Goal: Task Accomplishment & Management: Use online tool/utility

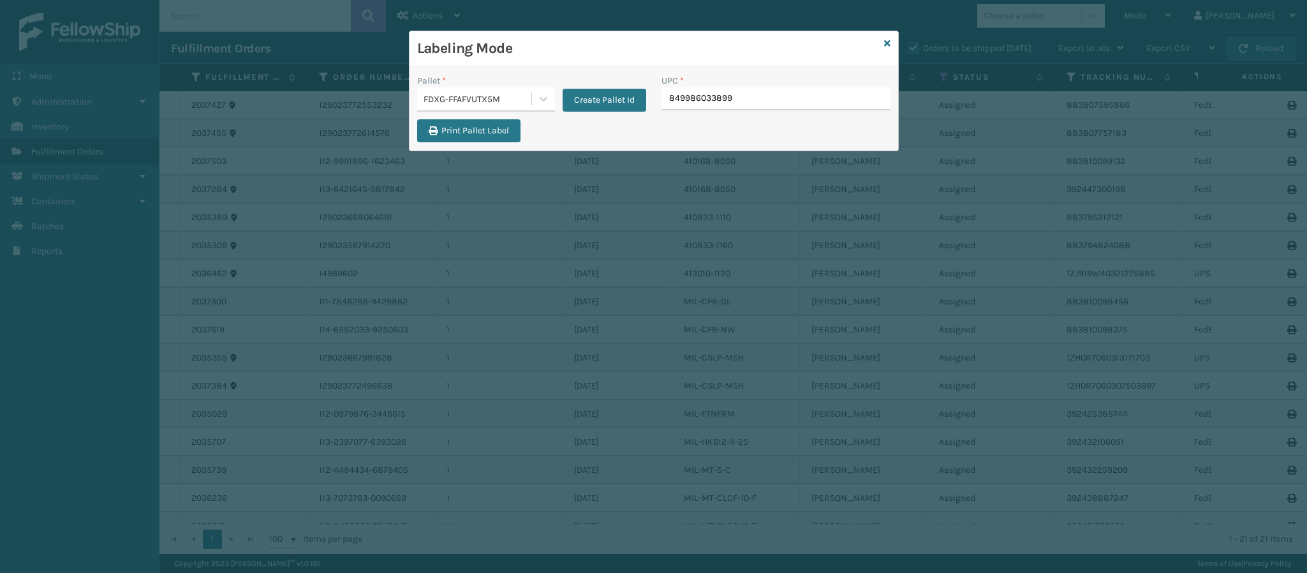
type input "849986033899"
type input "8499860338"
type input "849986033899"
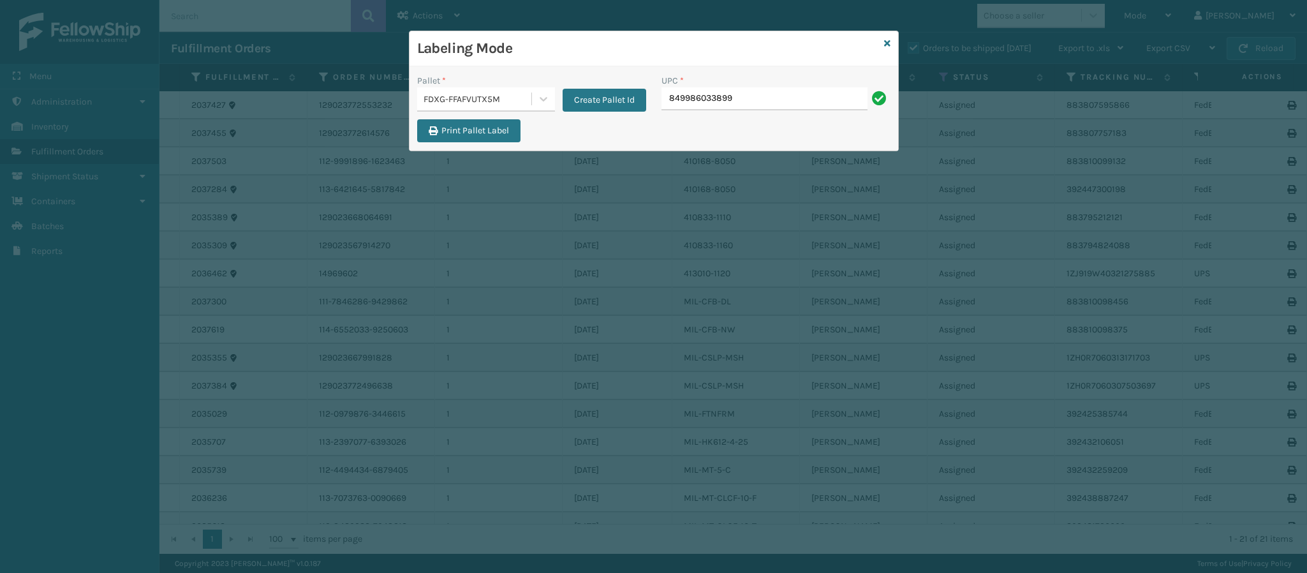
type input "849986033899"
type input "84998601399"
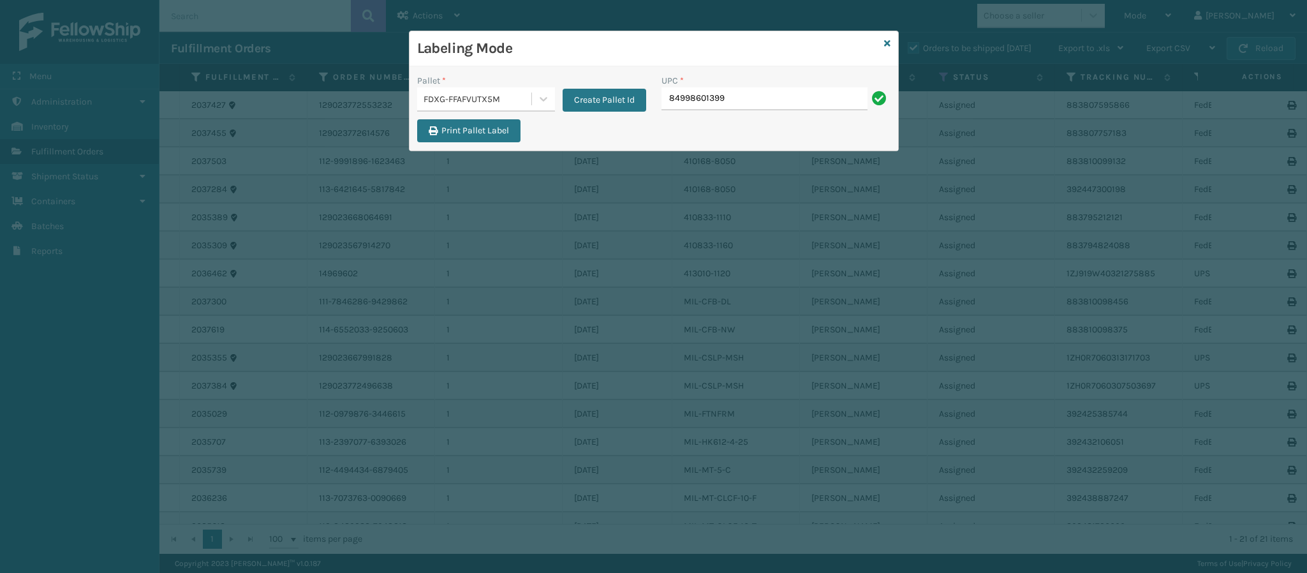
type input "849986013990"
type input "8499860140"
type input "849986014003"
type input "849986014010"
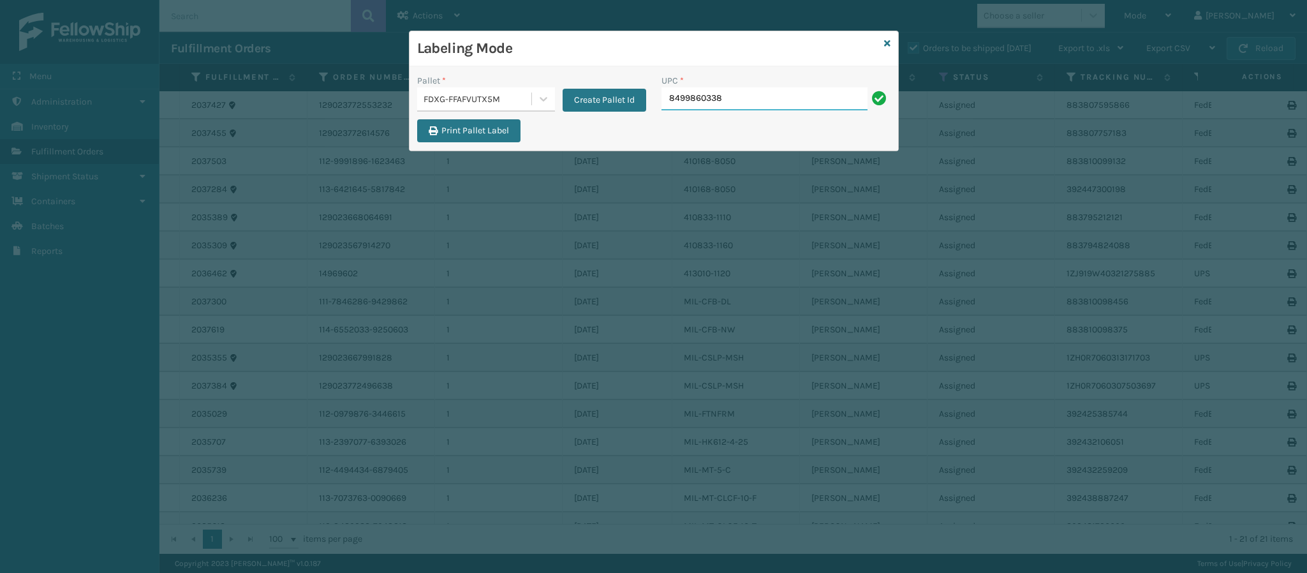
type input "84998603387"
click at [885, 45] on icon at bounding box center [887, 43] width 6 height 9
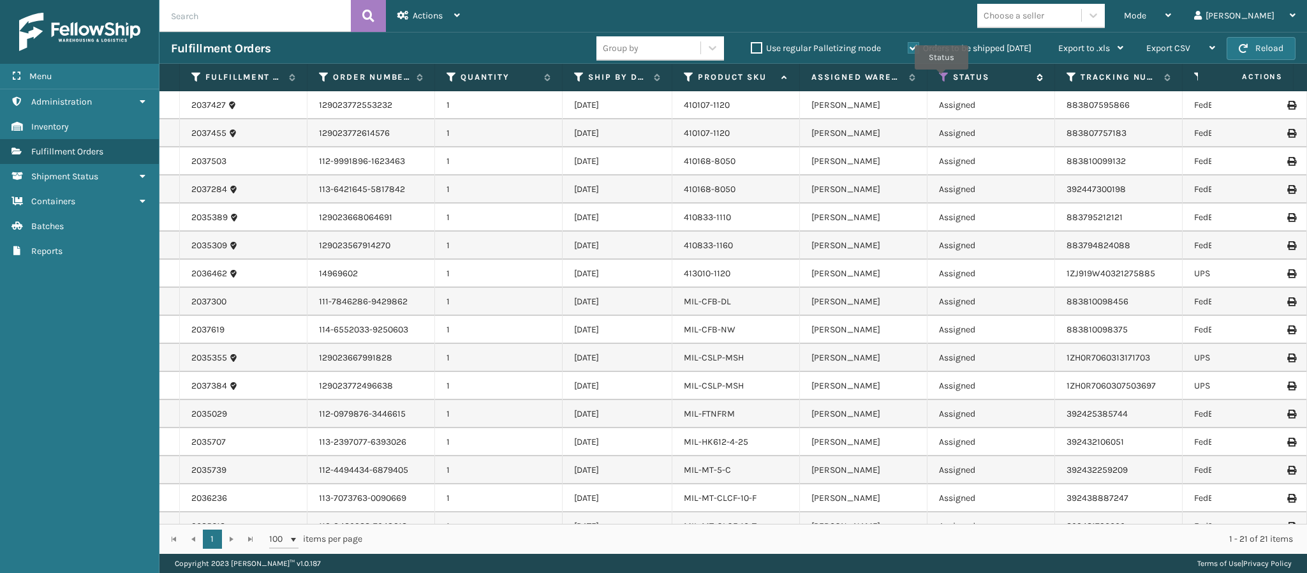
click at [942, 79] on icon at bounding box center [944, 76] width 10 height 11
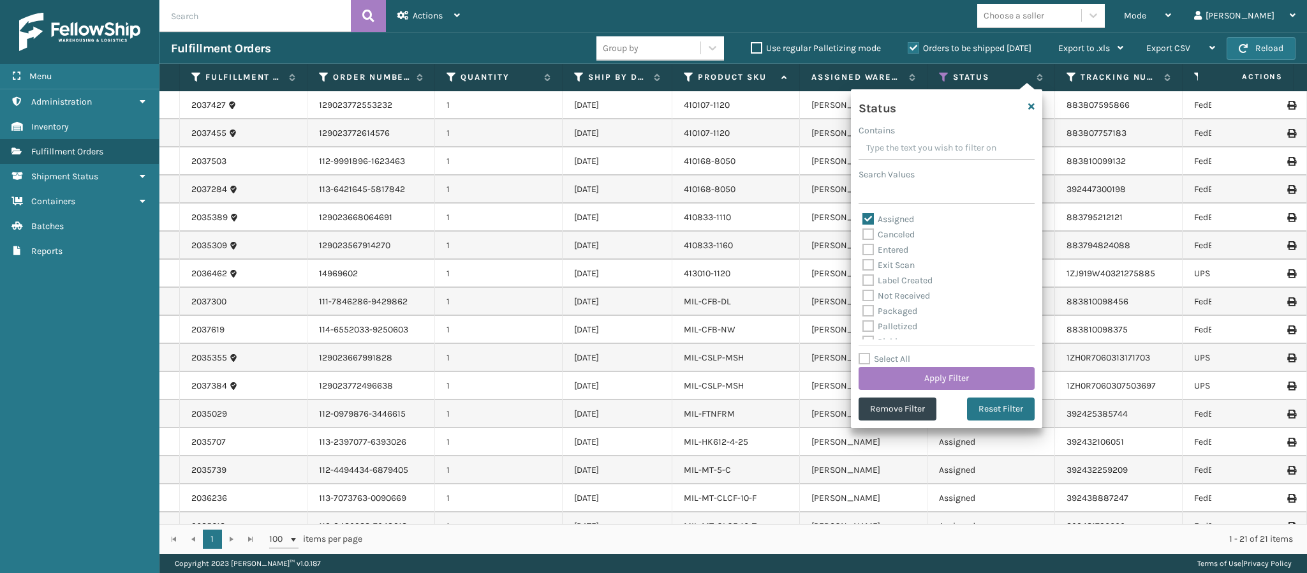
click at [870, 224] on label "Assigned" at bounding box center [889, 219] width 52 height 11
click at [863, 220] on input "Assigned" at bounding box center [863, 216] width 1 height 8
checkbox input "false"
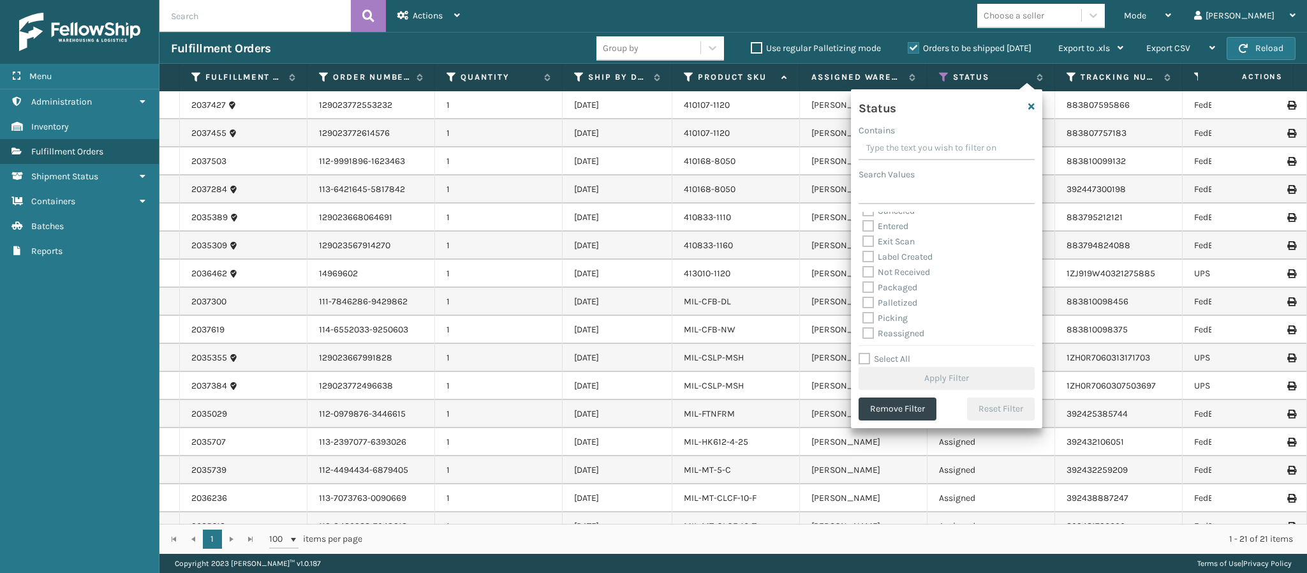
scroll to position [25, 0]
click at [871, 316] on label "Picking" at bounding box center [885, 316] width 45 height 11
click at [863, 316] on input "Picking" at bounding box center [863, 313] width 1 height 8
checkbox input "true"
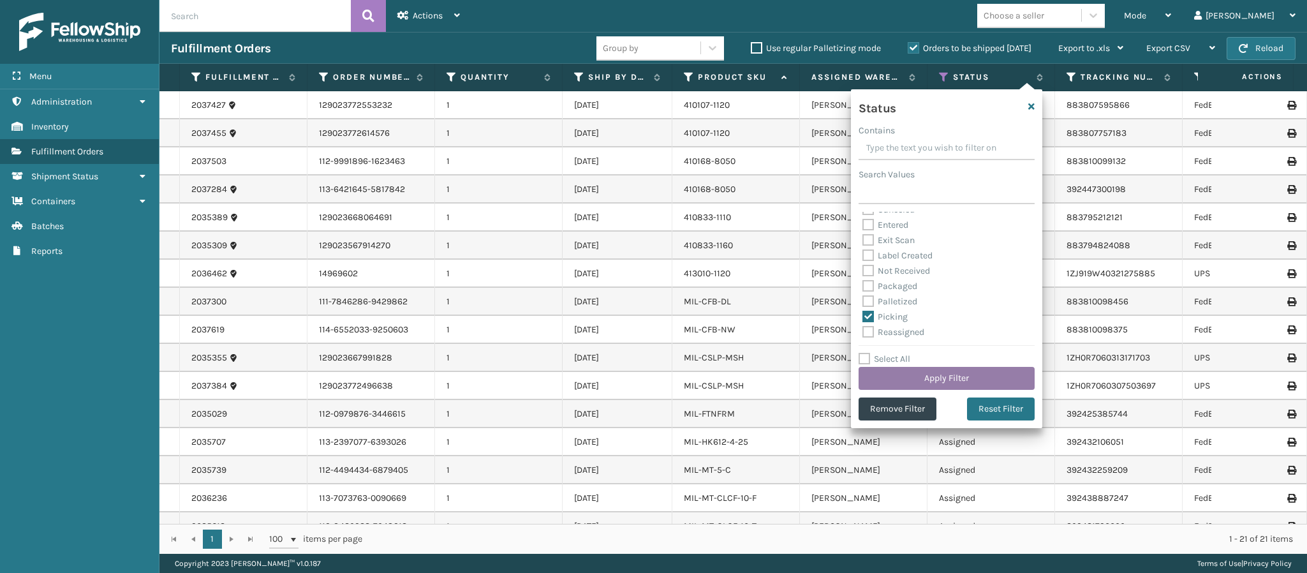
click at [950, 374] on button "Apply Filter" at bounding box center [947, 378] width 176 height 23
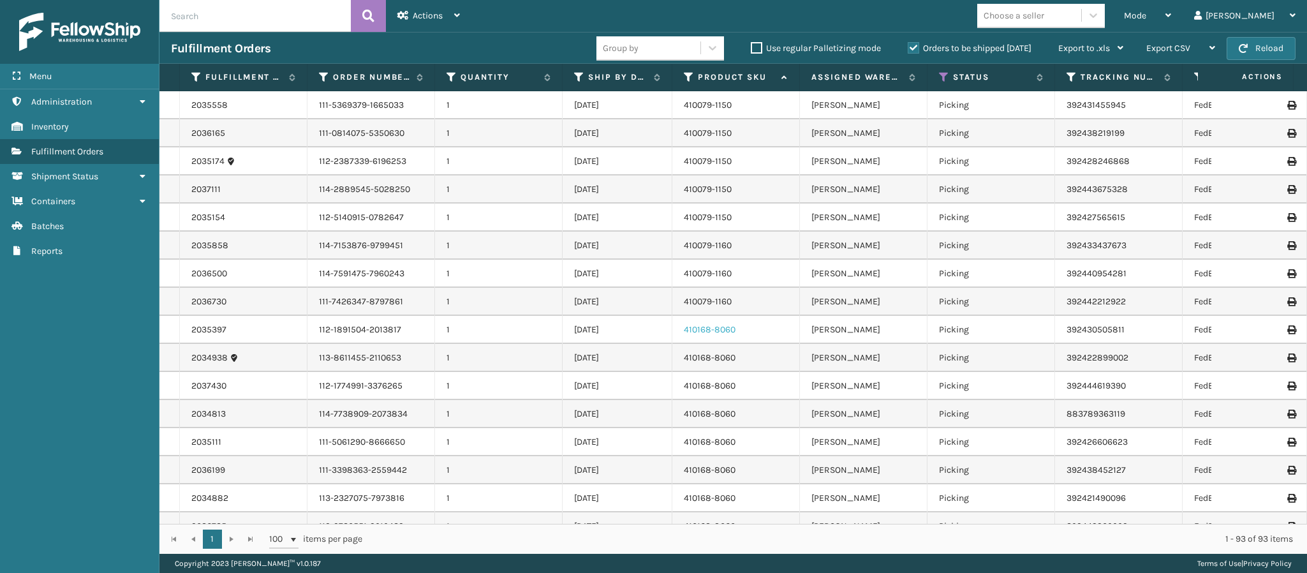
click at [725, 328] on link "410168-8060" at bounding box center [710, 329] width 52 height 11
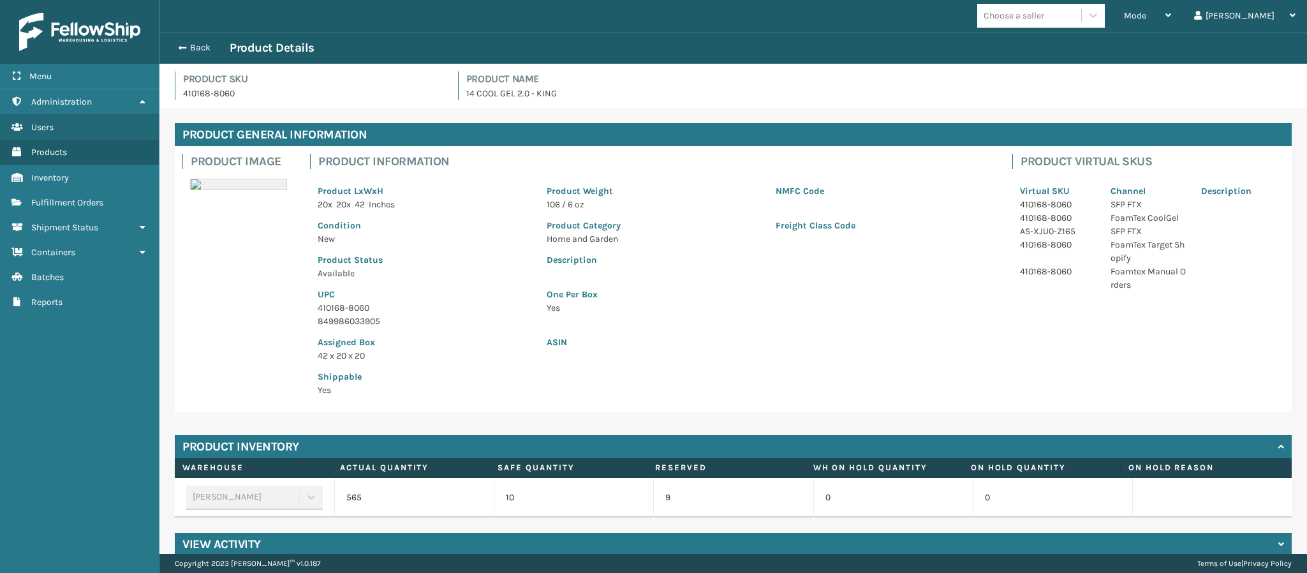
click at [369, 304] on p "410168-8060" at bounding box center [425, 307] width 214 height 13
copy p "410168-8060"
click at [197, 45] on button "Back" at bounding box center [200, 47] width 59 height 11
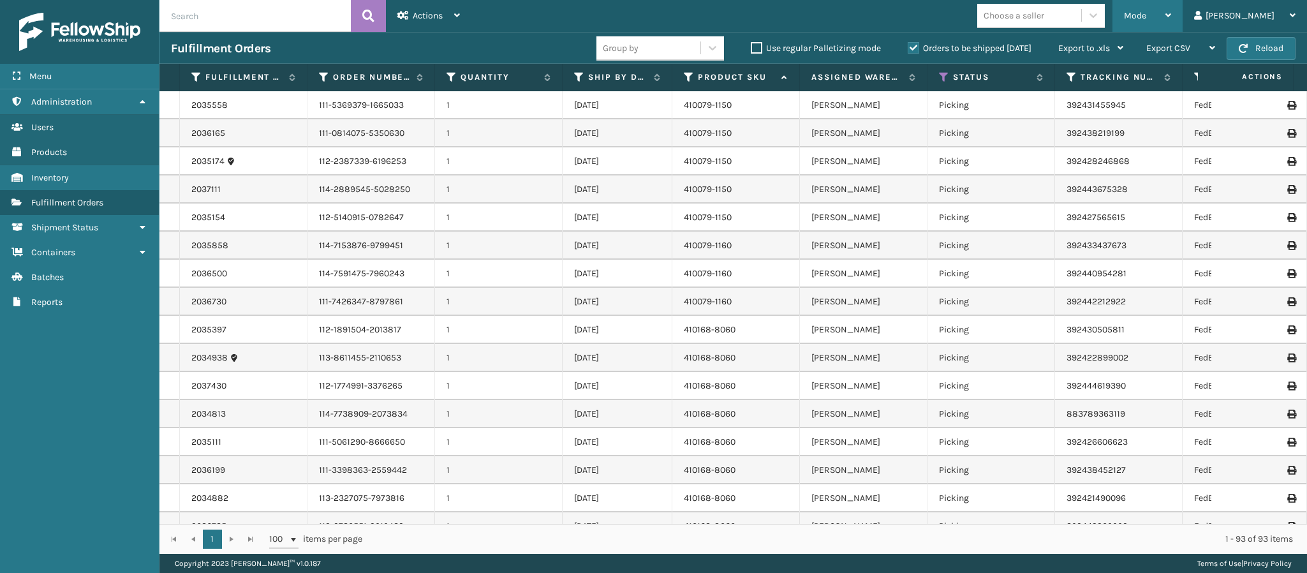
click at [1171, 12] on div "Mode" at bounding box center [1147, 16] width 47 height 32
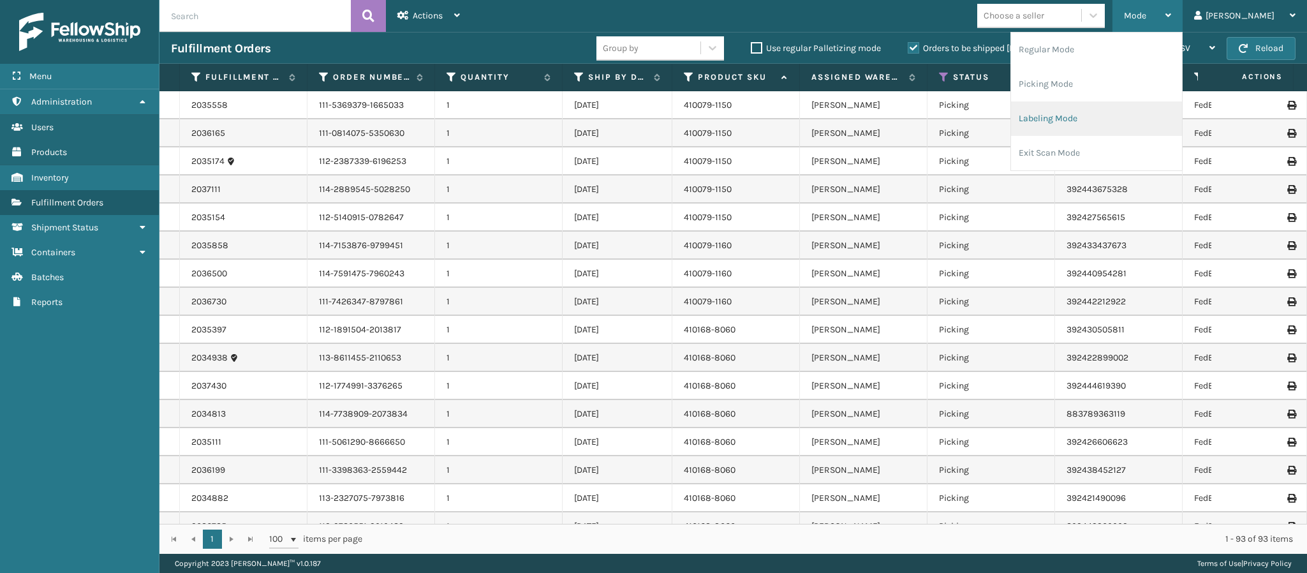
click at [1125, 108] on li "Labeling Mode" at bounding box center [1096, 118] width 171 height 34
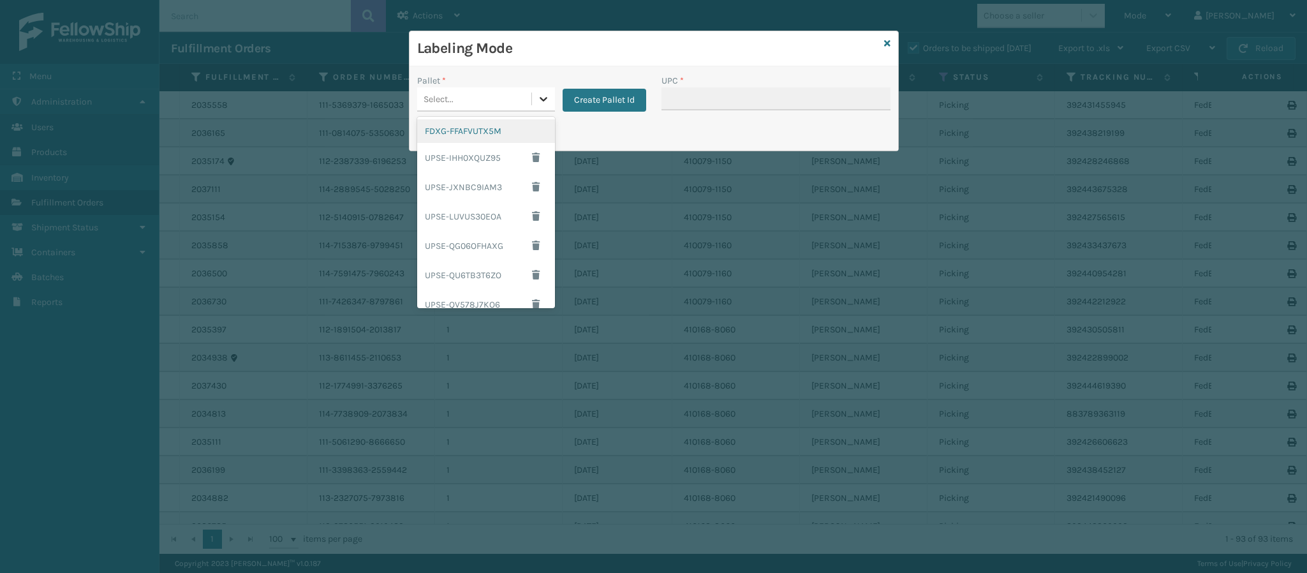
click at [542, 98] on icon at bounding box center [543, 99] width 13 height 13
click at [489, 134] on div "FDXG-FFAFVUTX5M" at bounding box center [486, 131] width 138 height 24
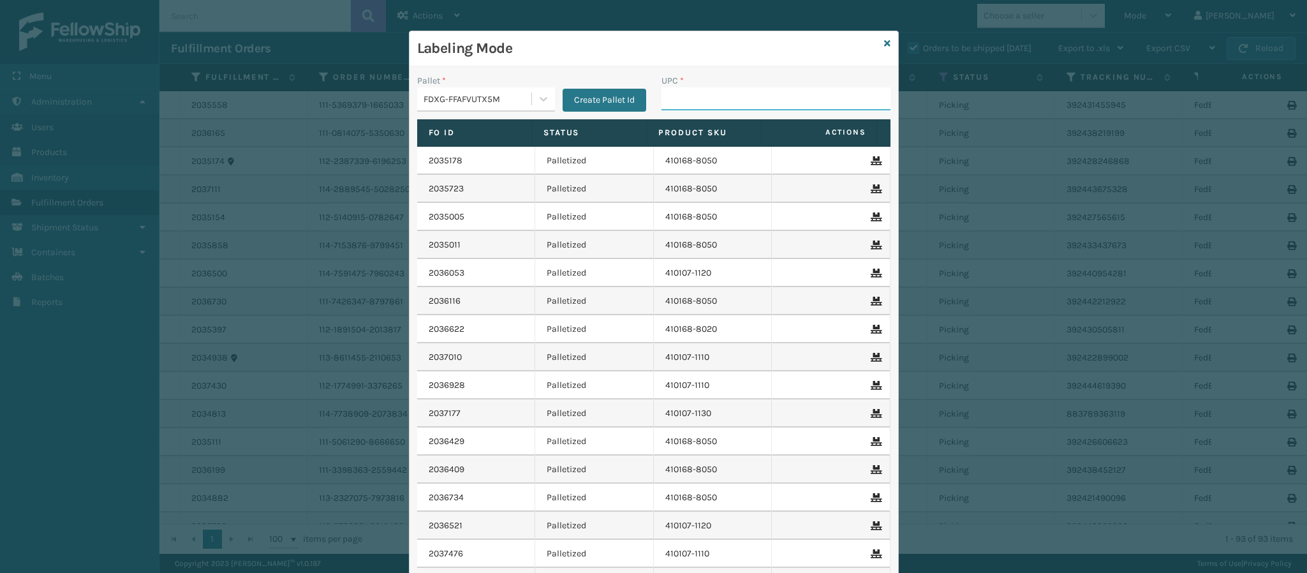
click at [701, 105] on input "UPC *" at bounding box center [776, 98] width 229 height 23
paste input "410168-8060"
type input "410168-8060"
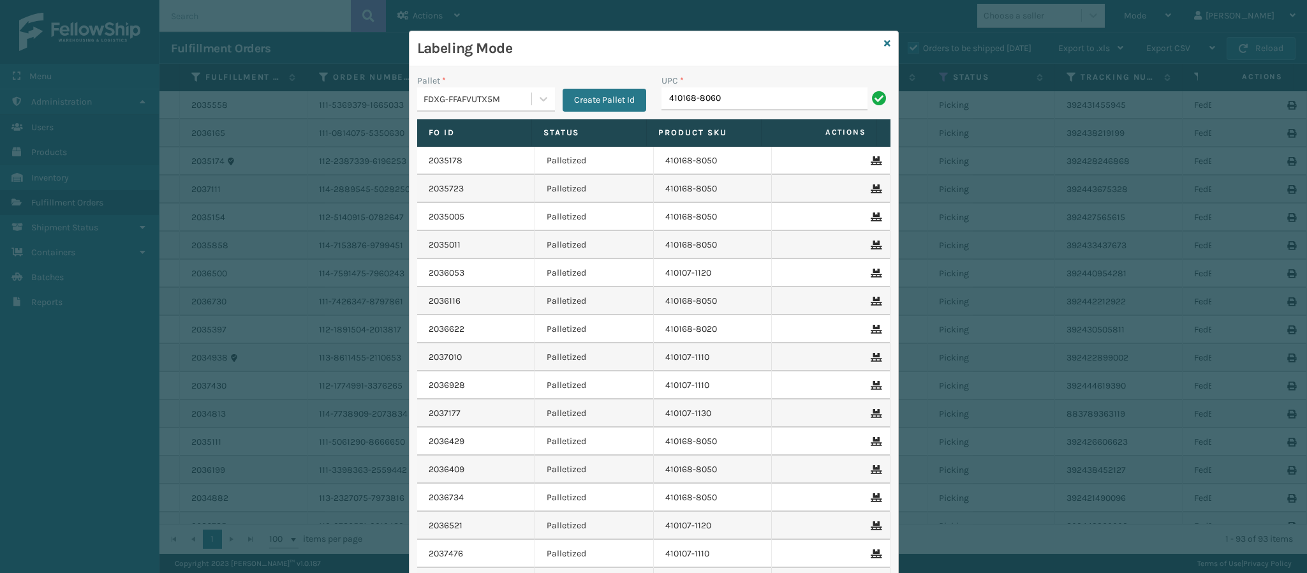
type input "410168-8060"
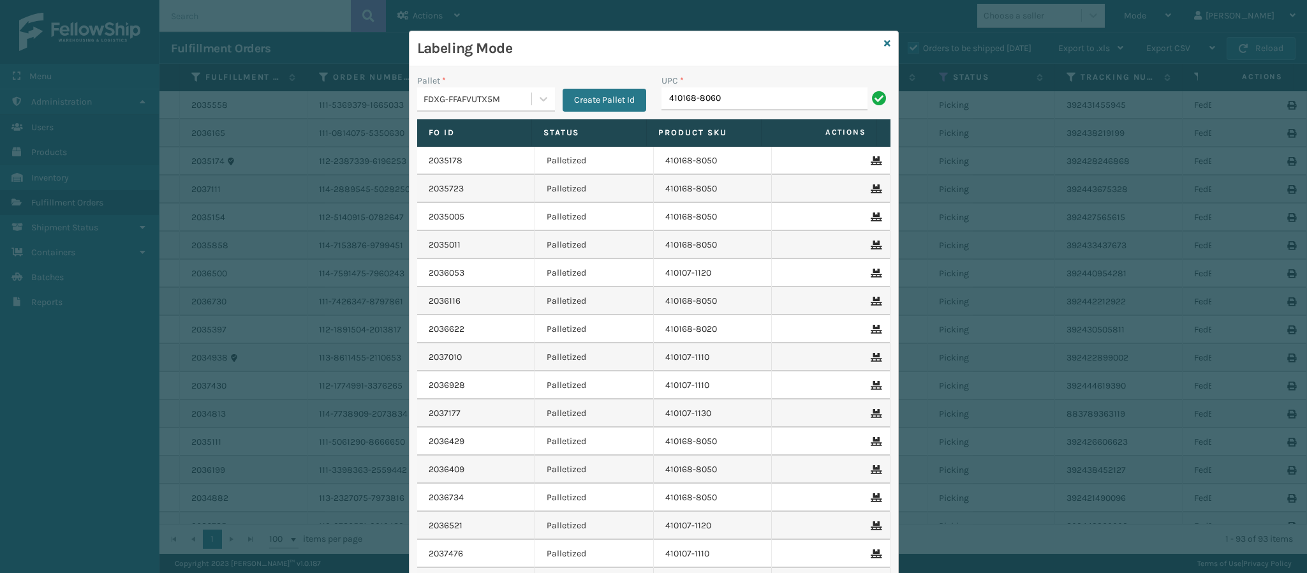
type input "410168-8060"
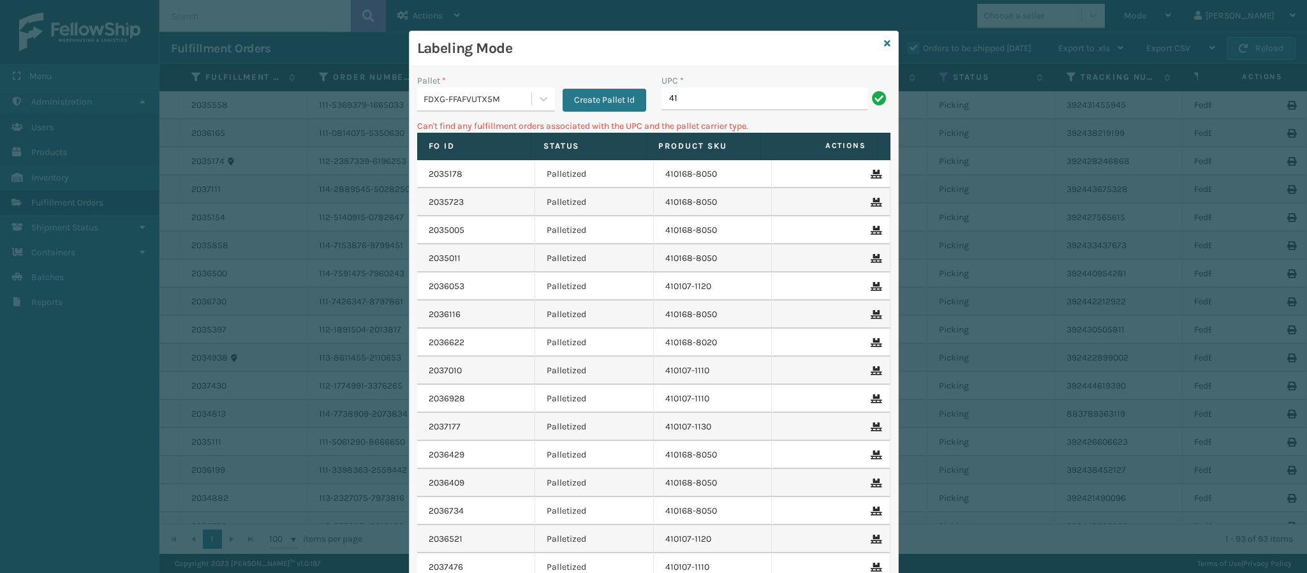
type input "4"
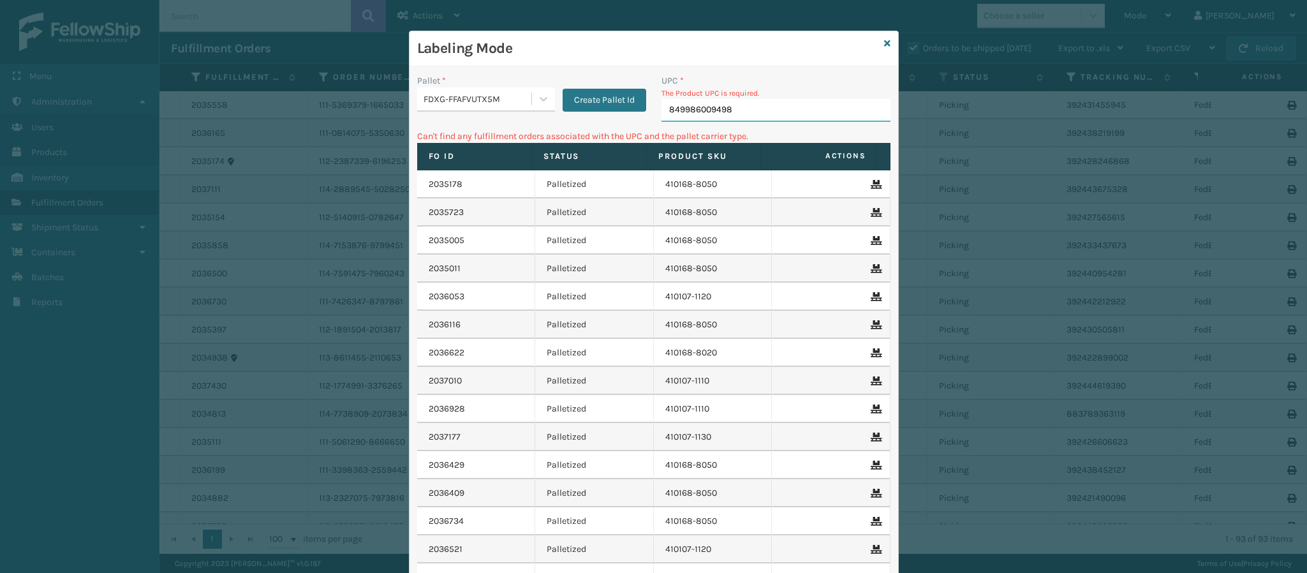
type input "849986009498"
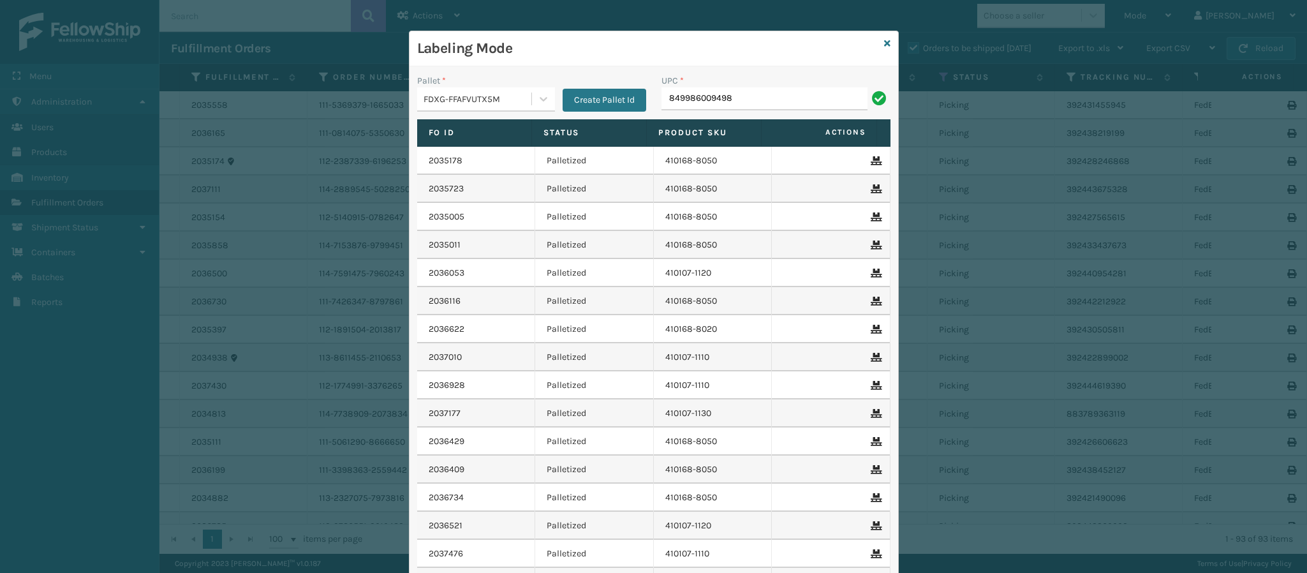
type input "849986009498"
type input "84998600949"
type input "849986009498"
type input "8499860094"
type input "849986009498"
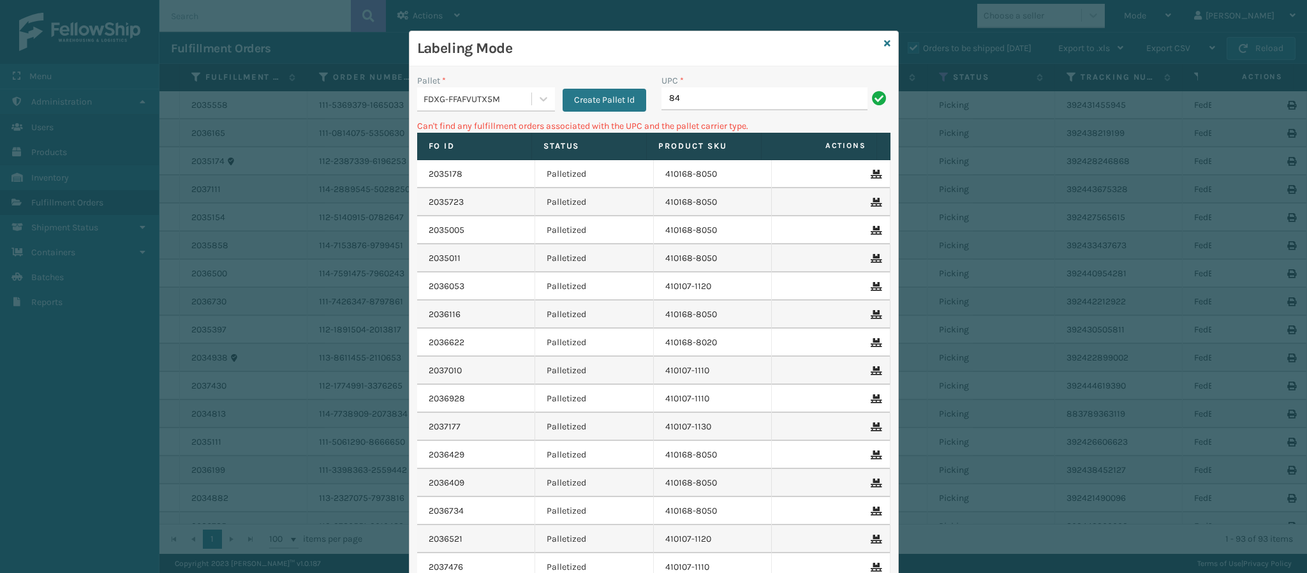
type input "8"
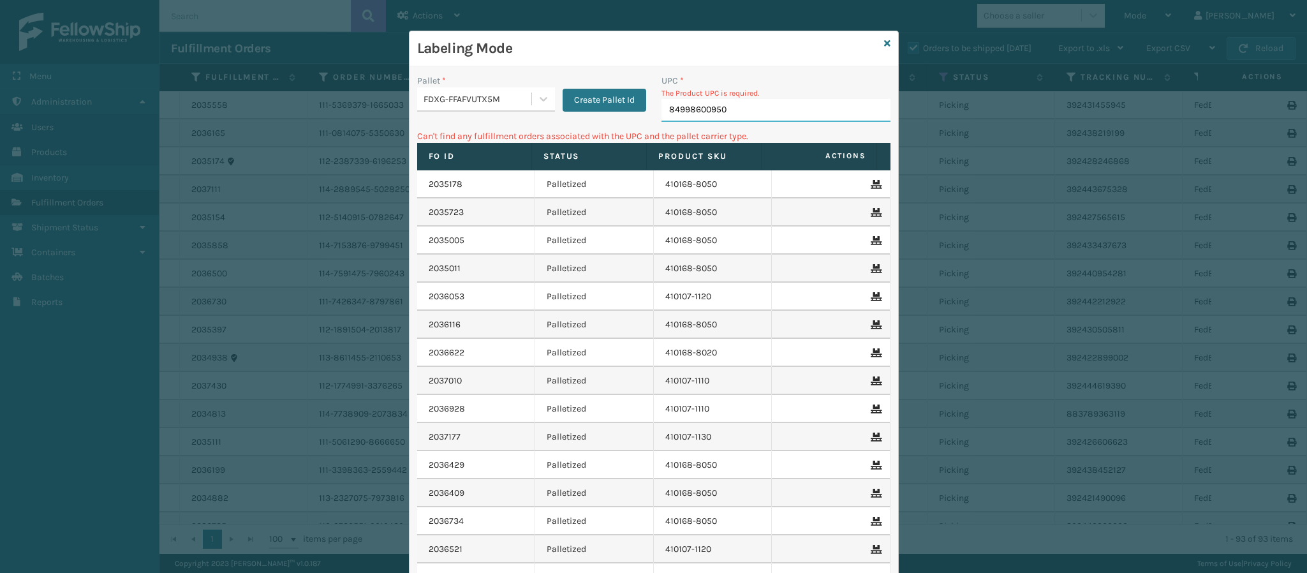
type input "849986009504"
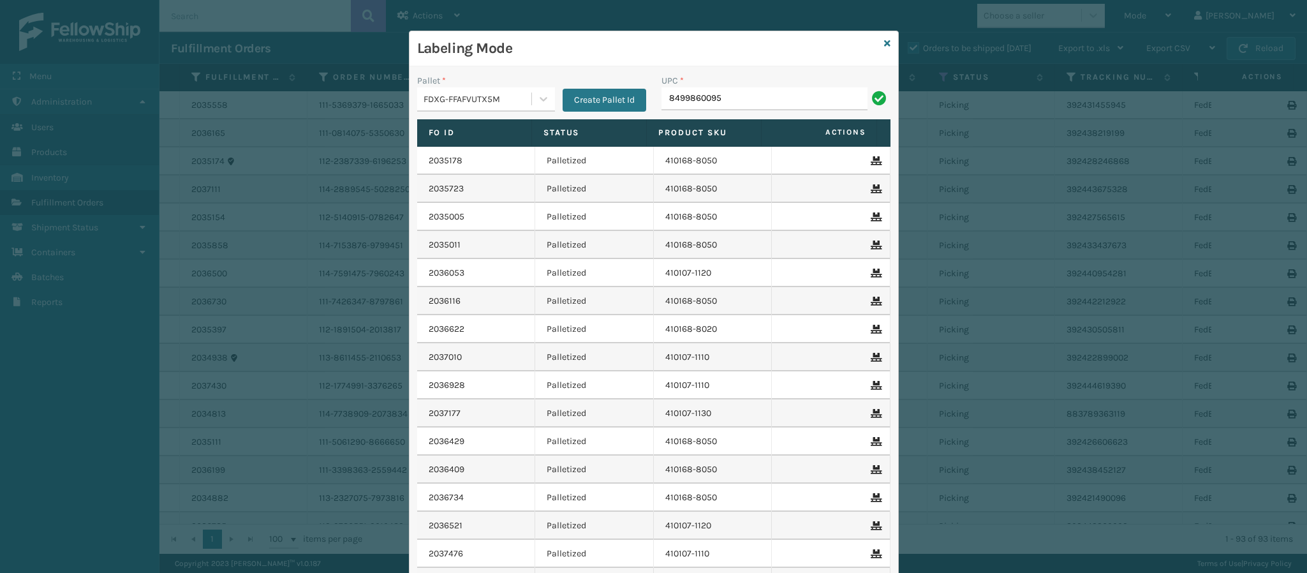
type input "84998600950"
type input "849986009"
type input "84998600"
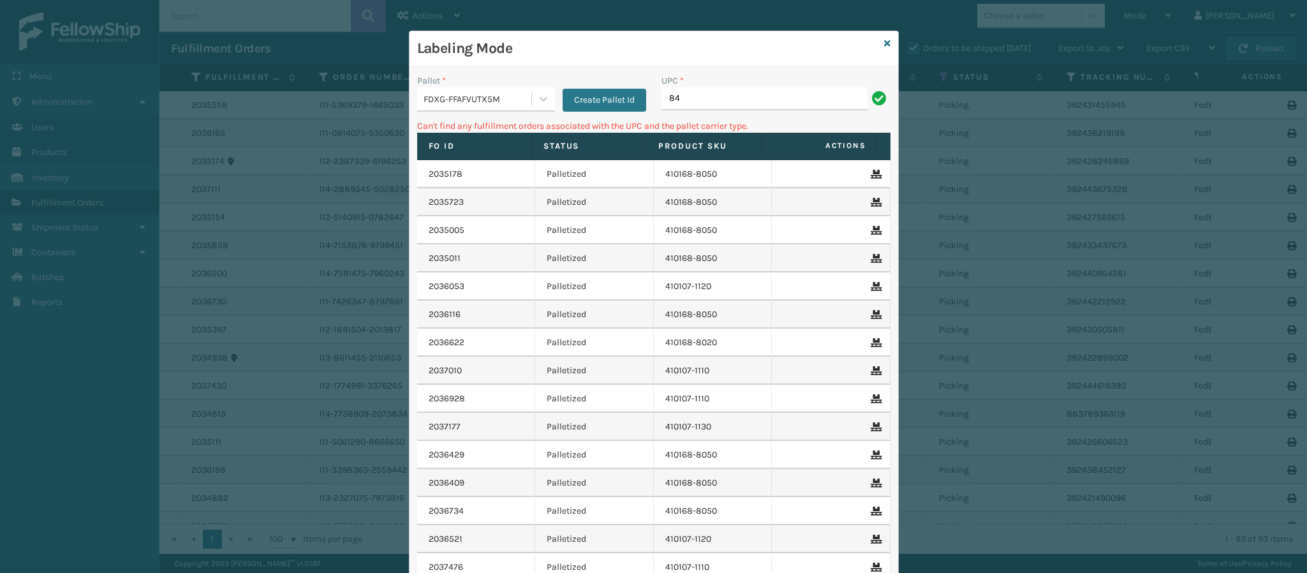
type input "8"
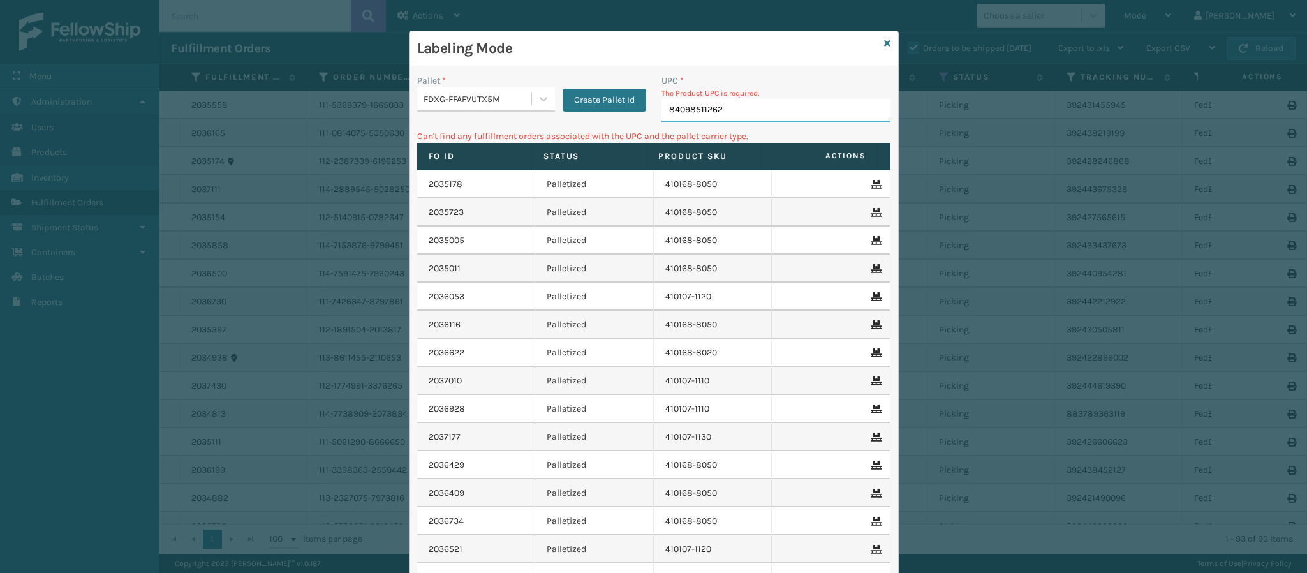
type input "840985112622"
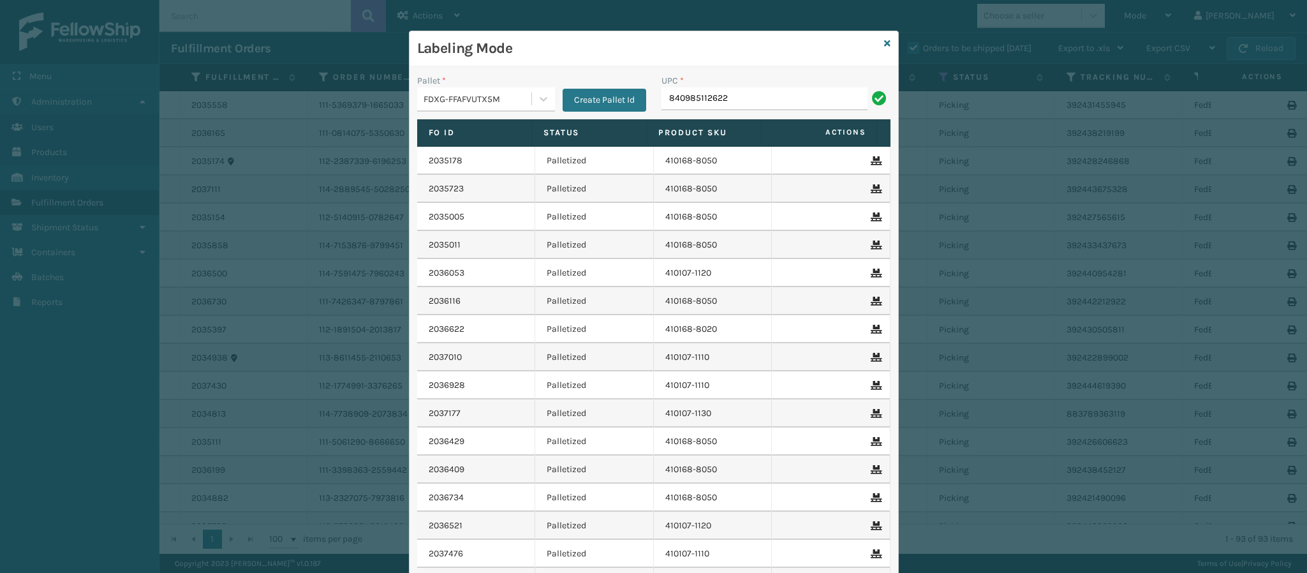
type input "840985112622"
type input "84098"
type input "840985112622"
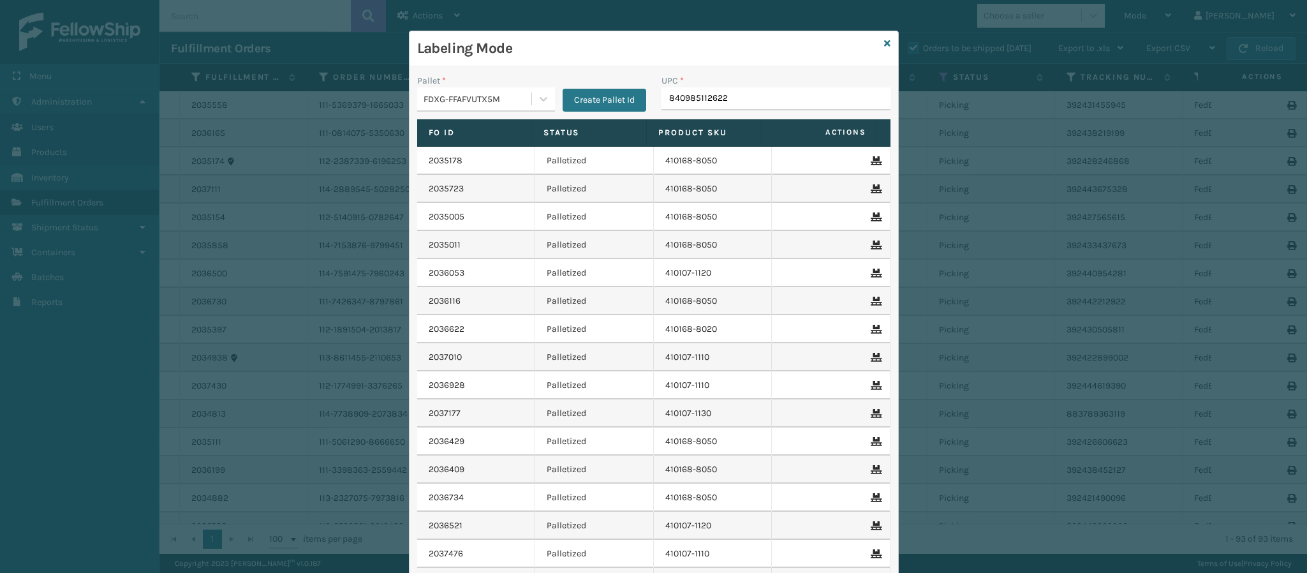
type input "840985112622"
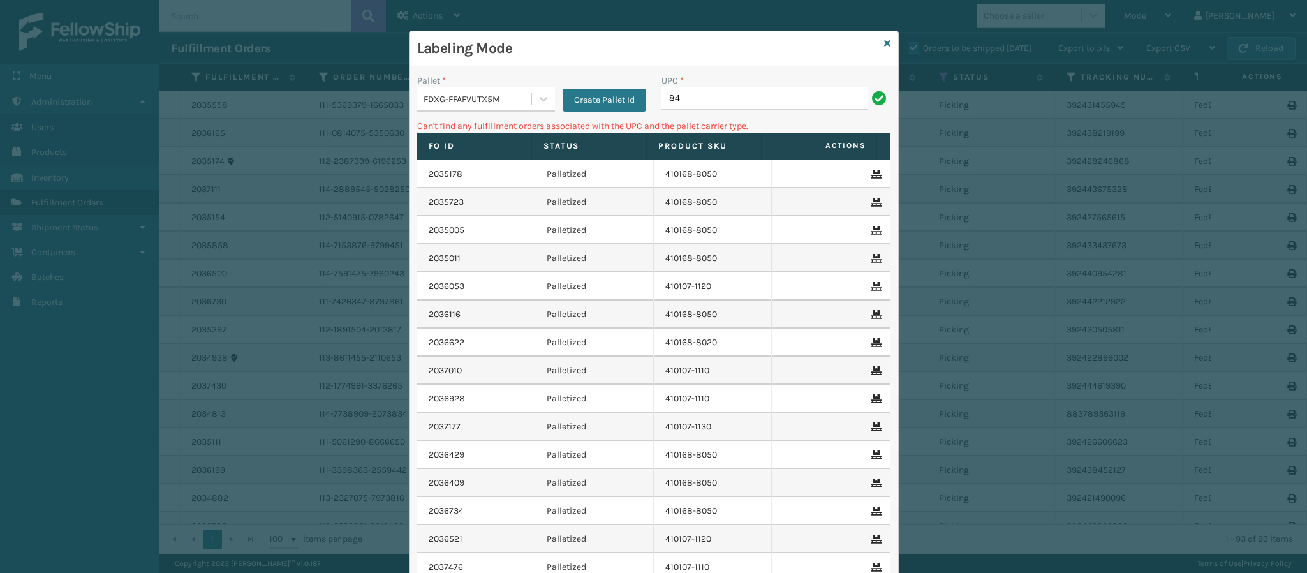
type input "8"
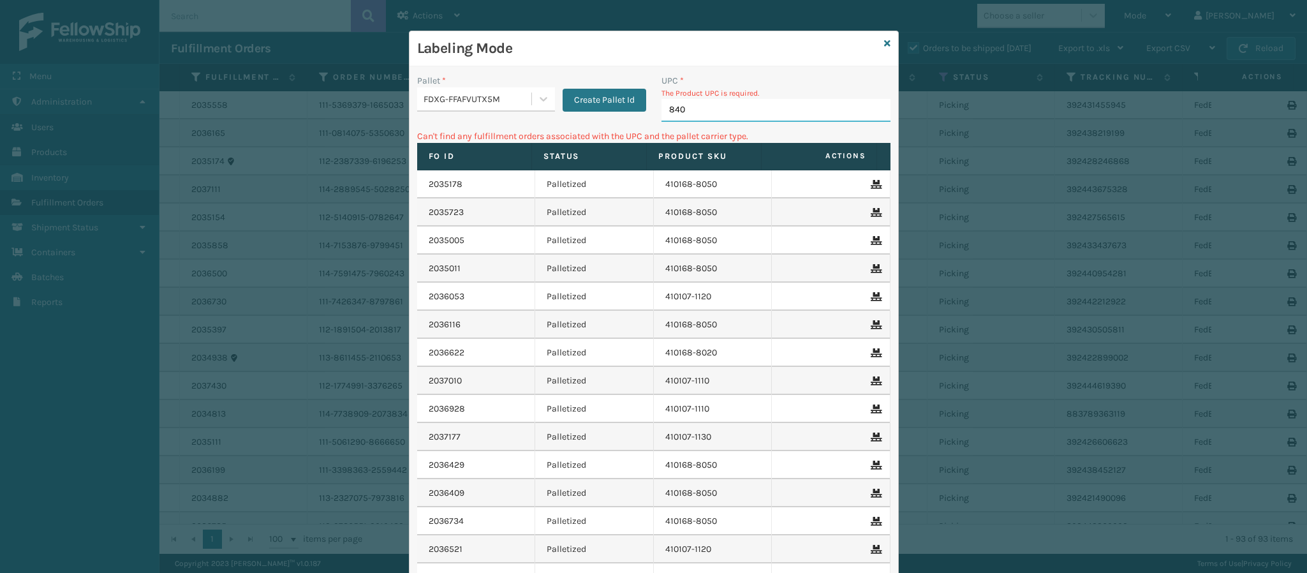
type input "8409"
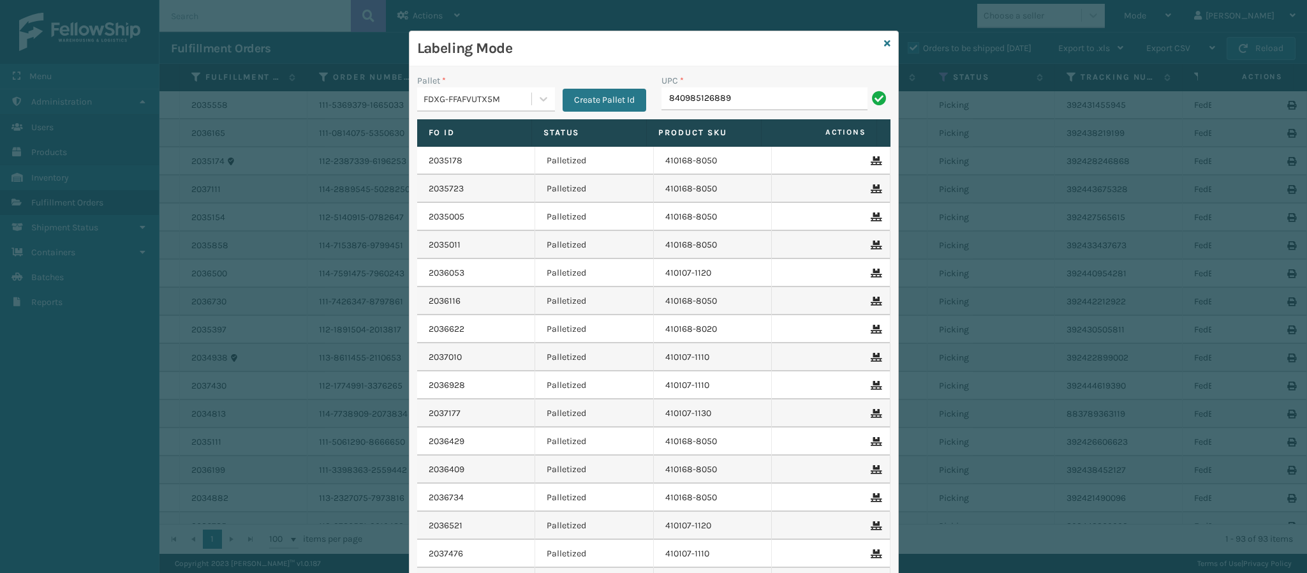
type input "840985126889"
type input "8409851268"
click at [884, 48] on icon at bounding box center [887, 43] width 6 height 9
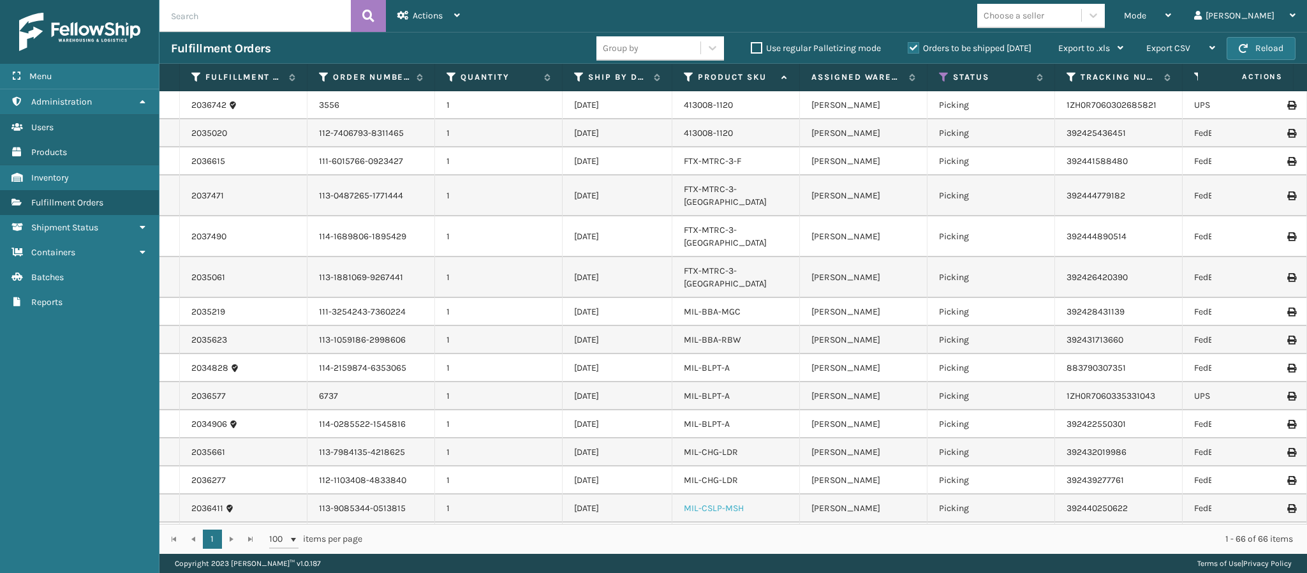
click at [729, 503] on link "MIL-CSLP-MSH" at bounding box center [714, 508] width 60 height 11
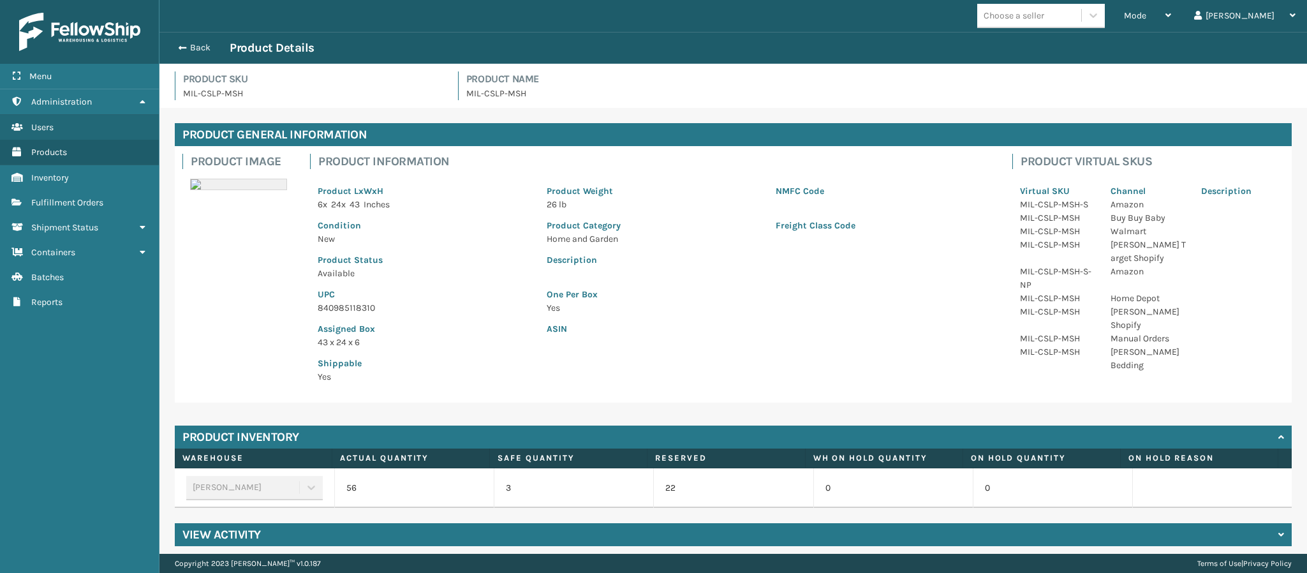
click at [366, 308] on p "840985118310" at bounding box center [425, 307] width 214 height 13
copy p "840985118310"
click at [178, 50] on span "button" at bounding box center [181, 47] width 8 height 9
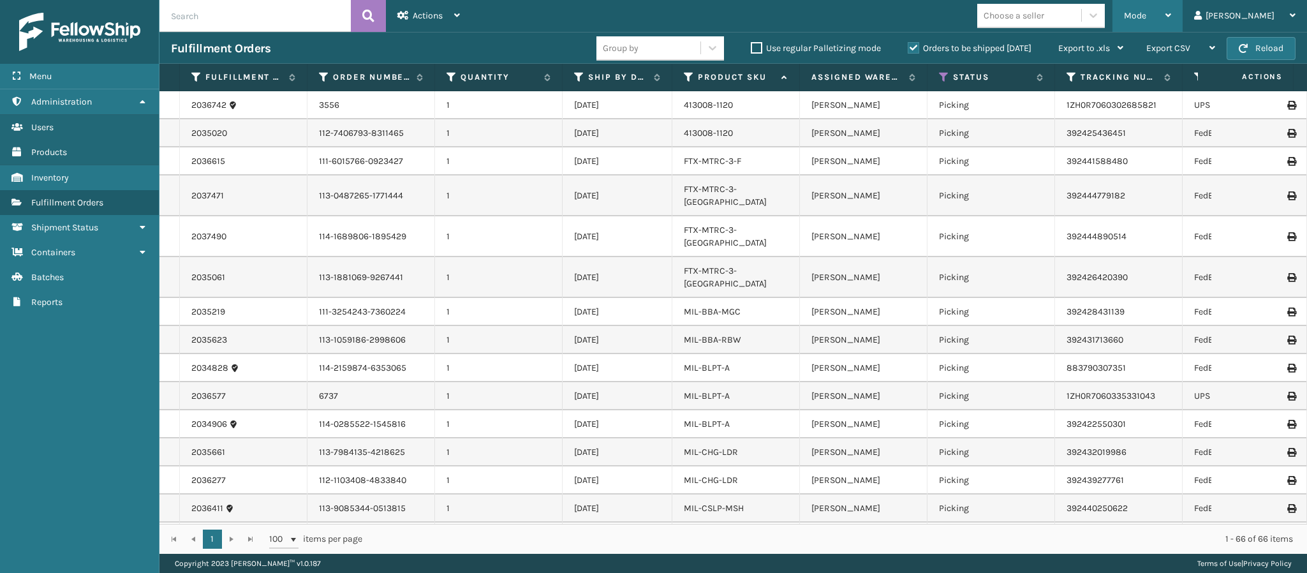
click at [1171, 16] on div "Mode" at bounding box center [1147, 16] width 47 height 32
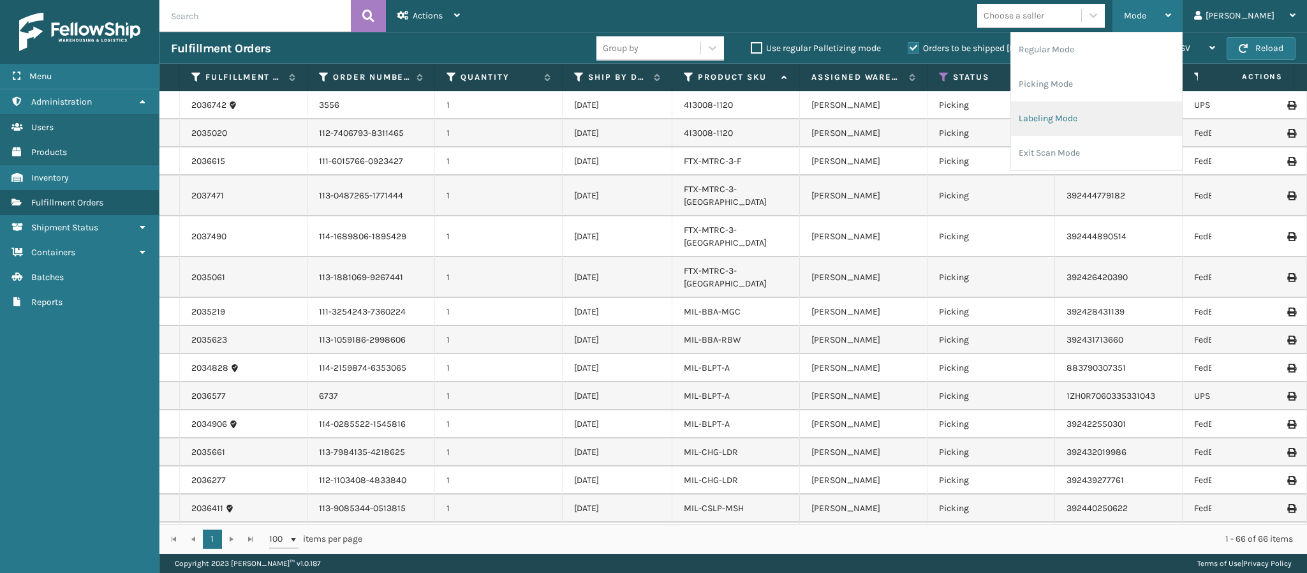
click at [1120, 123] on li "Labeling Mode" at bounding box center [1096, 118] width 171 height 34
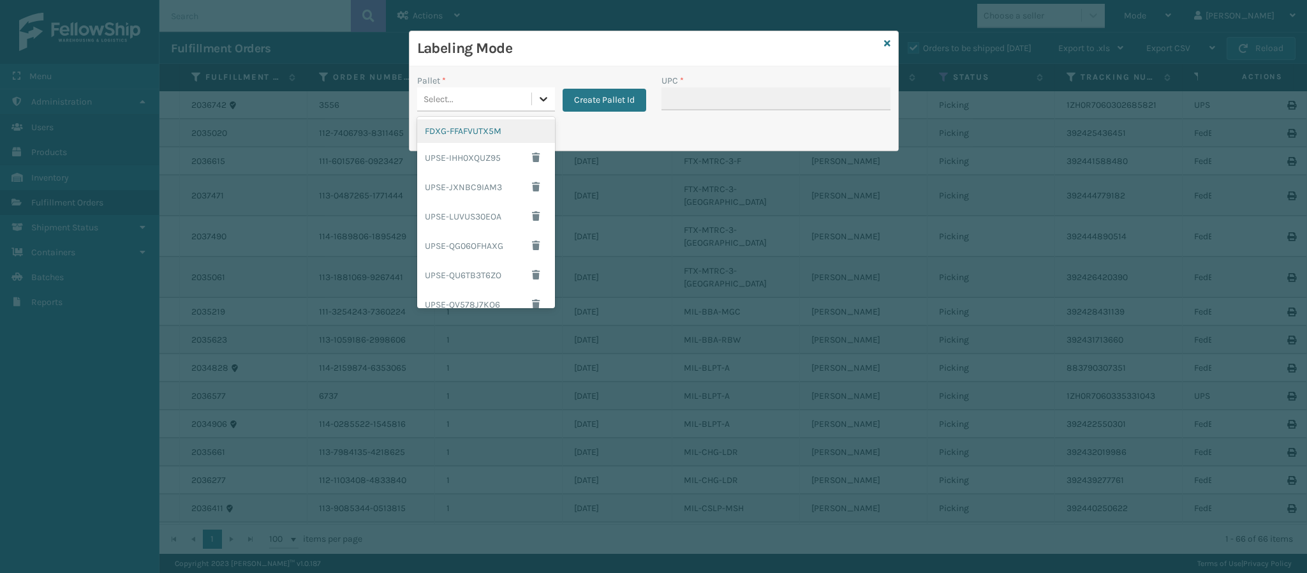
click at [542, 103] on icon at bounding box center [543, 99] width 13 height 13
click at [506, 132] on div "FDXG-FFAFVUTX5M" at bounding box center [486, 131] width 138 height 24
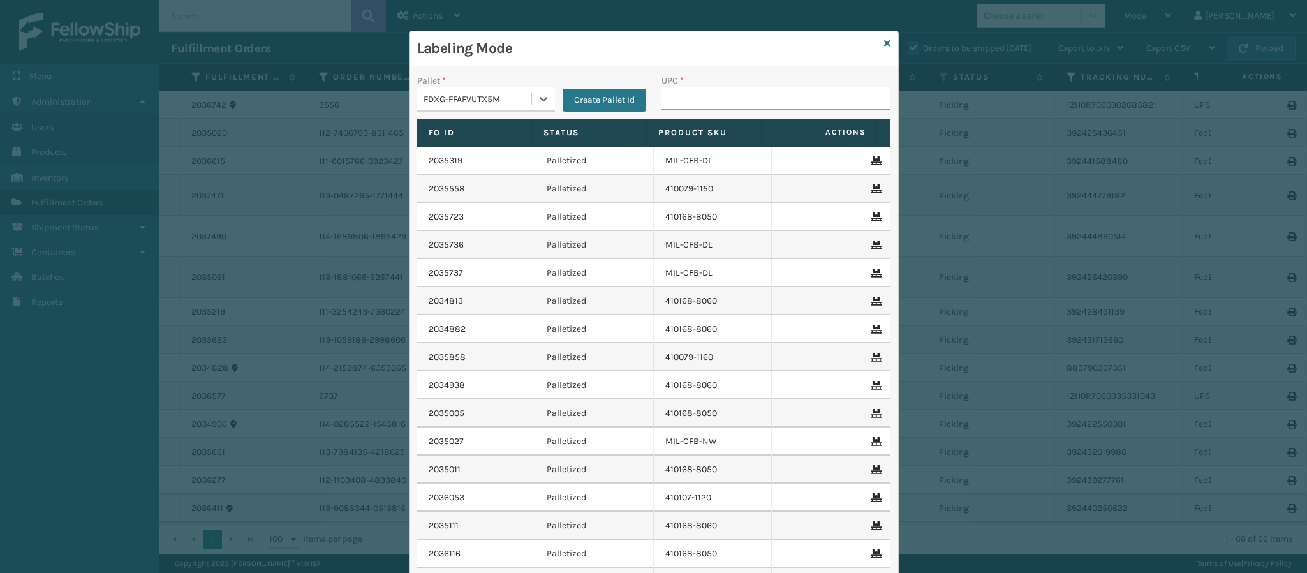
click at [720, 94] on input "UPC *" at bounding box center [776, 98] width 229 height 23
paste input "840985118310"
type input "840985118310"
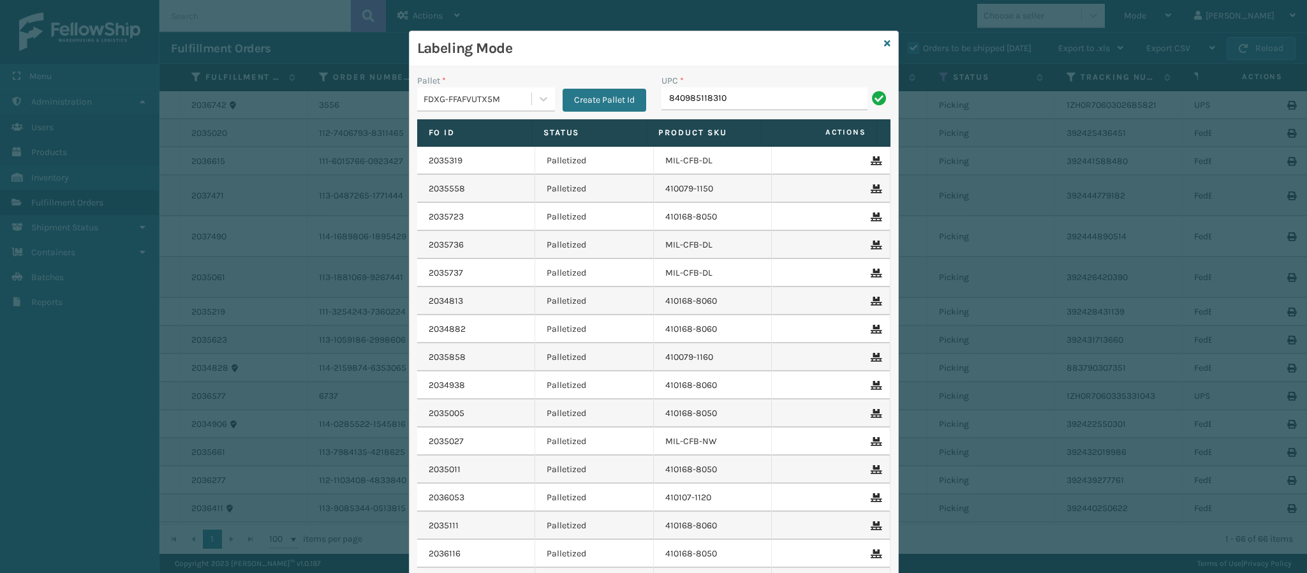
type input "840985118310"
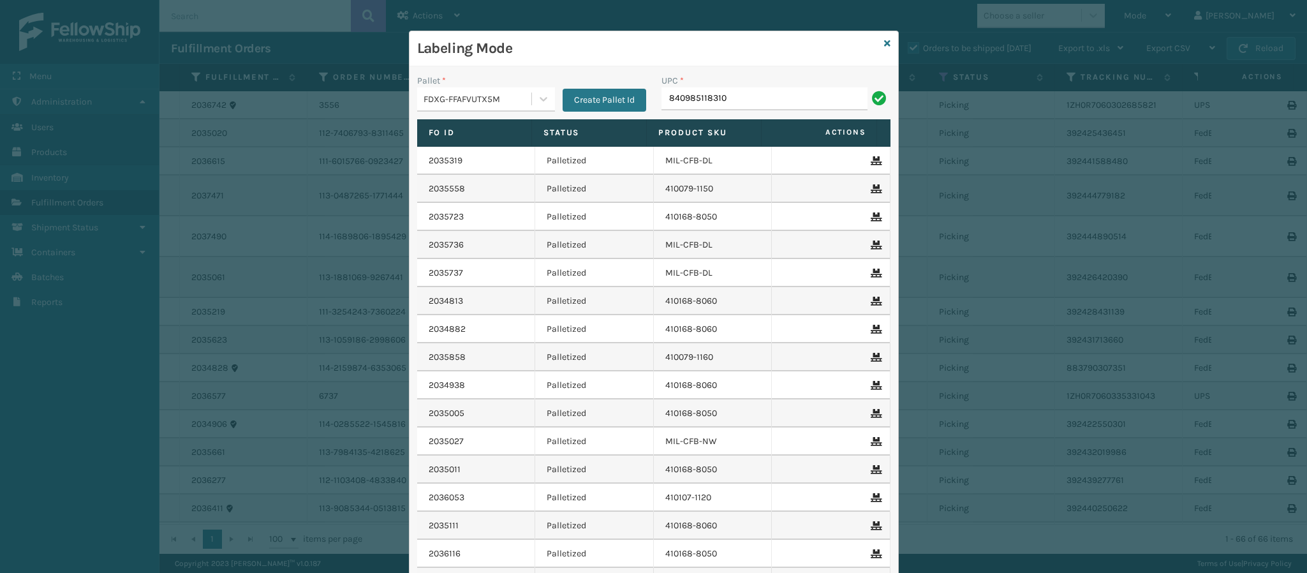
type input "840985118310"
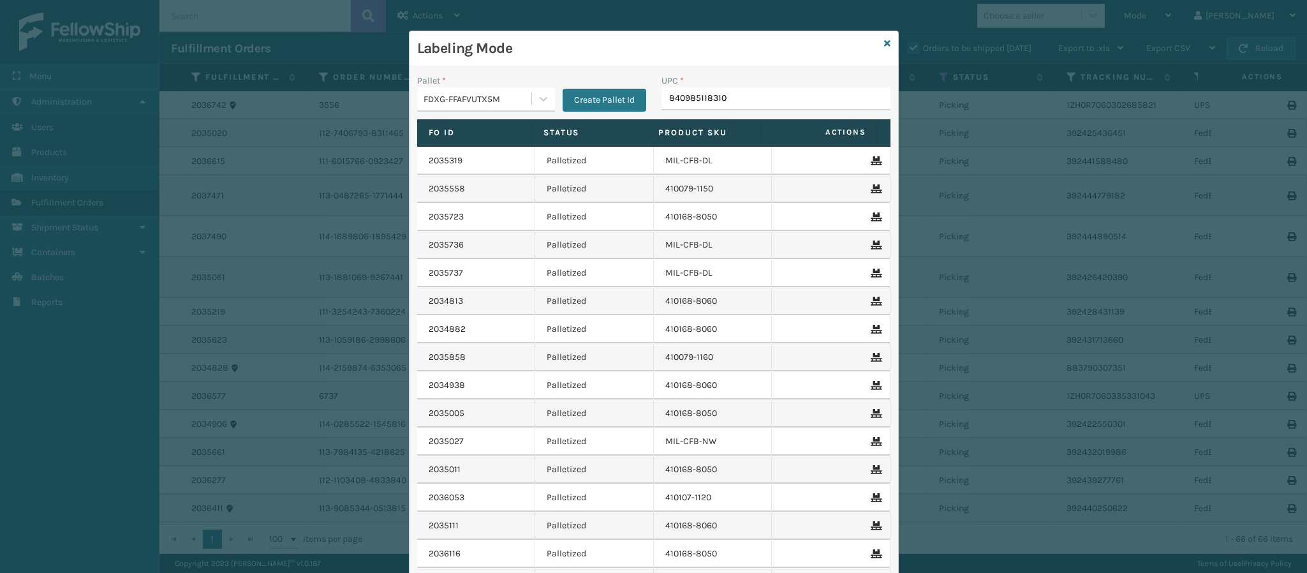
type input "840985118310"
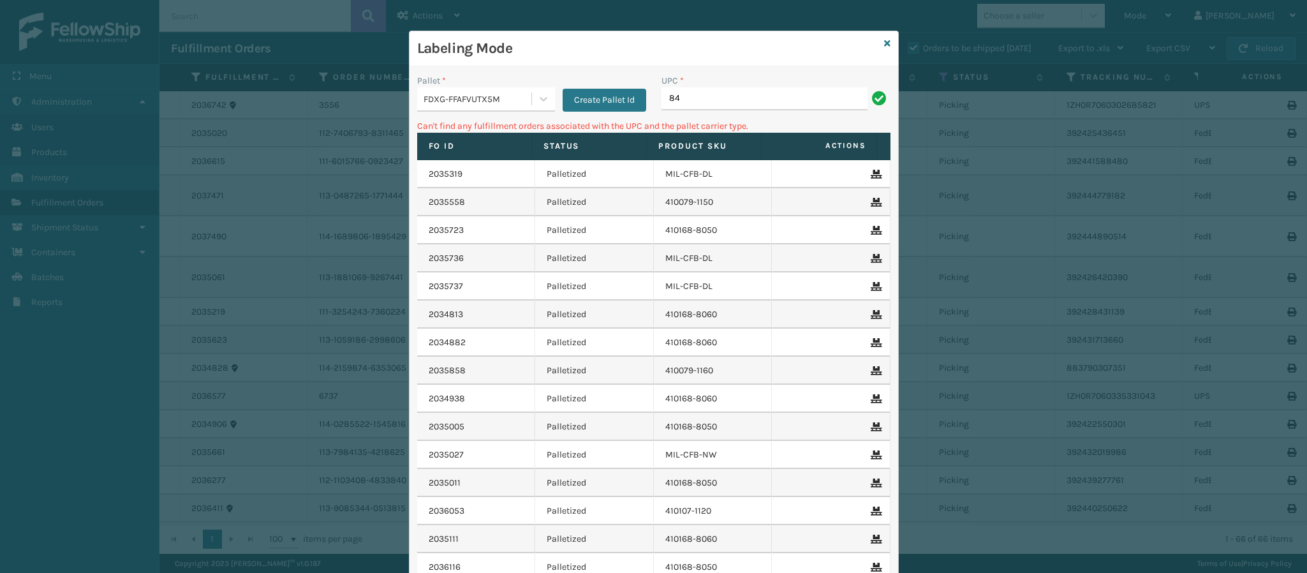
type input "8"
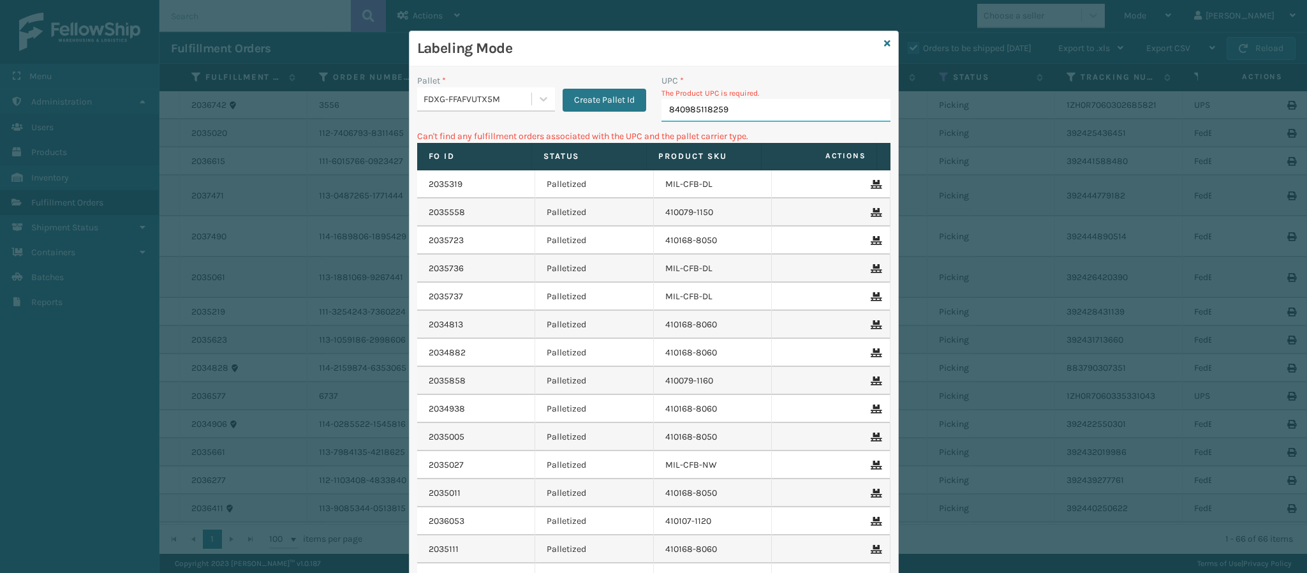
type input "840985118259"
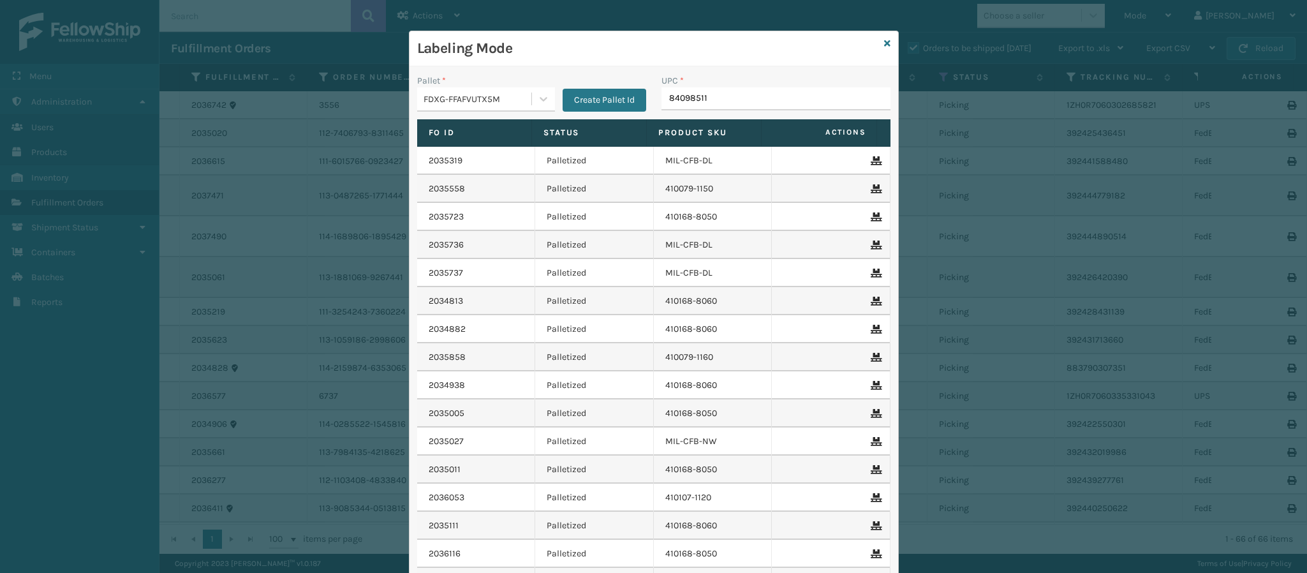
type input "840985118"
type input "840985126049"
type input "8409851260"
type input "840985126"
type input "840985125851"
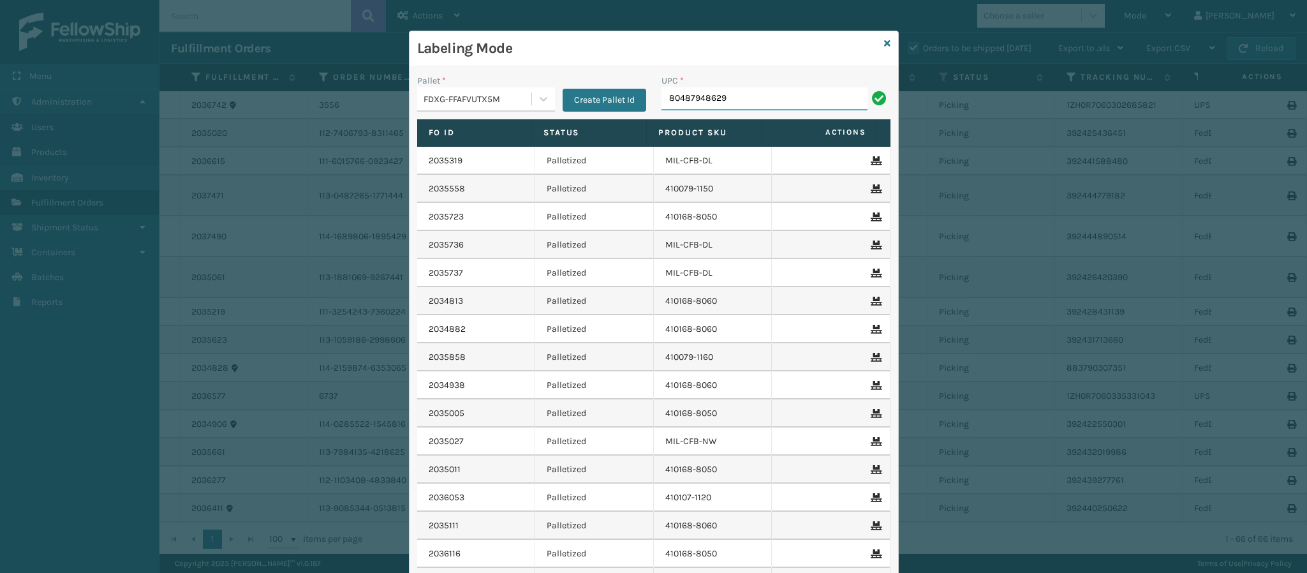
type input "804879486299"
type input "804879486"
type input "84098512586"
type input "840985126032"
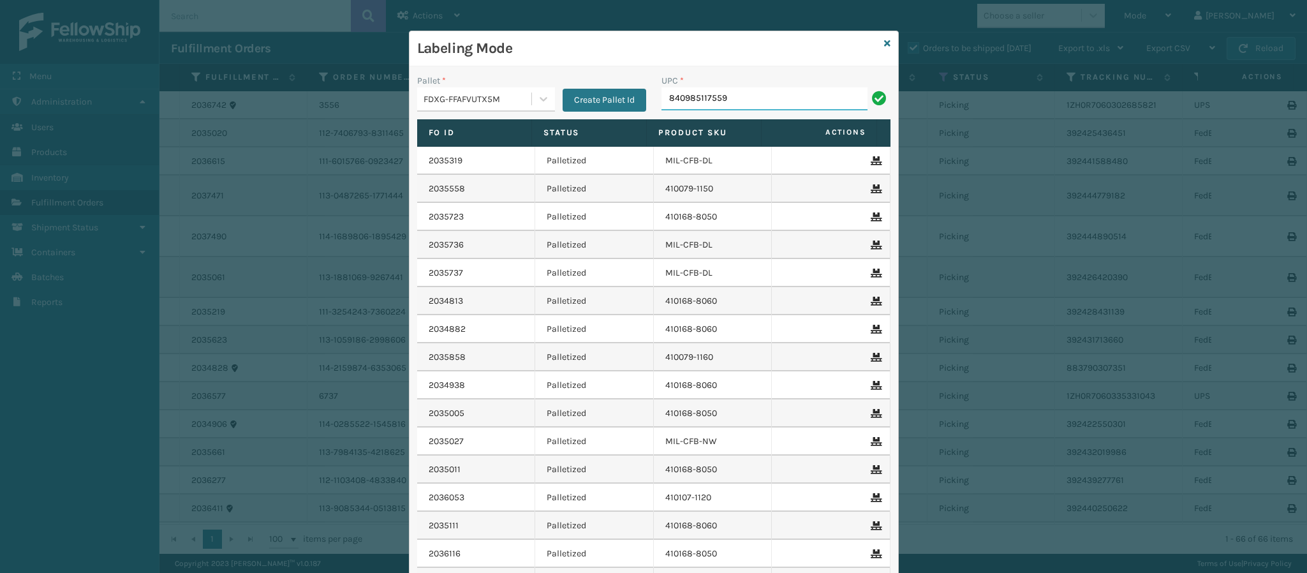
type input "840985117559"
type input "8409851175"
type input "849986009252"
type input "850044234684"
type input "85004423468"
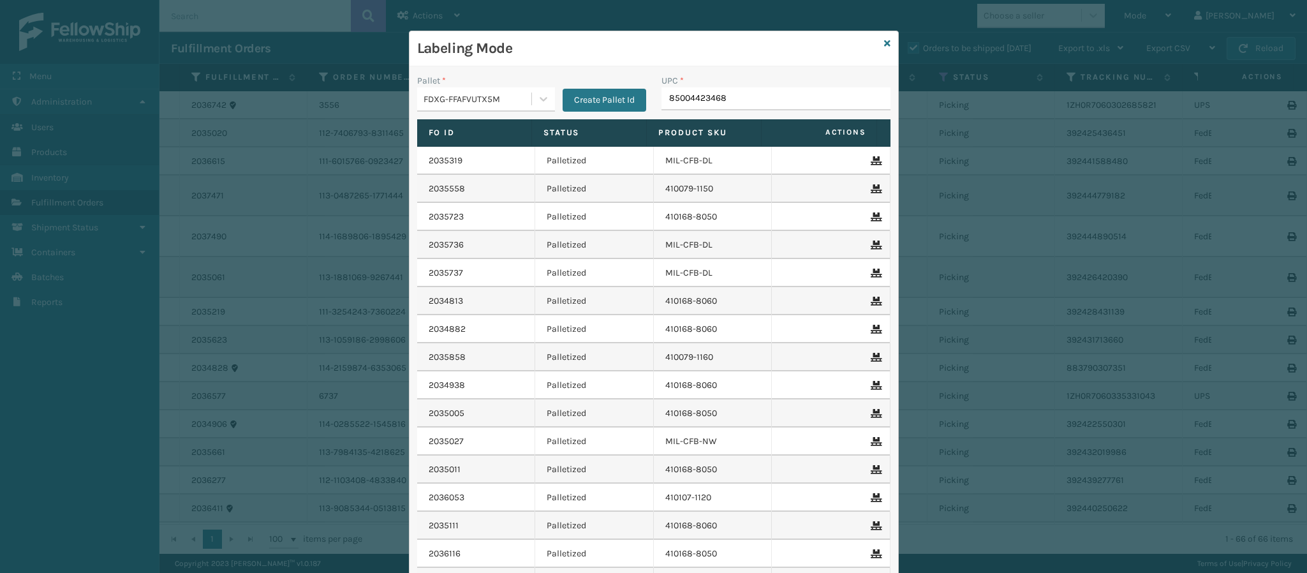
type input "850044234684"
type input "850044"
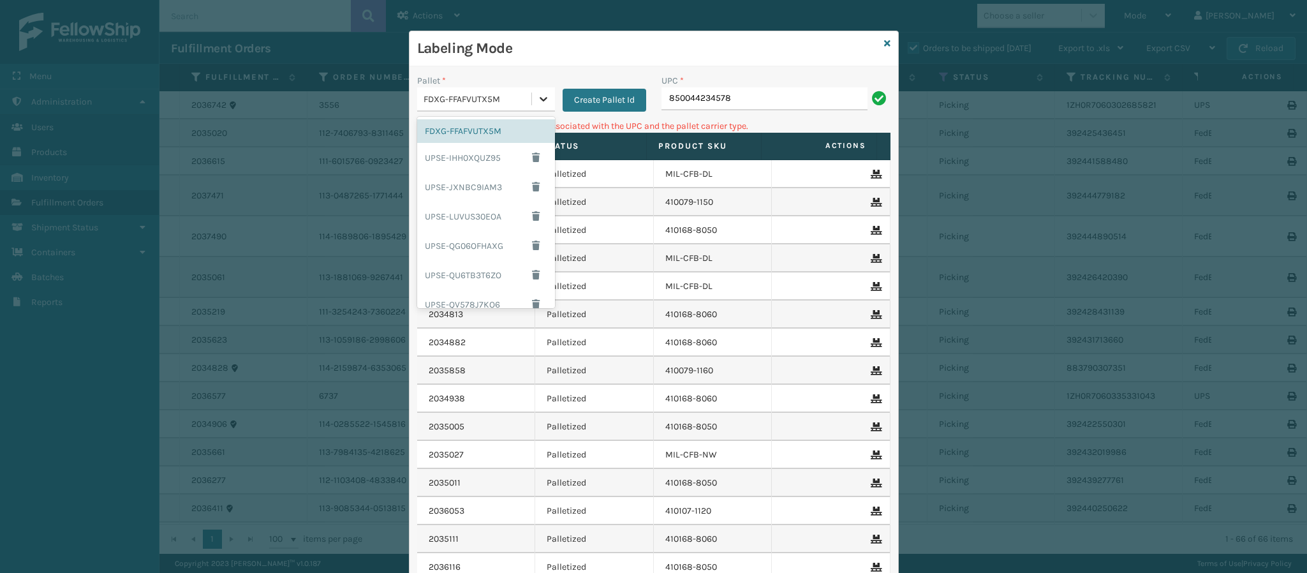
click at [537, 101] on icon at bounding box center [543, 99] width 13 height 13
click at [477, 282] on div "USPSG-SQ193O0NC4" at bounding box center [486, 291] width 138 height 29
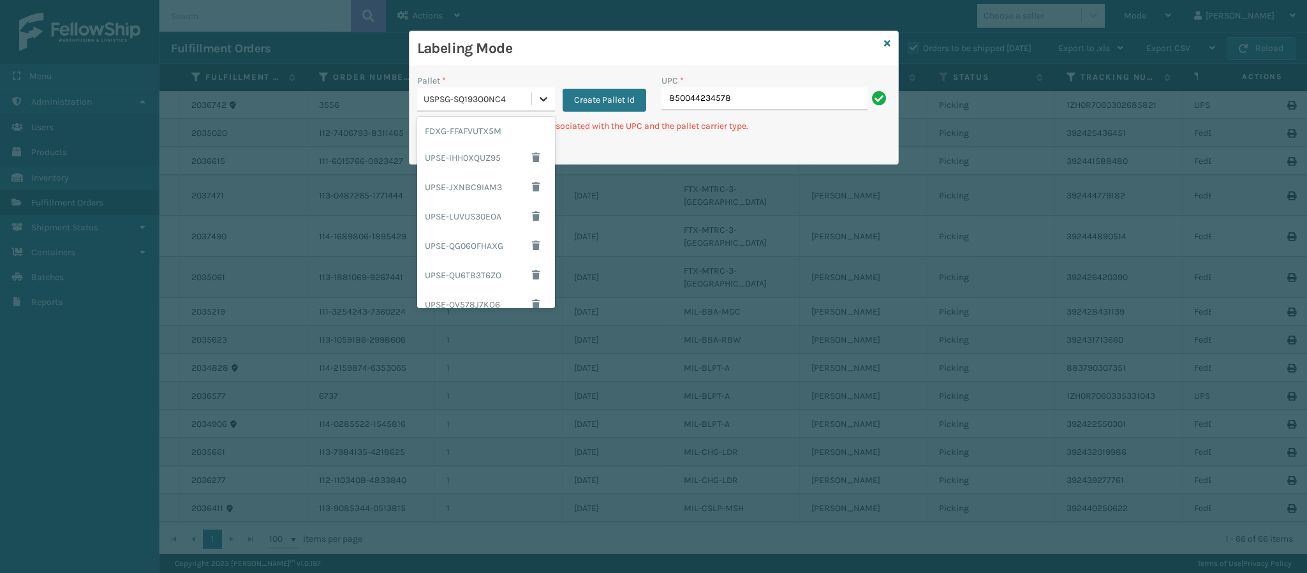
click at [544, 102] on icon at bounding box center [543, 99] width 13 height 13
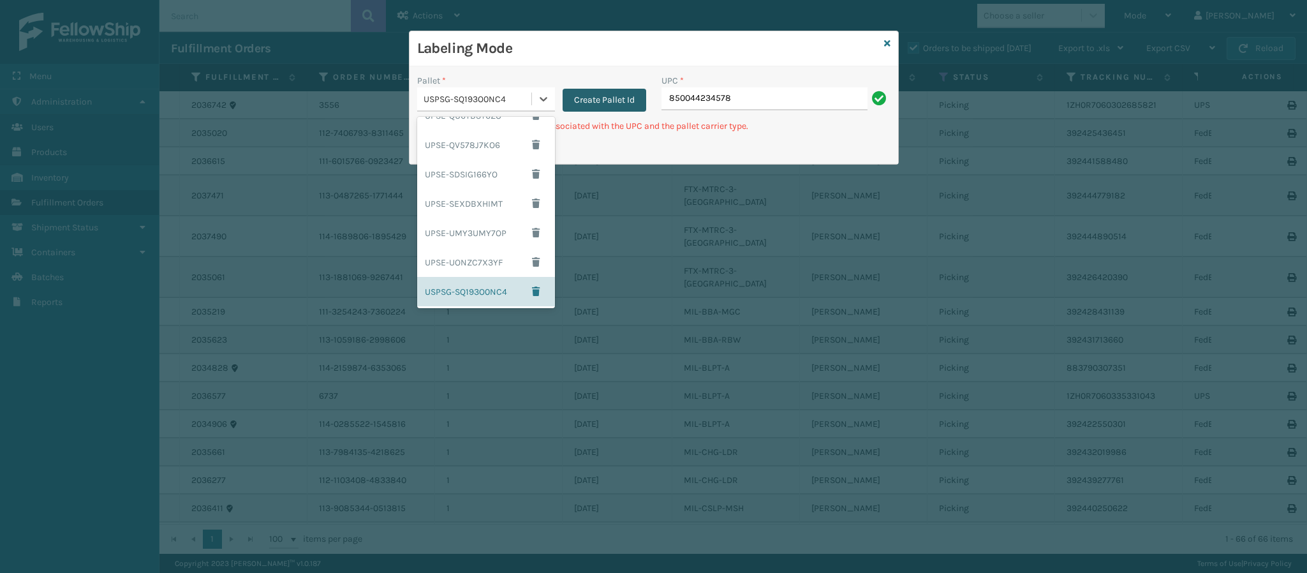
click at [584, 102] on button "Create Pallet Id" at bounding box center [605, 100] width 84 height 23
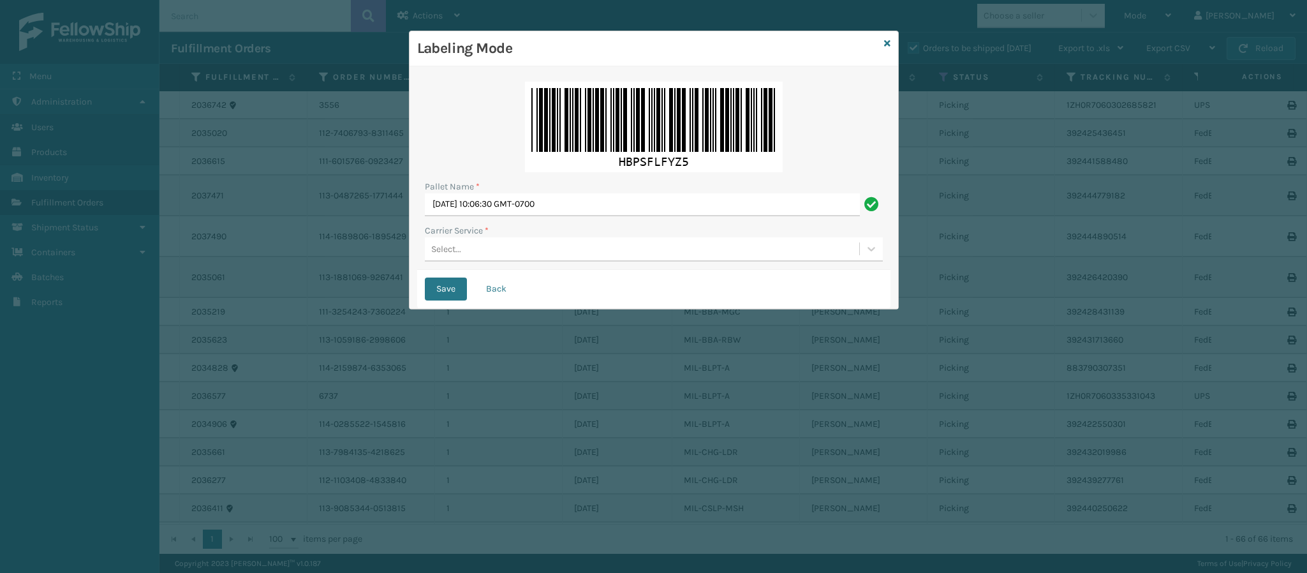
click at [477, 249] on div "Select..." at bounding box center [642, 249] width 434 height 21
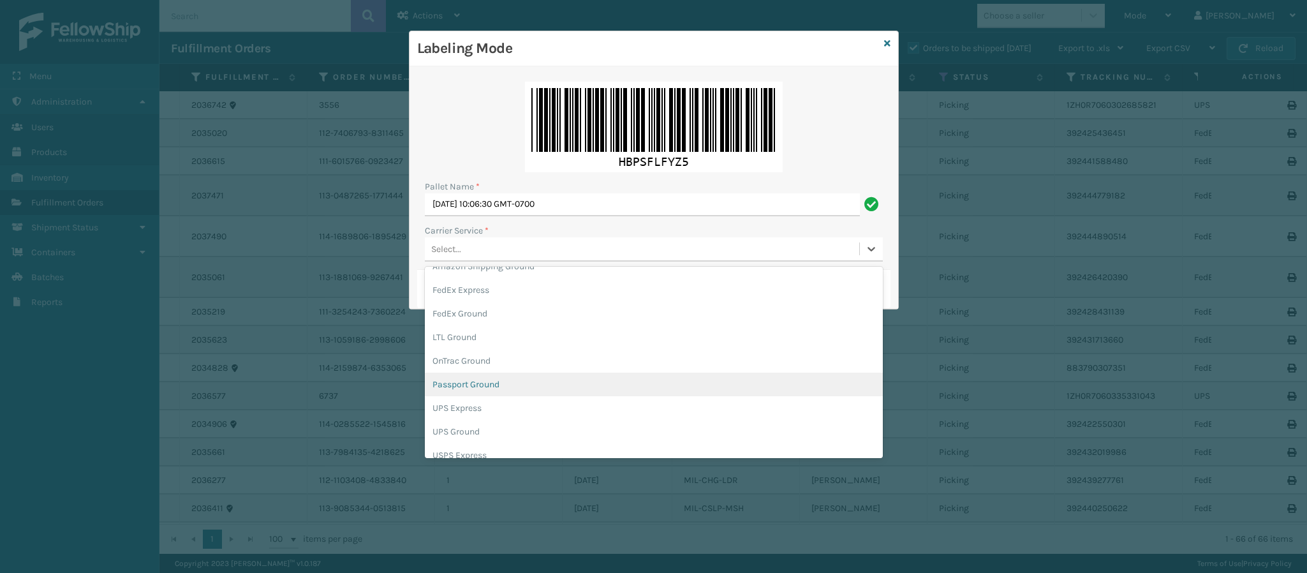
scroll to position [73, 0]
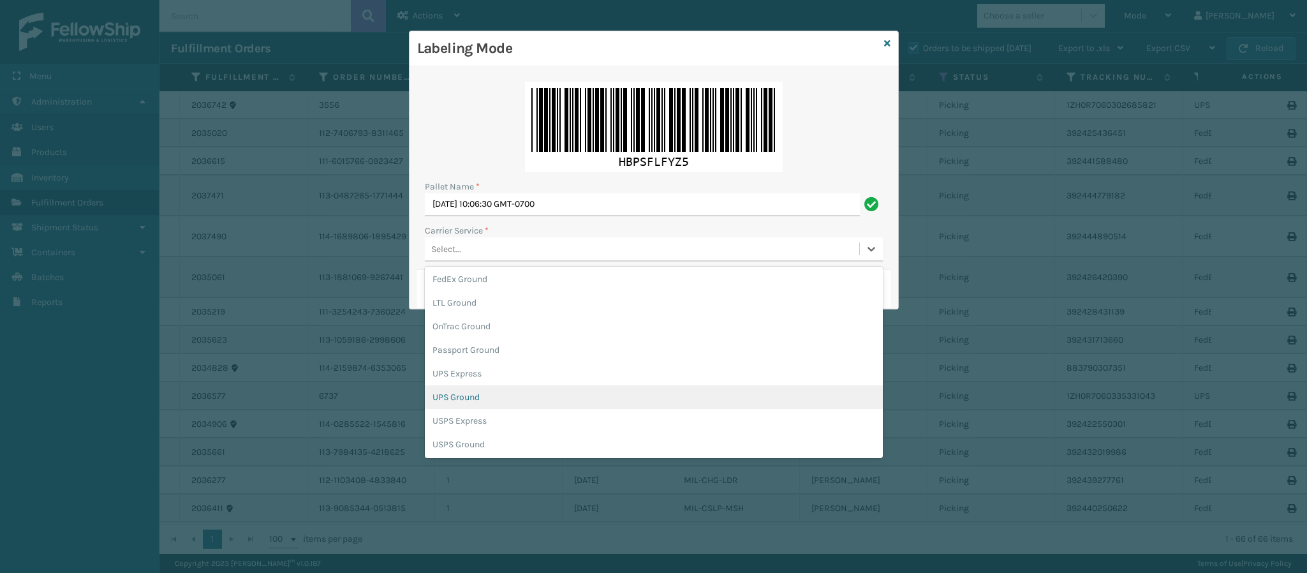
click at [533, 403] on div "UPS Ground" at bounding box center [654, 397] width 458 height 24
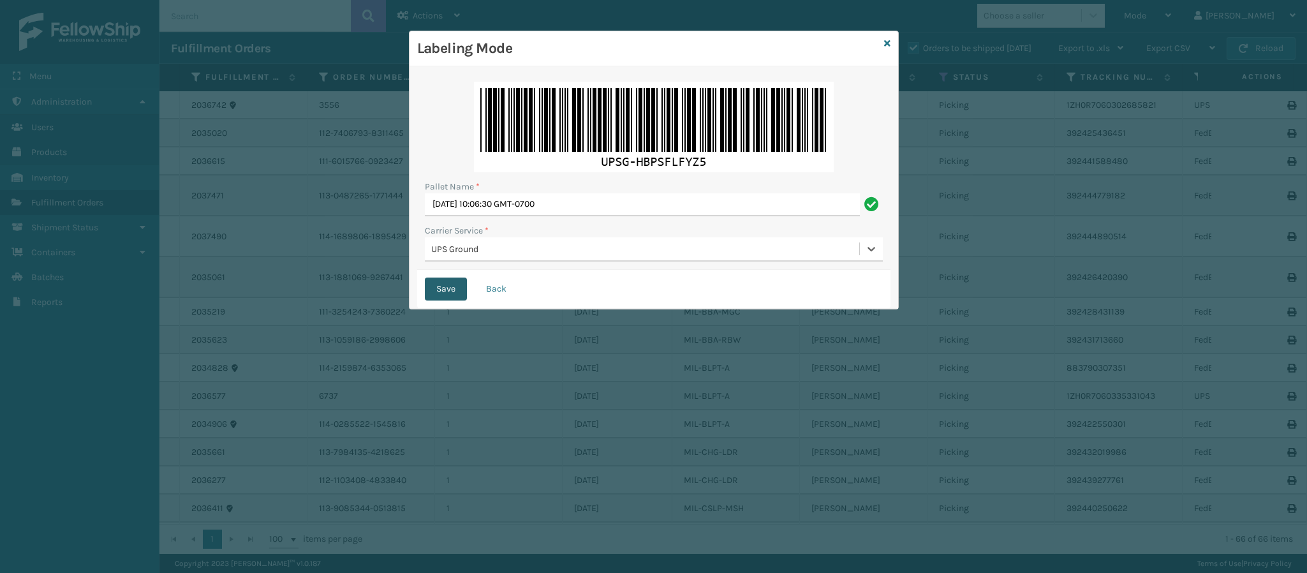
click at [444, 289] on button "Save" at bounding box center [446, 289] width 42 height 23
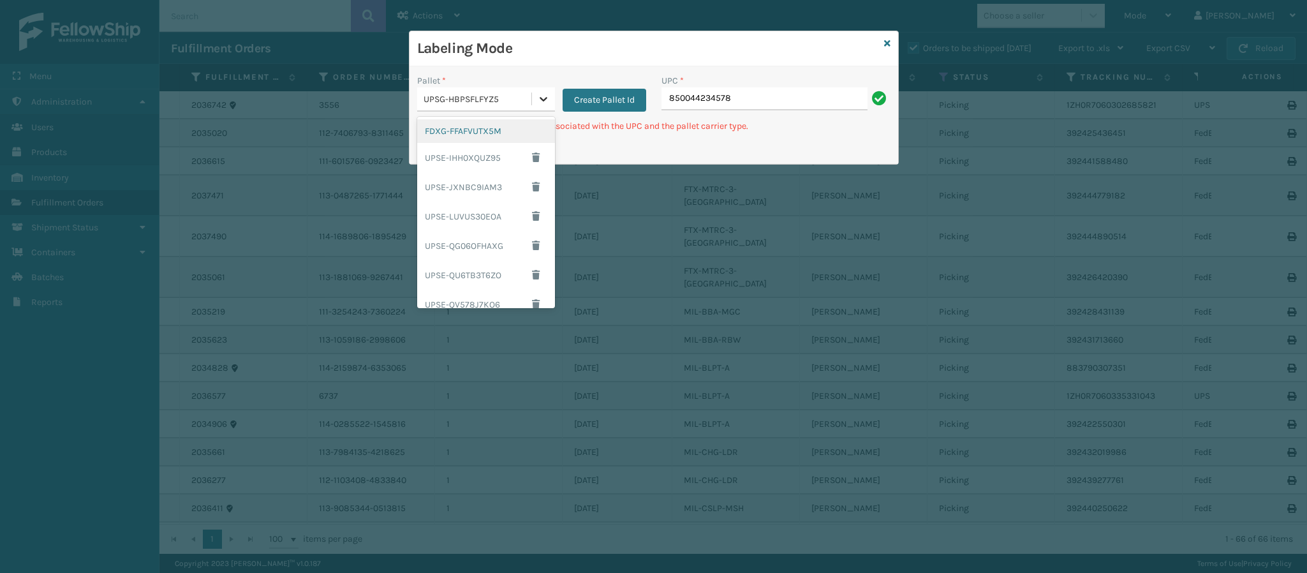
click at [544, 101] on icon at bounding box center [543, 99] width 13 height 13
click at [486, 163] on div "UPSE-IHH0XQUZ95" at bounding box center [486, 157] width 138 height 29
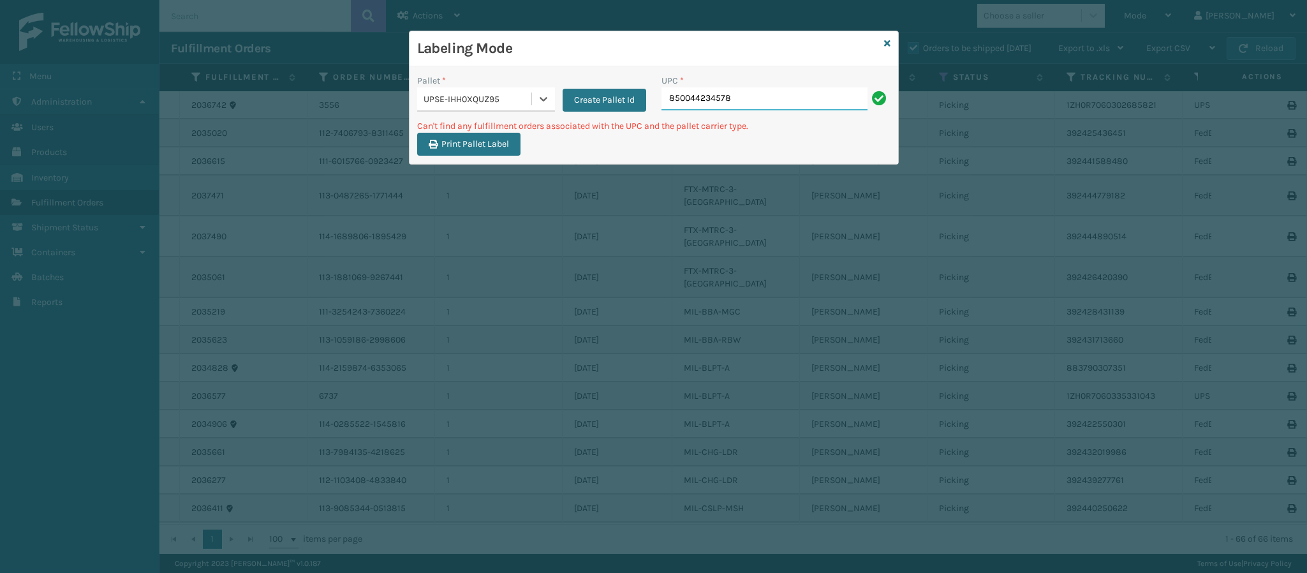
click at [780, 103] on input "850044234578" at bounding box center [765, 98] width 206 height 23
type input "8"
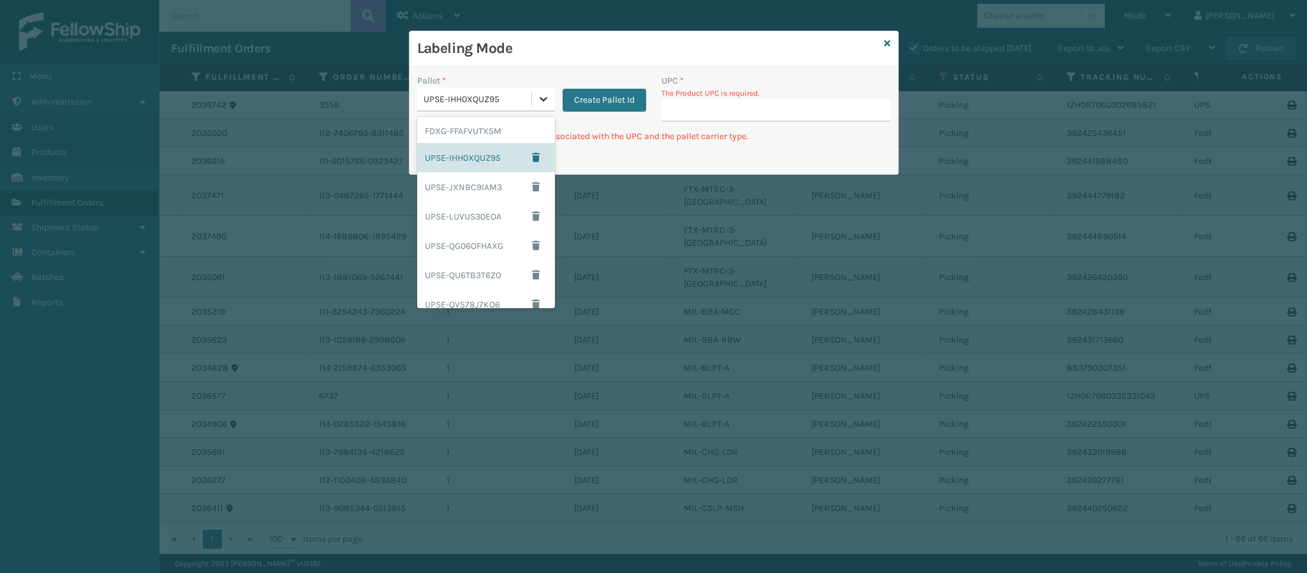
click at [545, 100] on icon at bounding box center [543, 99] width 13 height 13
click at [445, 134] on div "FDXG-FFAFVUTX5M" at bounding box center [486, 131] width 138 height 24
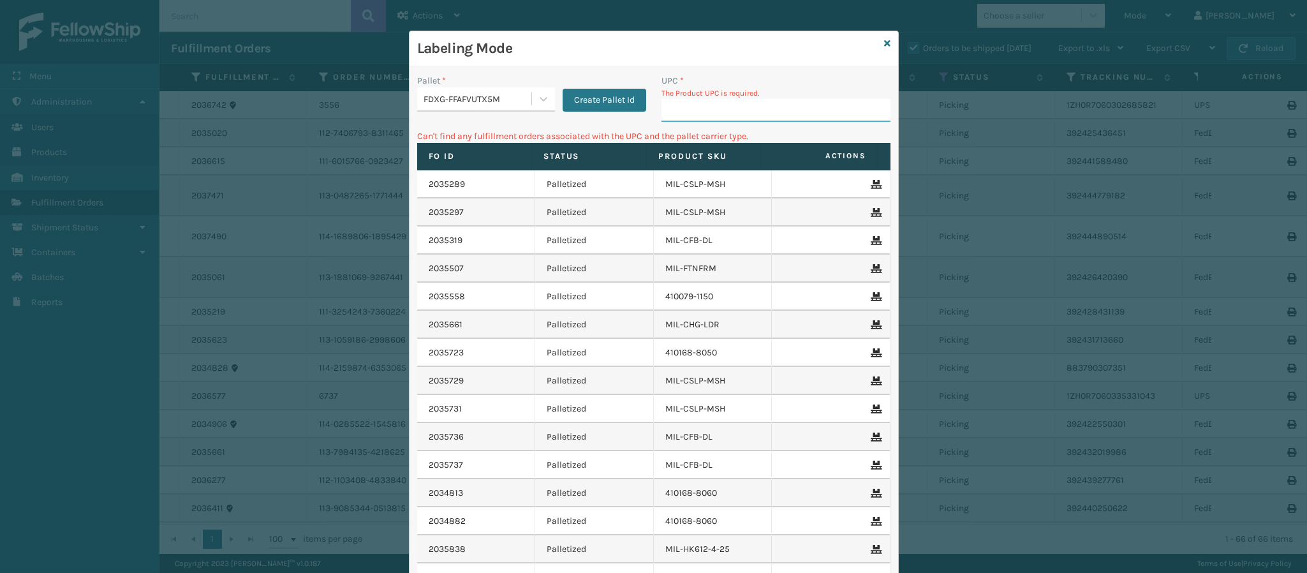
click at [738, 121] on input "UPC *" at bounding box center [776, 110] width 229 height 23
type input "840985126353"
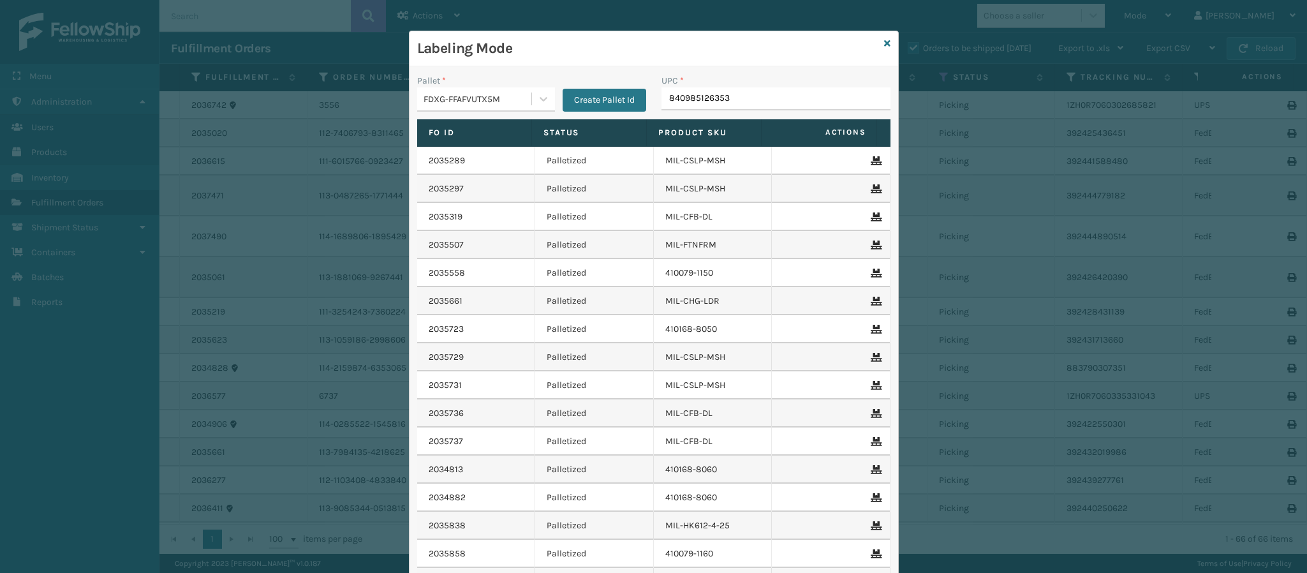
type input "840985126353"
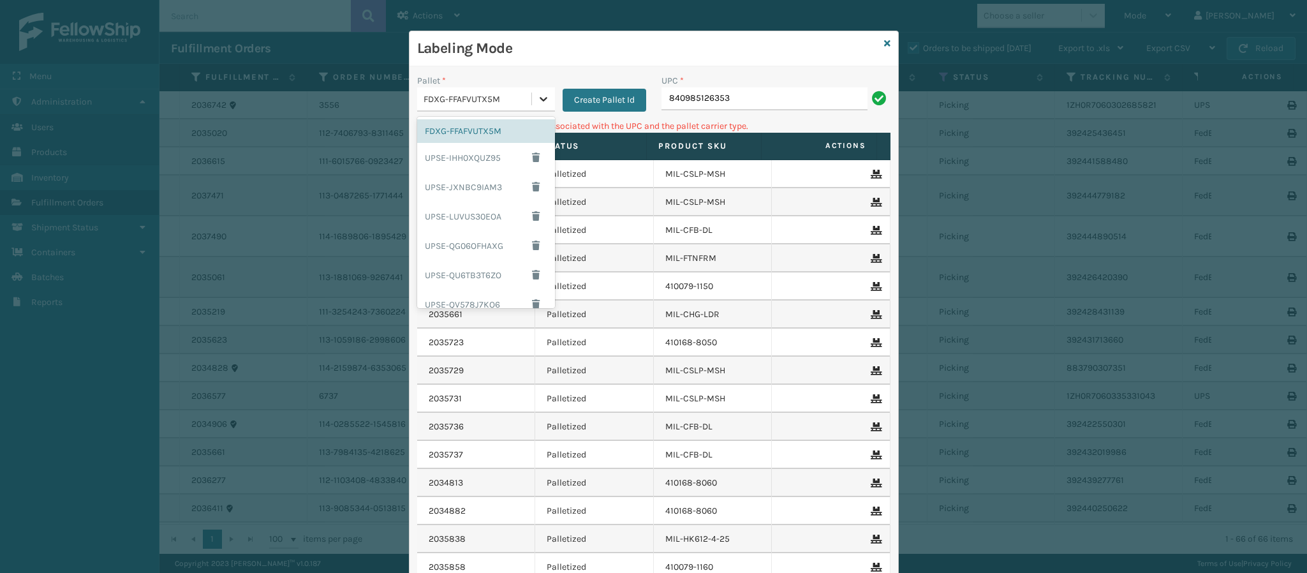
click at [537, 96] on icon at bounding box center [543, 99] width 13 height 13
click at [468, 267] on div "UPSG-HBPSFLFYZ5" at bounding box center [486, 262] width 138 height 29
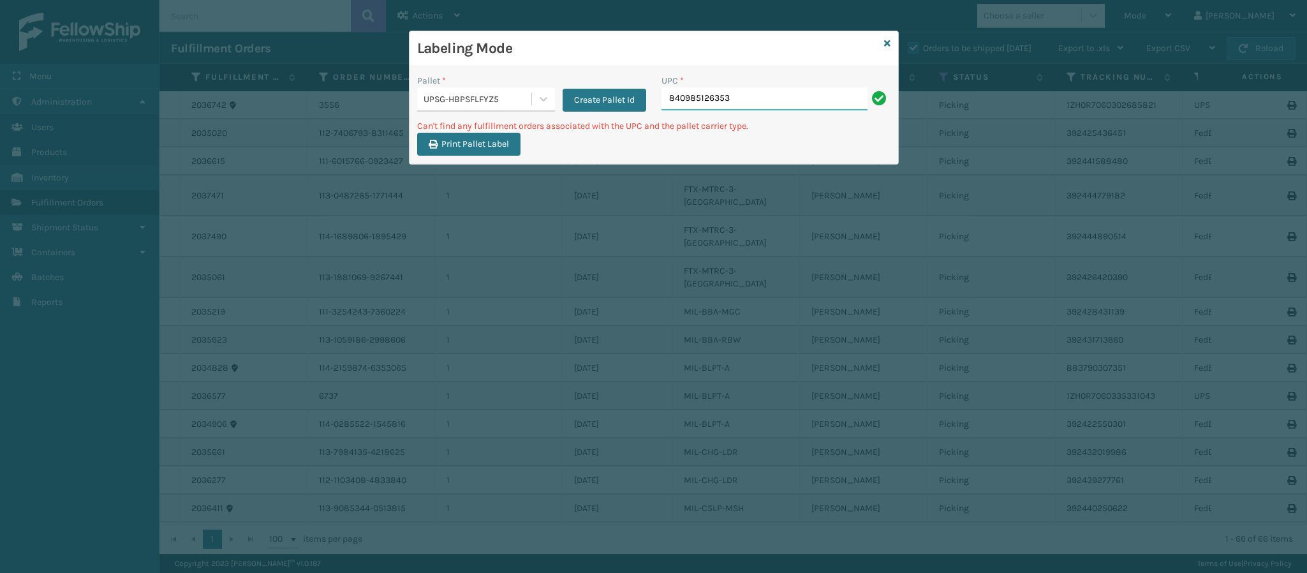
click at [764, 107] on input "840985126353" at bounding box center [765, 98] width 206 height 23
type input "8"
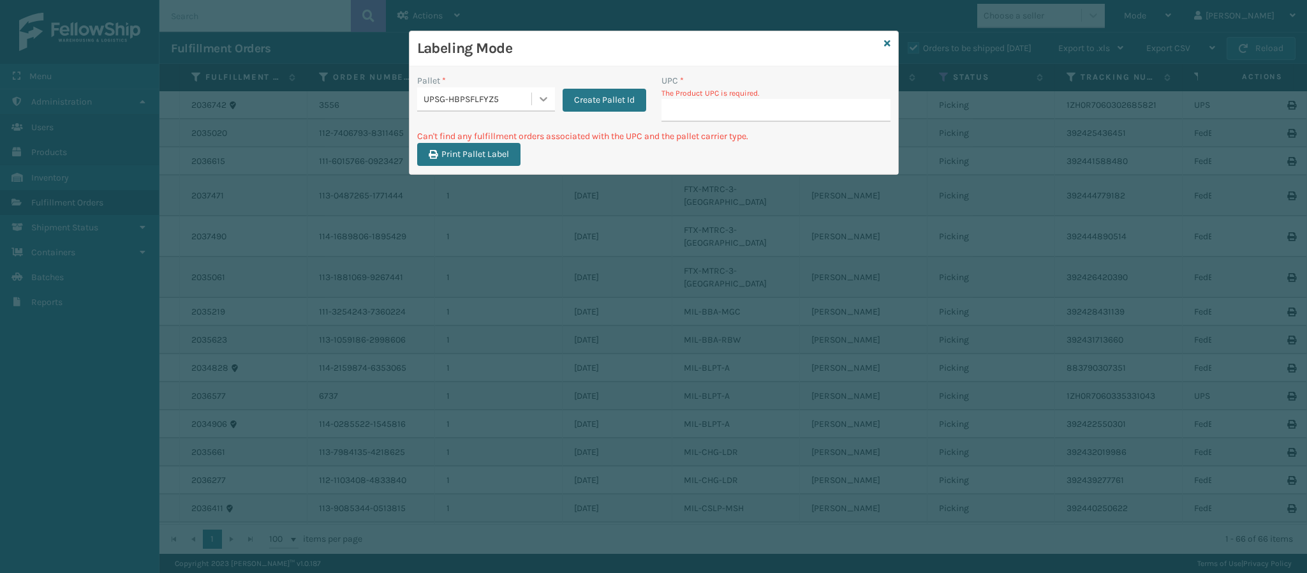
click at [538, 96] on icon at bounding box center [543, 99] width 13 height 13
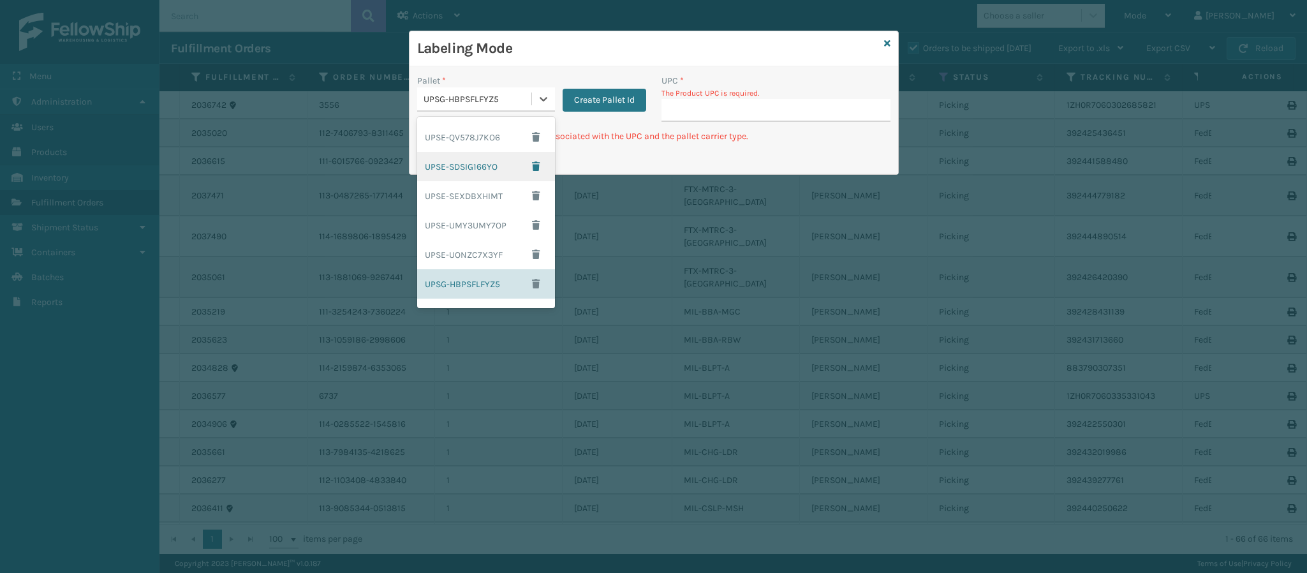
scroll to position [0, 0]
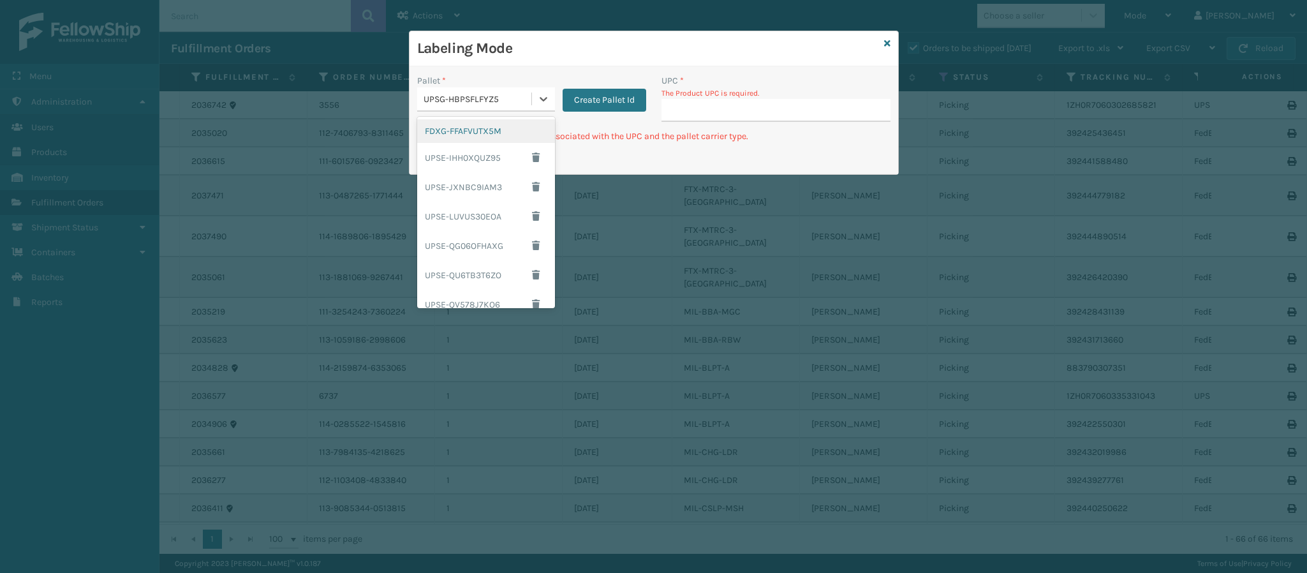
click at [461, 136] on div "FDXG-FFAFVUTX5M" at bounding box center [486, 131] width 138 height 24
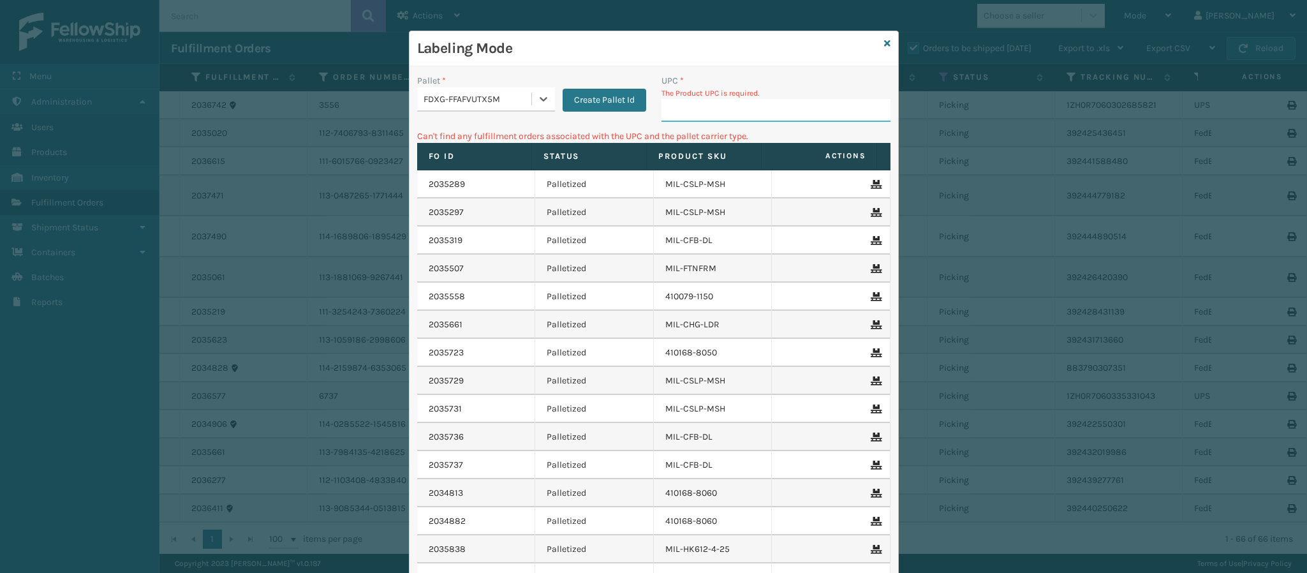
click at [746, 106] on input "UPC *" at bounding box center [776, 110] width 229 height 23
type input "8409851256"
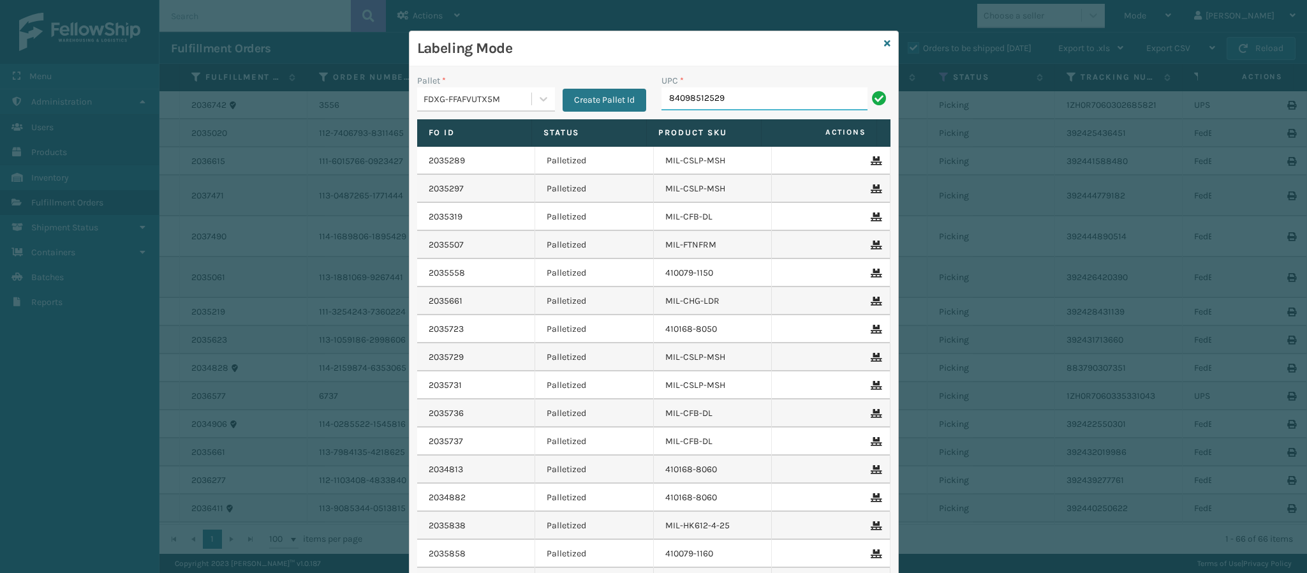
type input "840985125295"
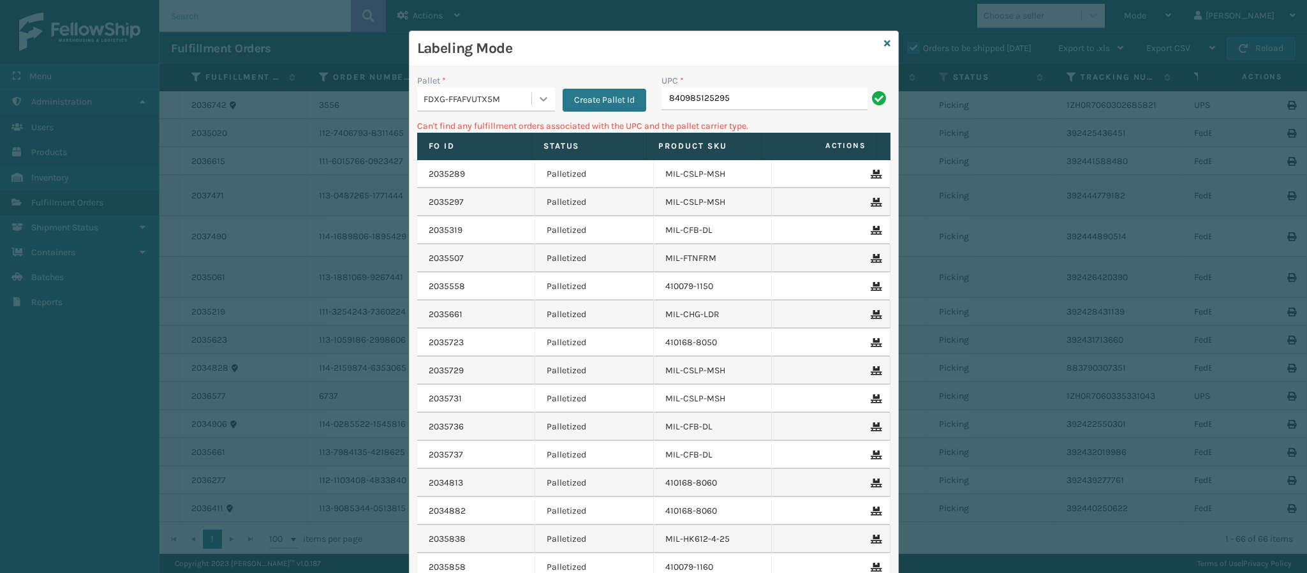
click at [537, 104] on icon at bounding box center [543, 99] width 13 height 13
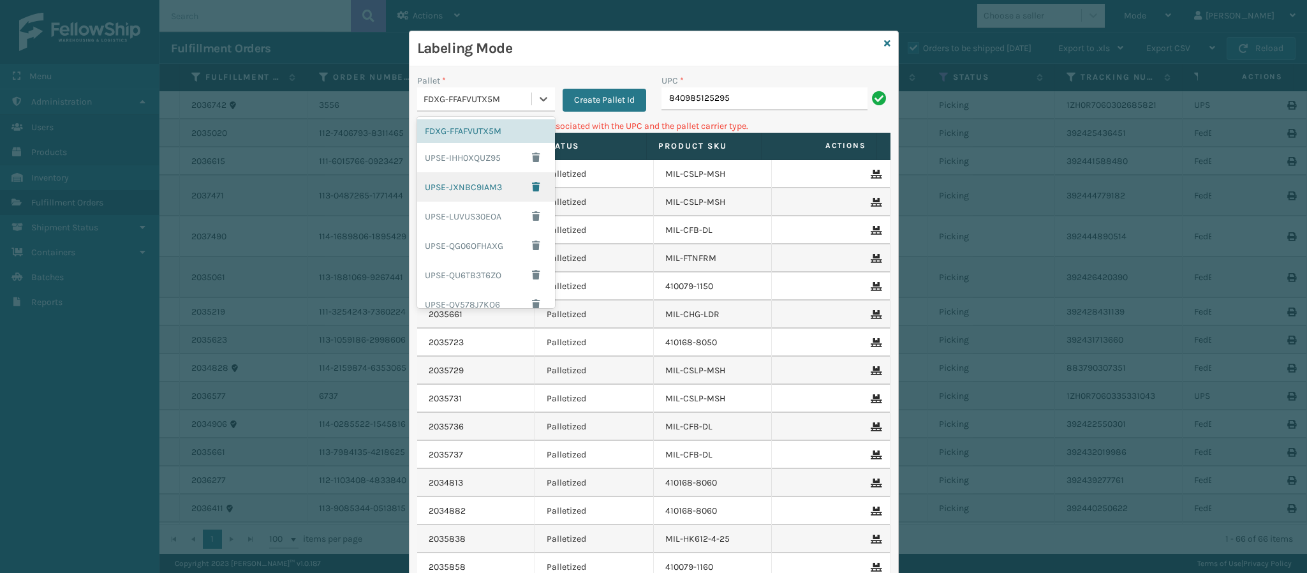
scroll to position [188, 0]
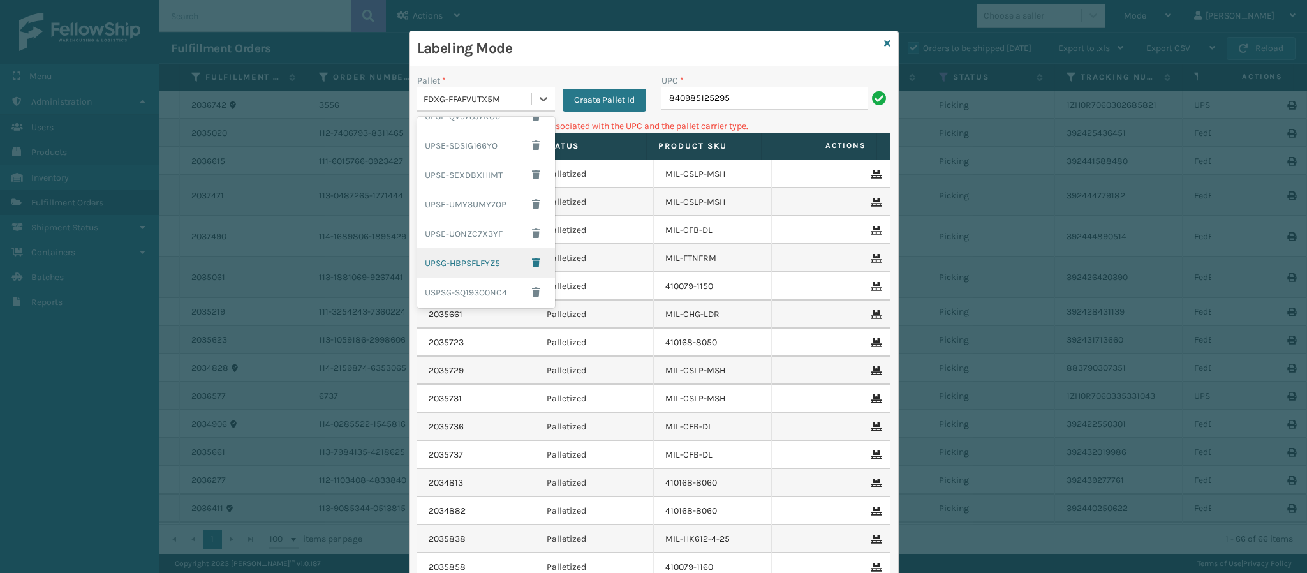
click at [473, 263] on div "UPSG-HBPSFLFYZ5" at bounding box center [486, 262] width 138 height 29
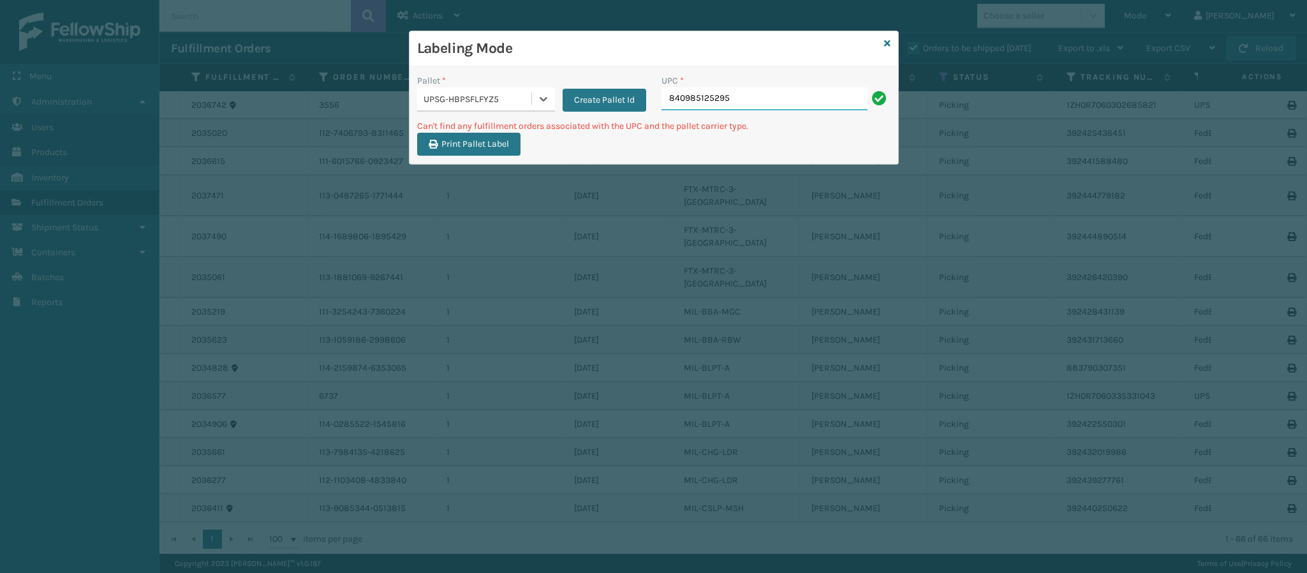
click at [735, 106] on input "840985125295" at bounding box center [765, 98] width 206 height 23
type input "8"
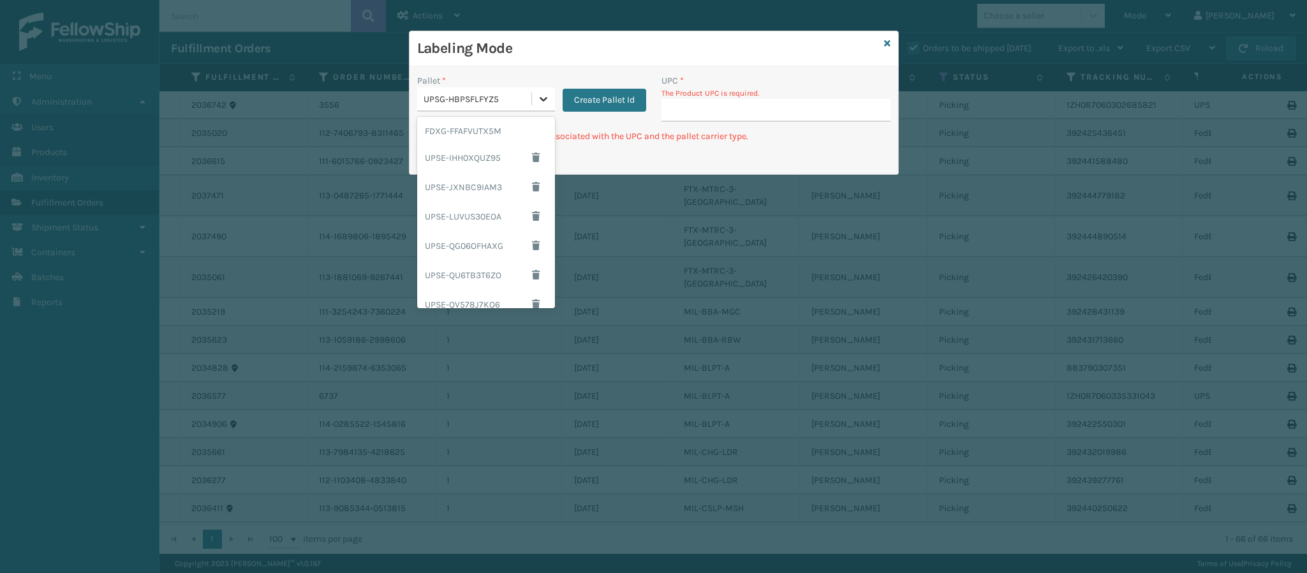
click at [542, 98] on icon at bounding box center [543, 99] width 13 height 13
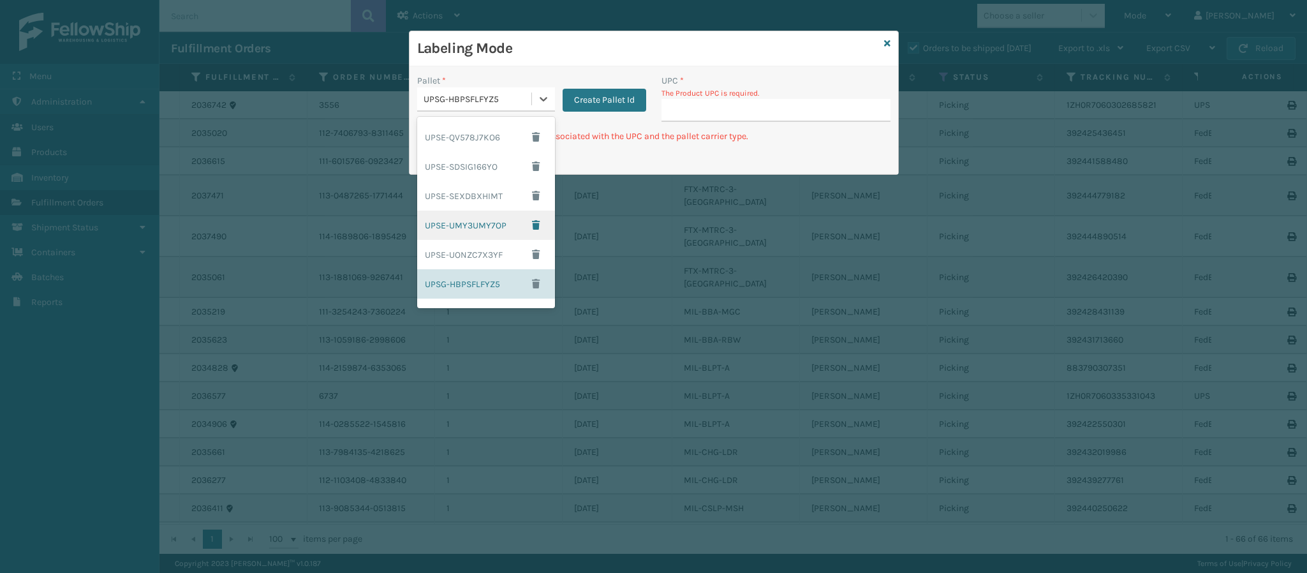
scroll to position [0, 0]
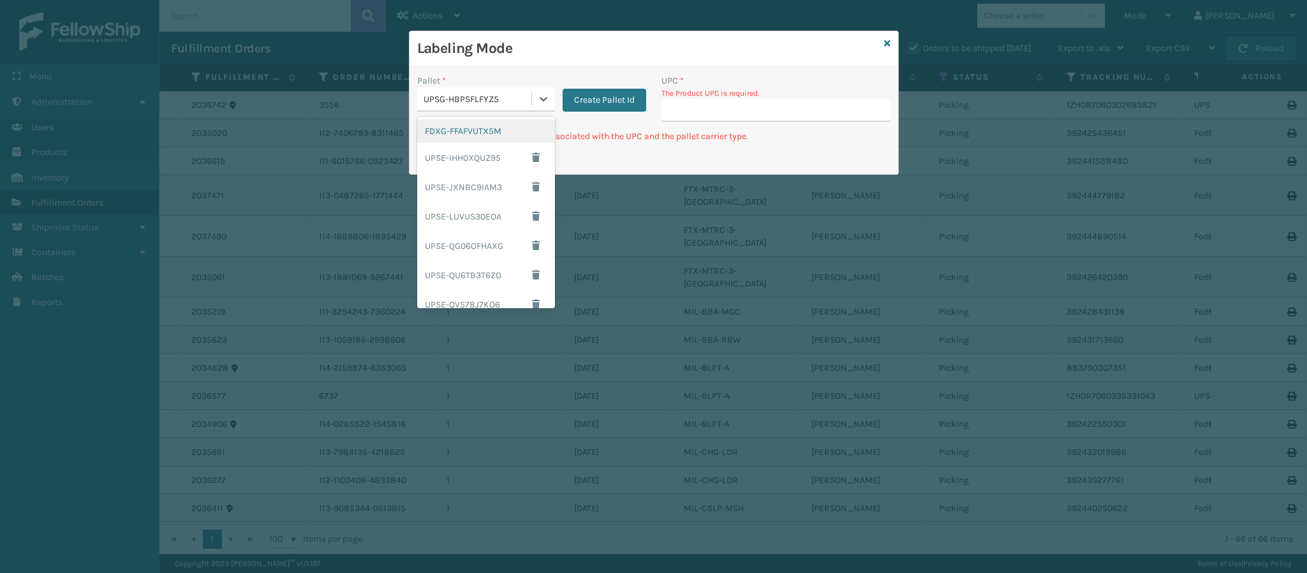
click at [483, 129] on div "FDXG-FFAFVUTX5M" at bounding box center [486, 131] width 138 height 24
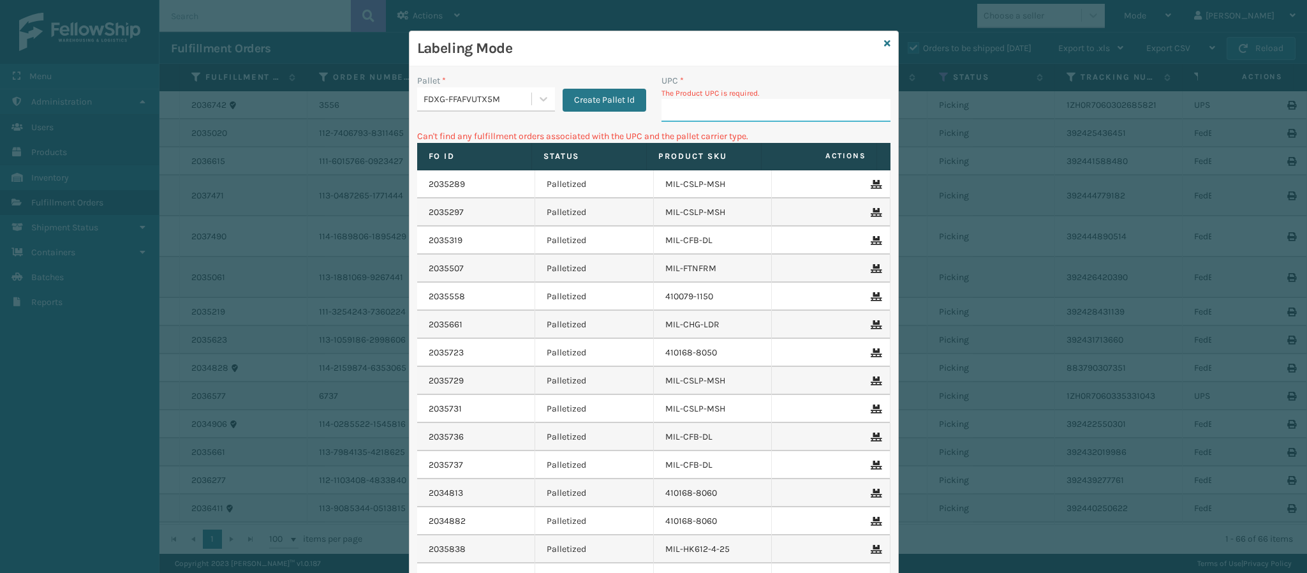
click at [683, 107] on input "UPC *" at bounding box center [776, 110] width 229 height 23
type input "84098512632"
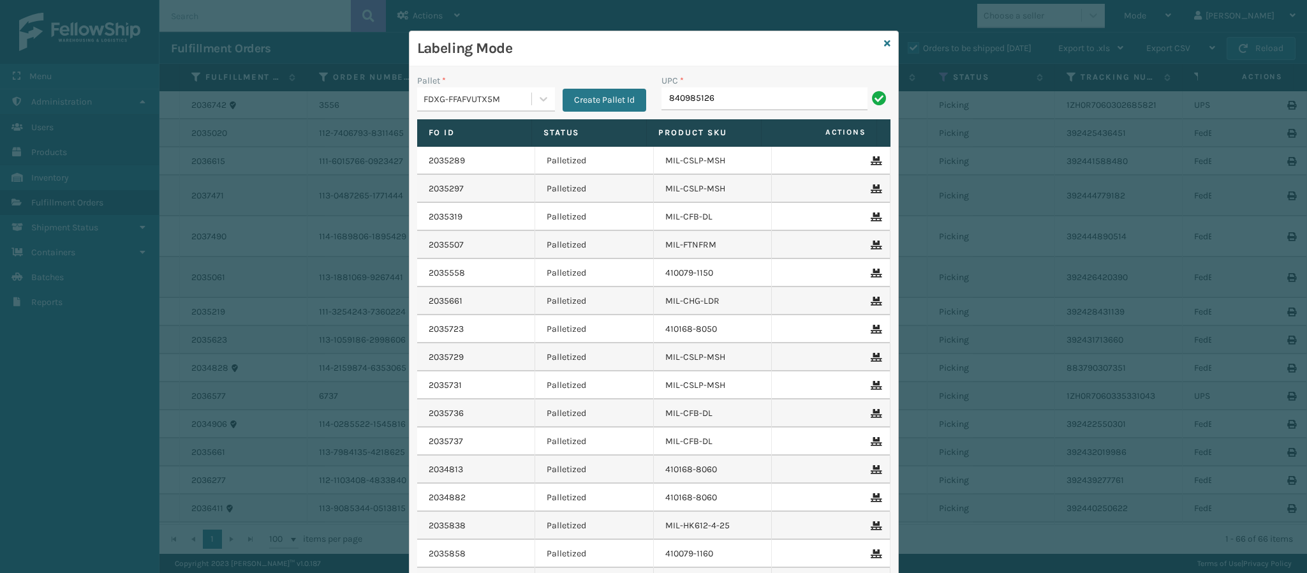
type input "8409851263"
type input "840985126322"
click at [884, 50] on link at bounding box center [887, 43] width 6 height 13
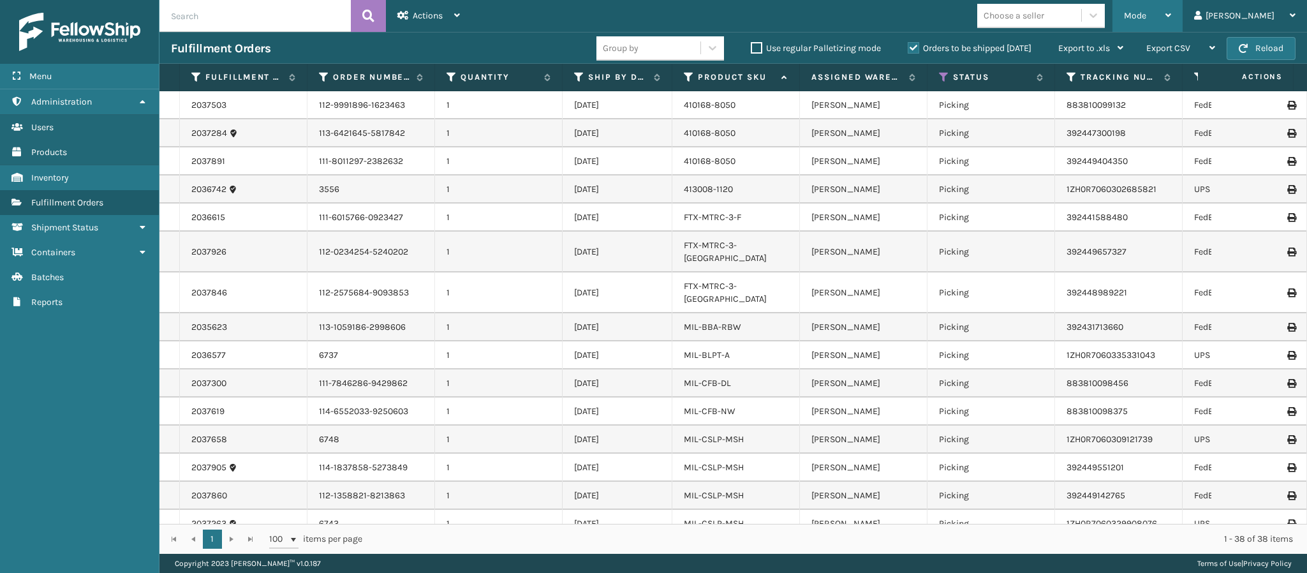
click at [1171, 10] on div "Mode" at bounding box center [1147, 16] width 47 height 32
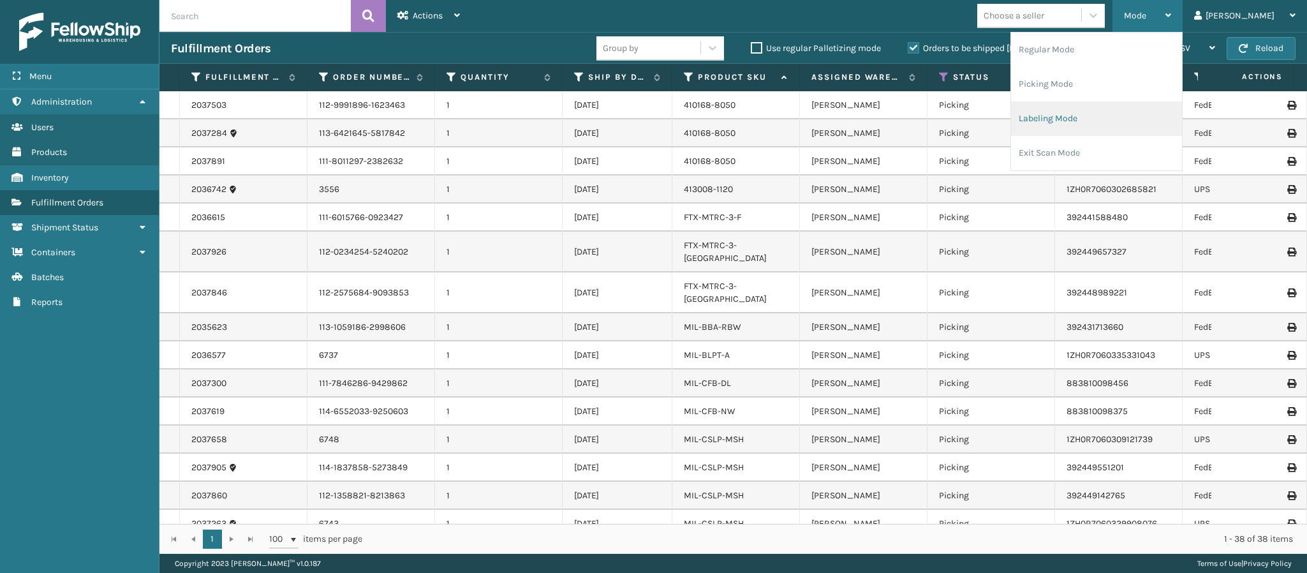
click at [1092, 127] on li "Labeling Mode" at bounding box center [1096, 118] width 171 height 34
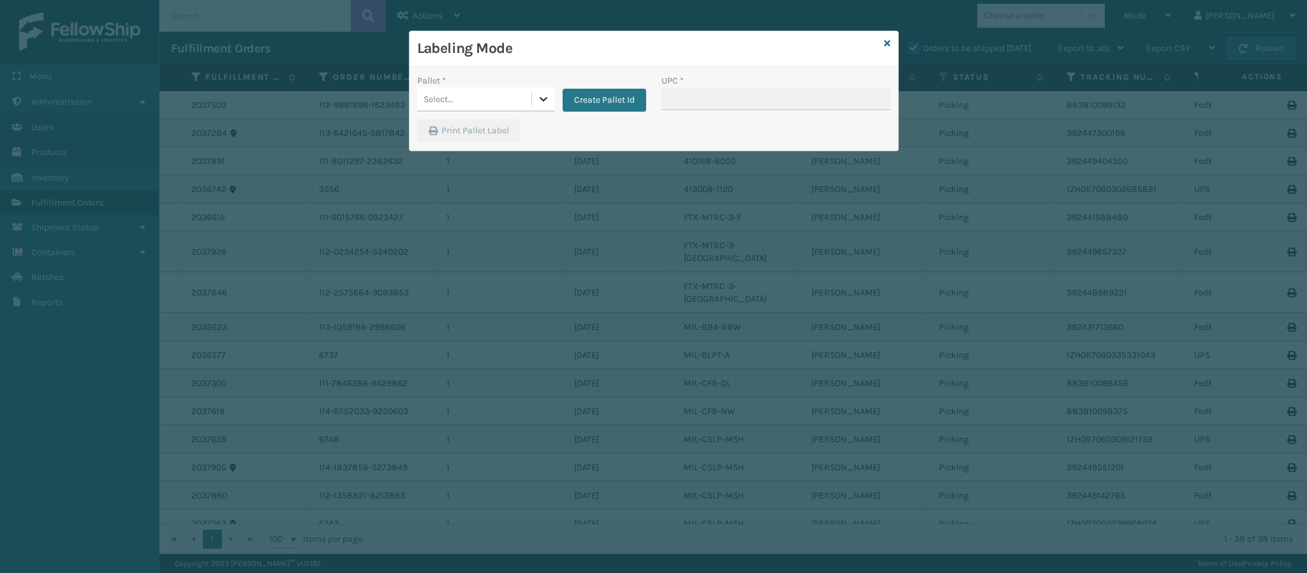
click at [537, 104] on icon at bounding box center [543, 99] width 13 height 13
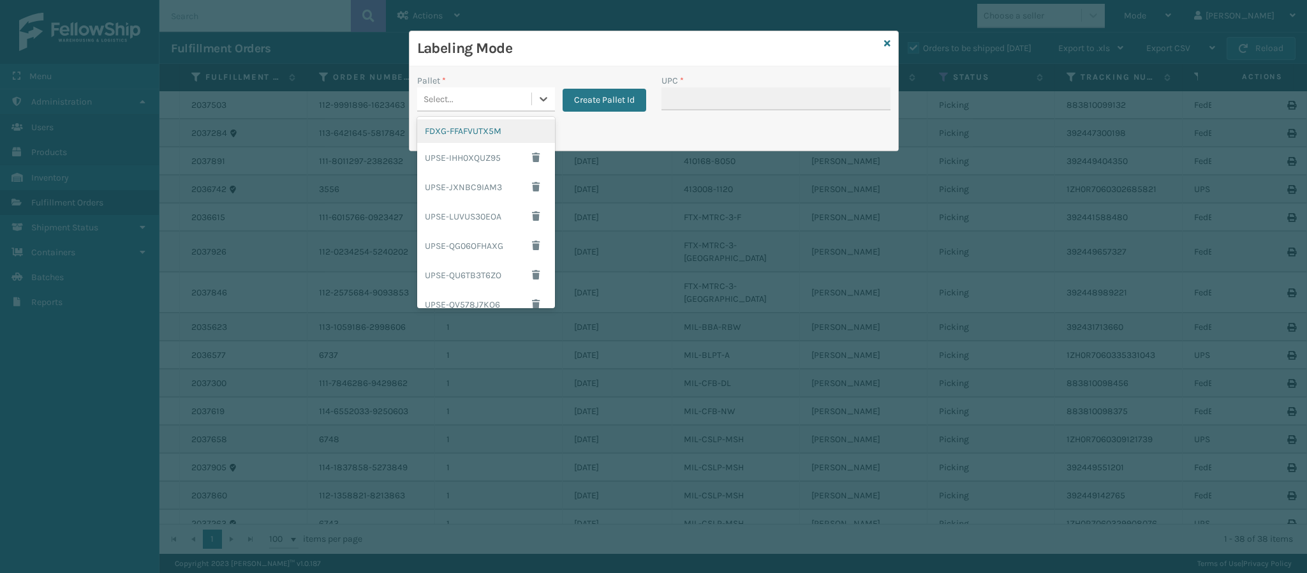
click at [484, 131] on div "FDXG-FFAFVUTX5M" at bounding box center [486, 131] width 138 height 24
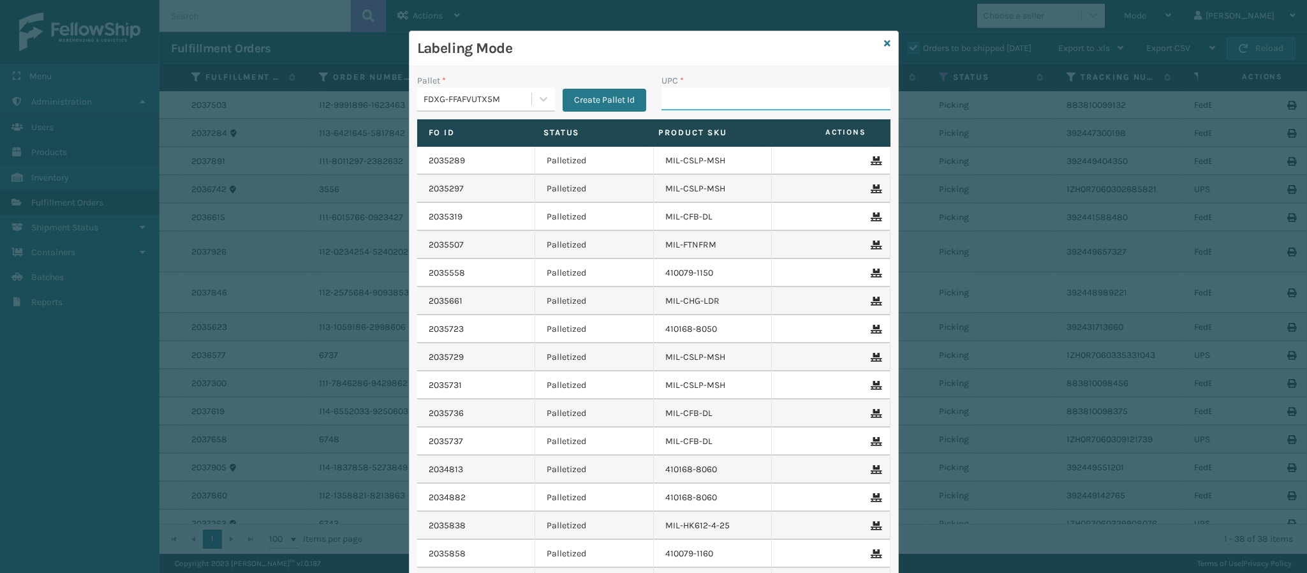
click at [768, 106] on input "UPC *" at bounding box center [776, 98] width 229 height 23
type input "850044234585"
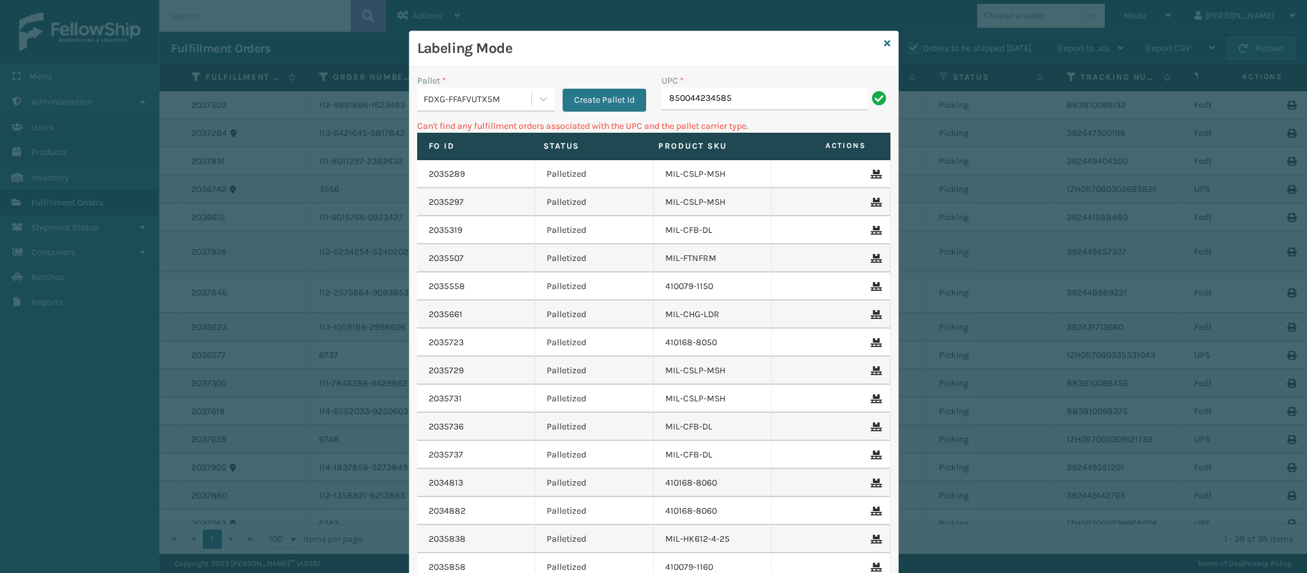
click at [730, 102] on input "850044234585" at bounding box center [765, 98] width 206 height 23
type input "840985120634"
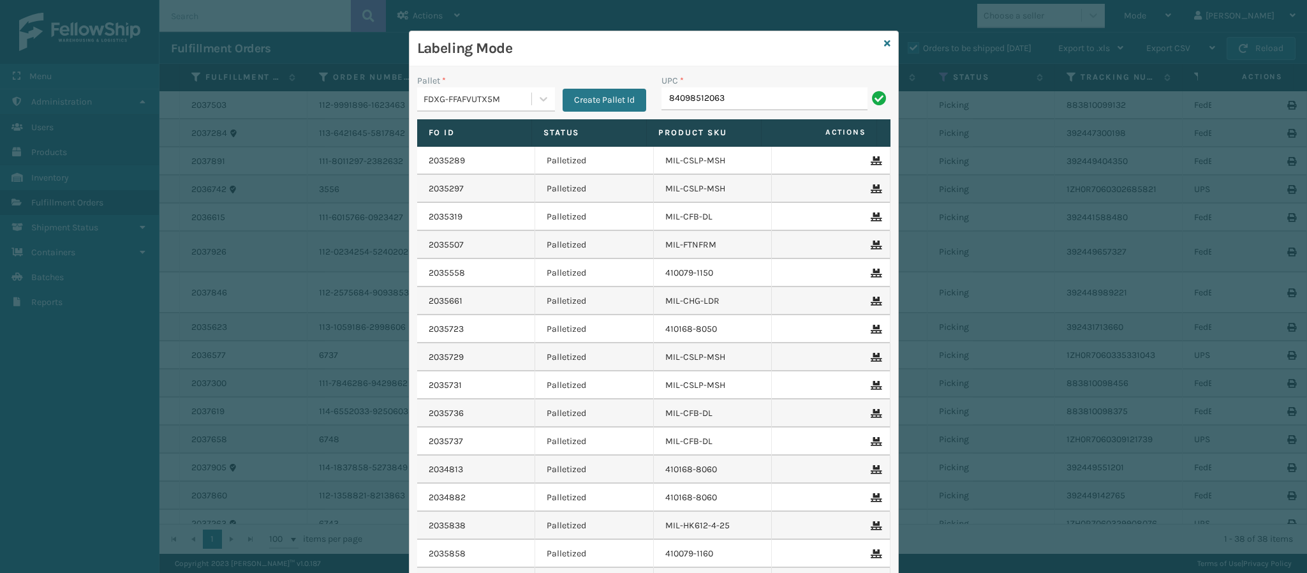
type input "840985120634"
type input "8409851245"
type input "840985124"
type input "840985122522"
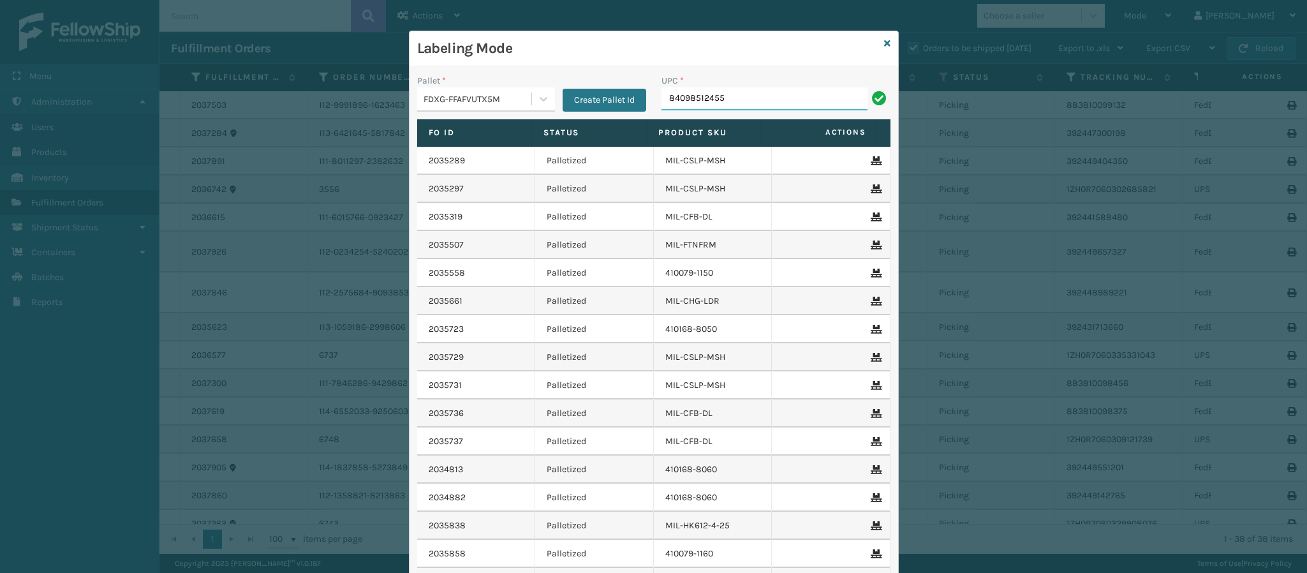
type input "840985124557"
type input "840985125721"
type input "840985117900"
type input "84098511790"
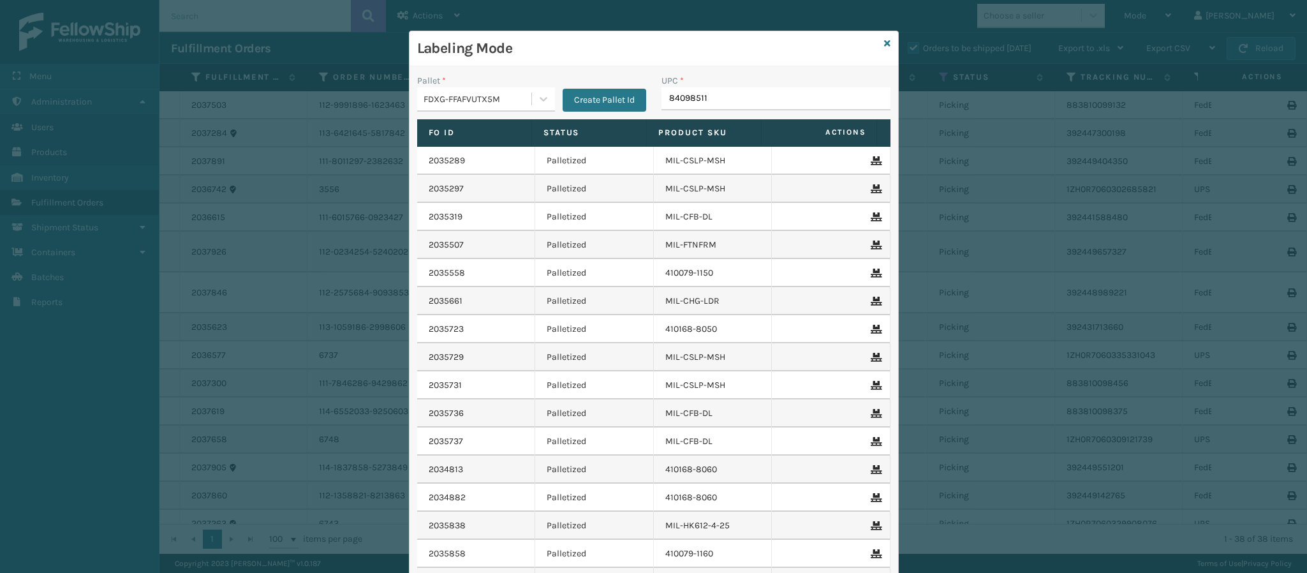
type input "840985117"
type input "840985117900"
type input "84098511790"
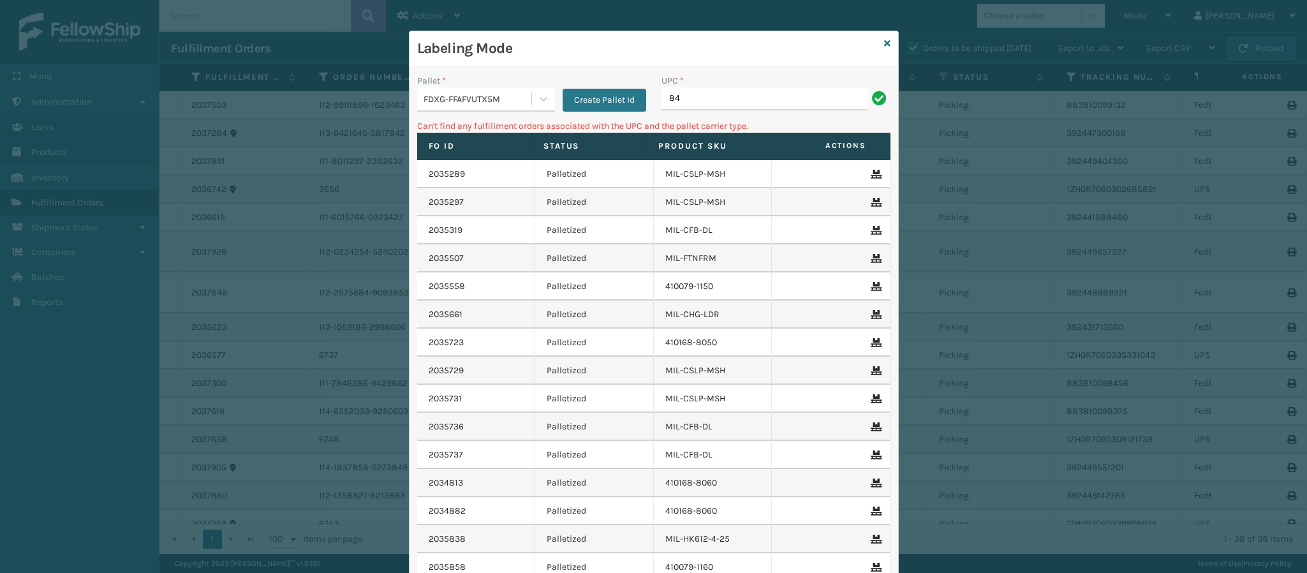
type input "8"
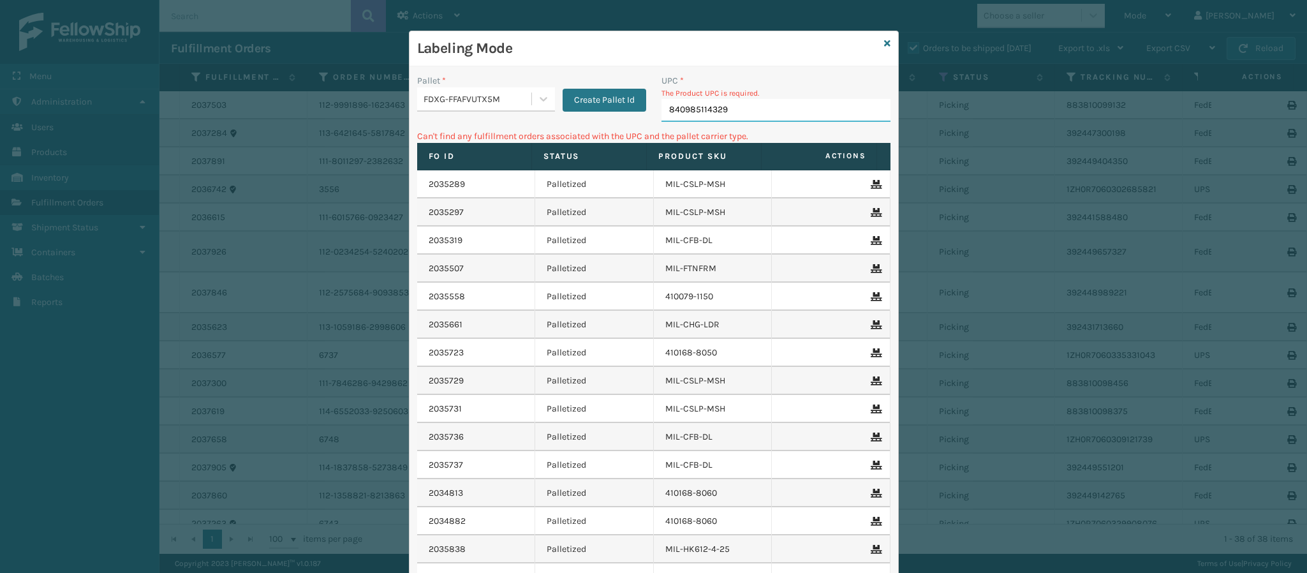
type input "840985114329"
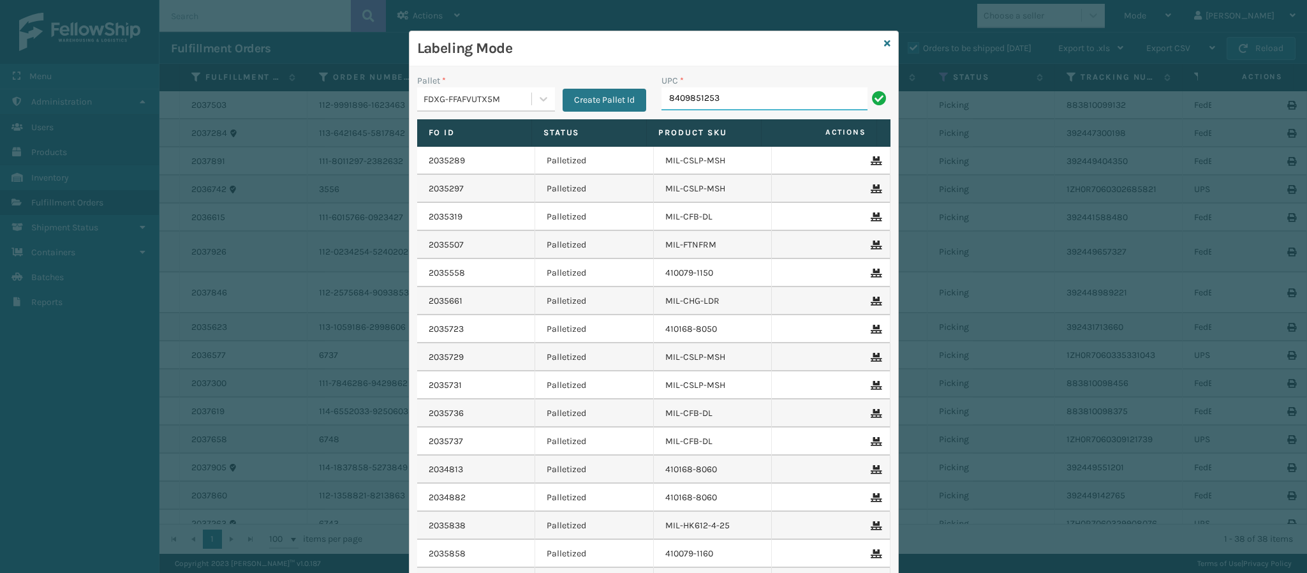
type input "84098512530"
click at [884, 46] on icon at bounding box center [887, 43] width 6 height 9
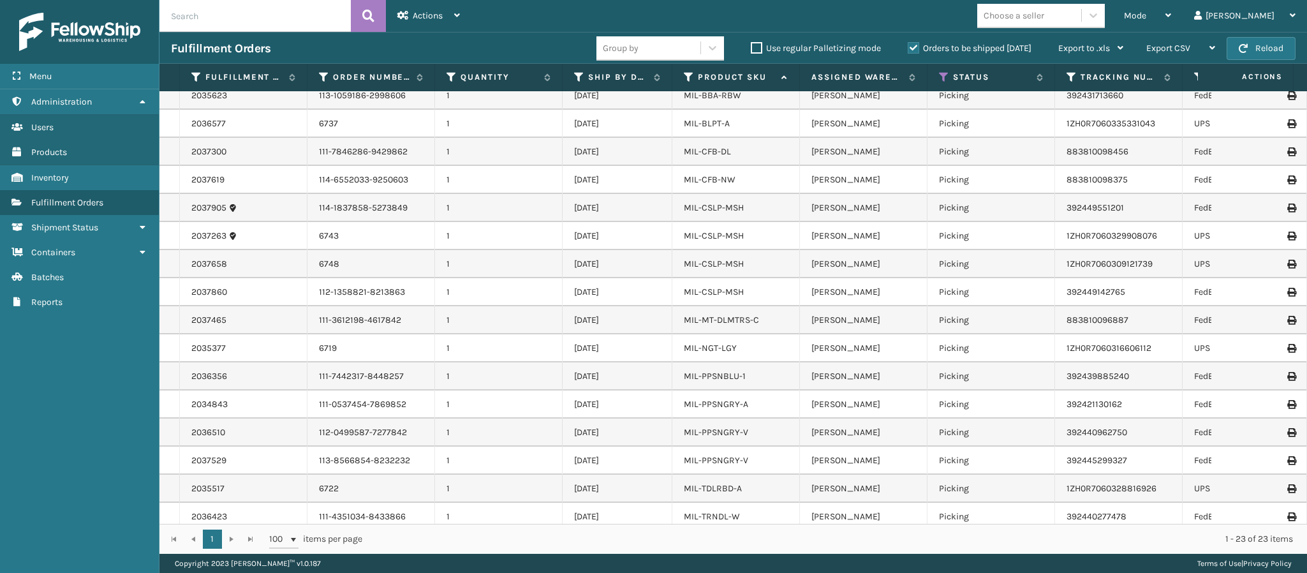
scroll to position [241, 0]
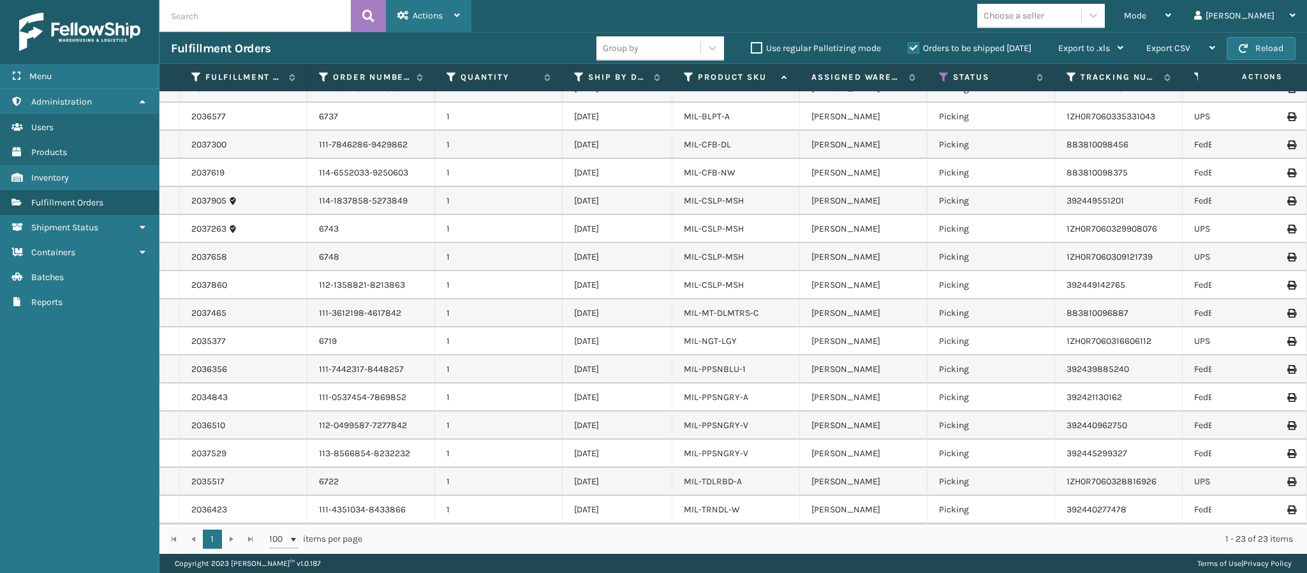
click at [448, 1] on div "Actions" at bounding box center [428, 16] width 63 height 32
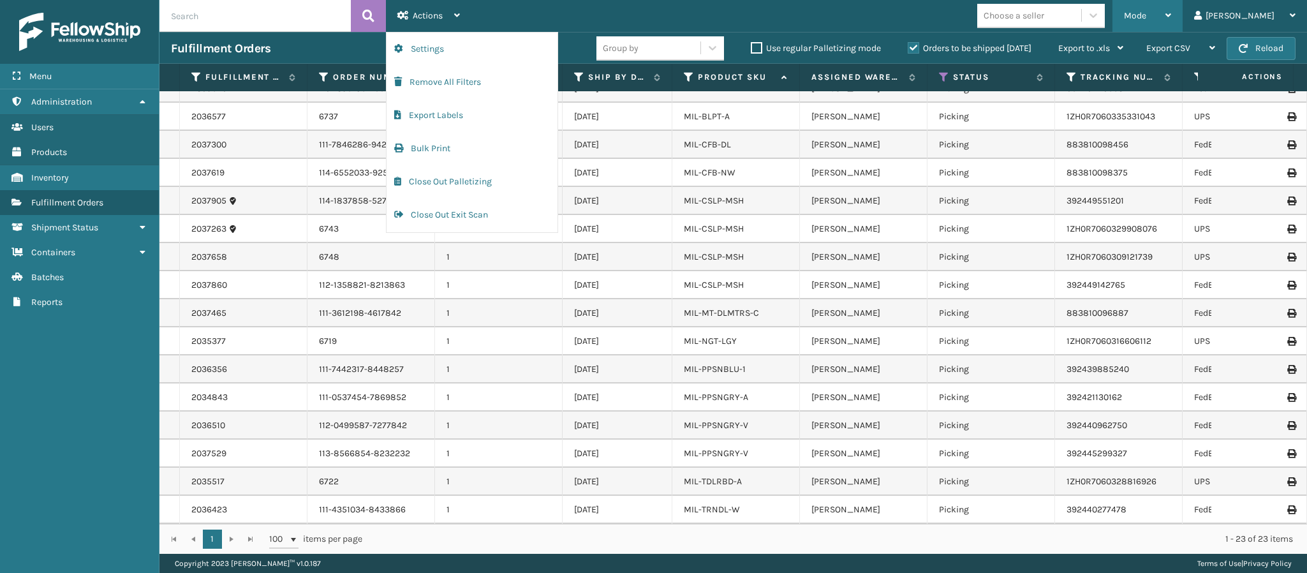
click at [1171, 11] on div "Mode" at bounding box center [1147, 16] width 47 height 32
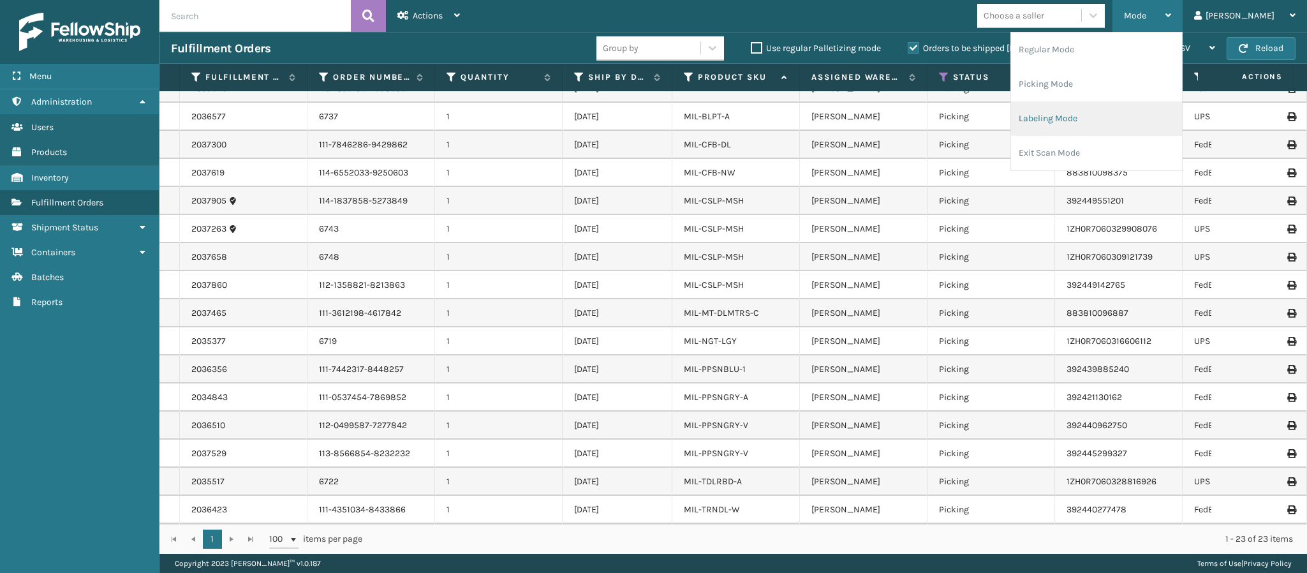
click at [1101, 109] on li "Labeling Mode" at bounding box center [1096, 118] width 171 height 34
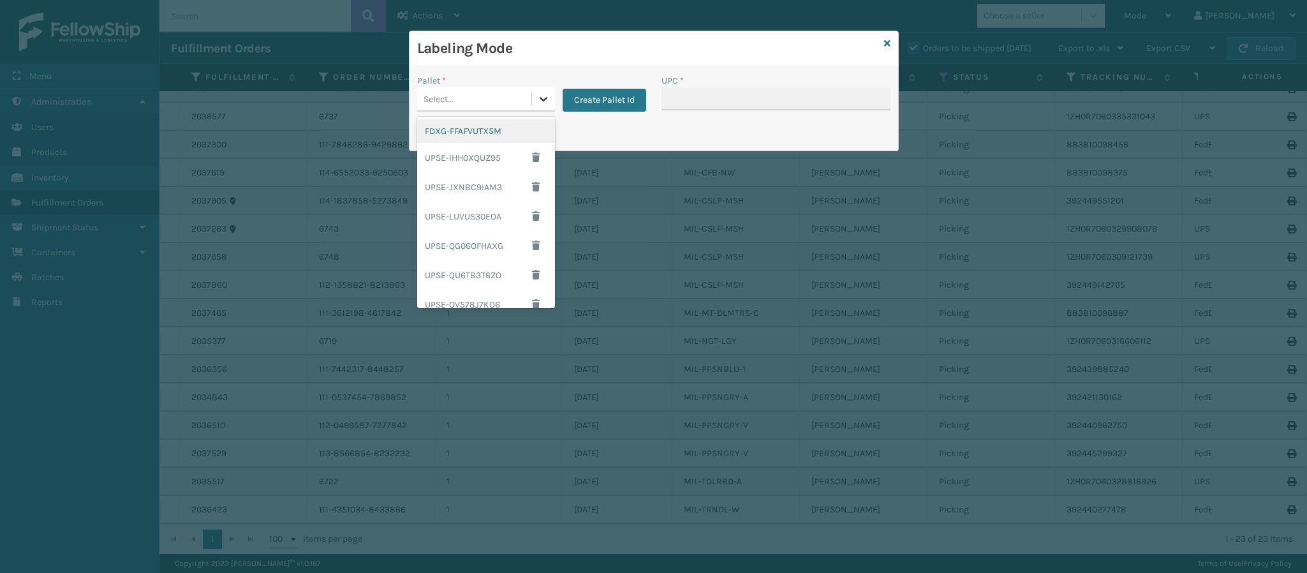
click at [540, 96] on icon at bounding box center [543, 99] width 13 height 13
click at [489, 134] on div "FDXG-FFAFVUTX5M" at bounding box center [486, 131] width 138 height 24
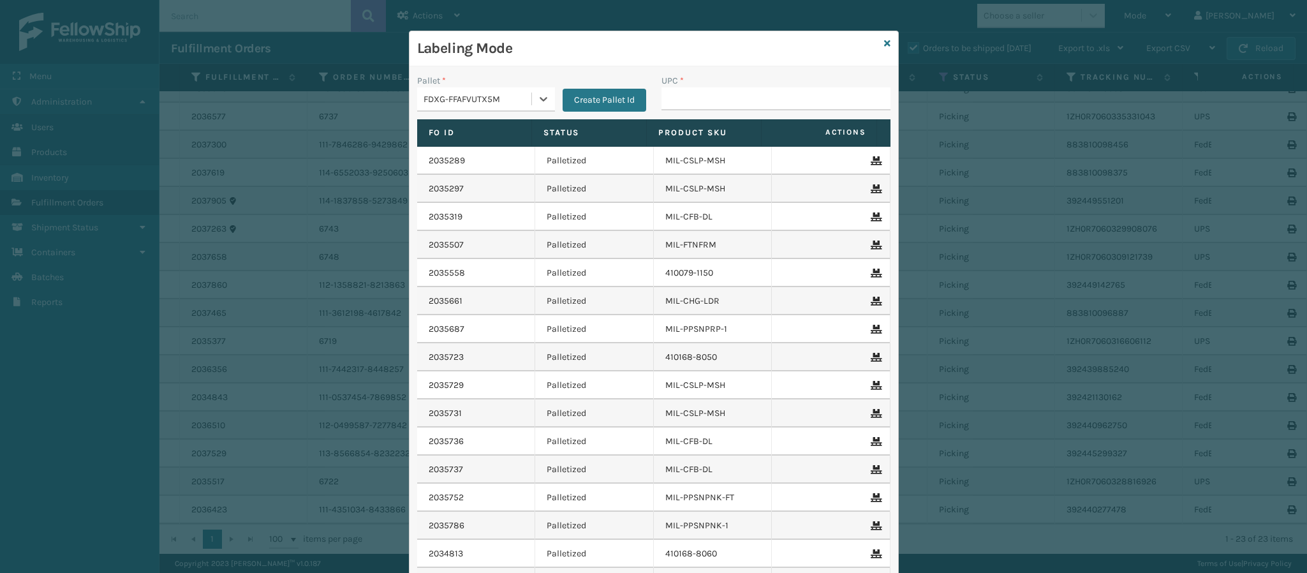
click at [699, 86] on div "UPC *" at bounding box center [776, 80] width 229 height 13
click at [704, 94] on input "UPC *" at bounding box center [776, 98] width 229 height 23
type input "840985125455"
click at [884, 46] on icon at bounding box center [887, 43] width 6 height 9
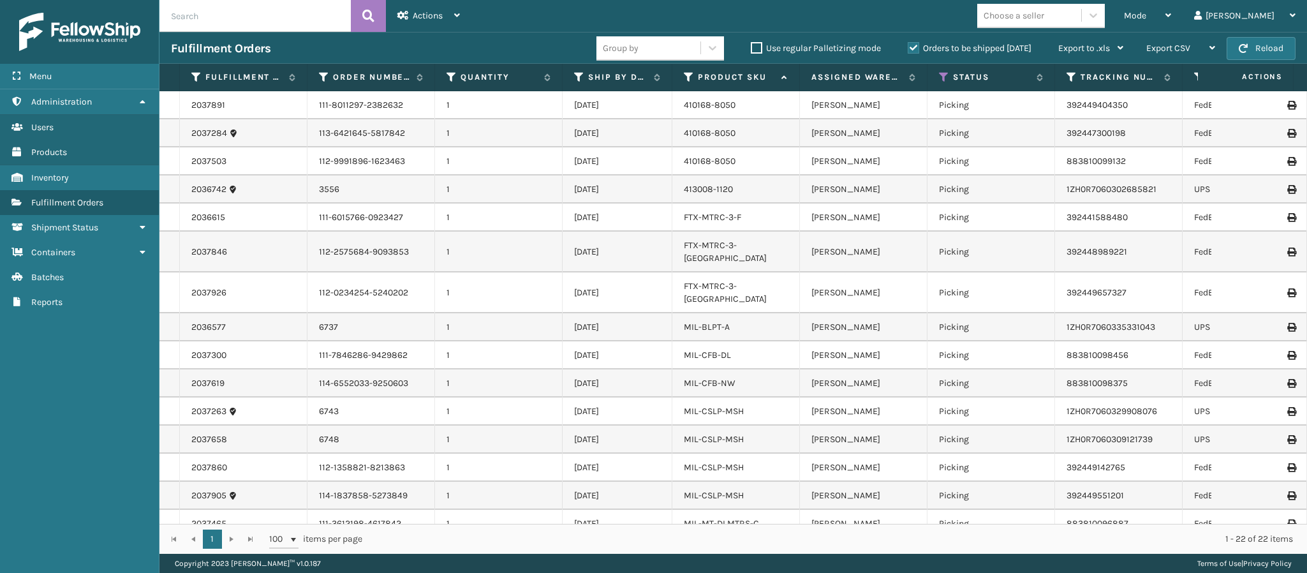
scroll to position [212, 0]
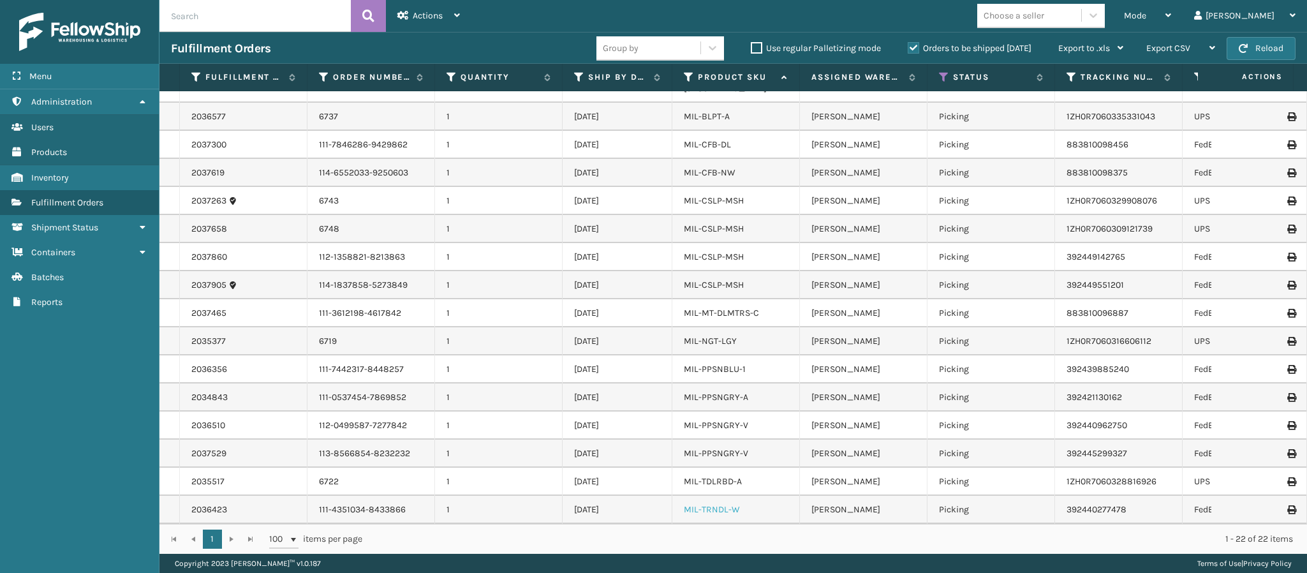
click at [704, 504] on link "MIL-TRNDL-W" at bounding box center [712, 509] width 56 height 11
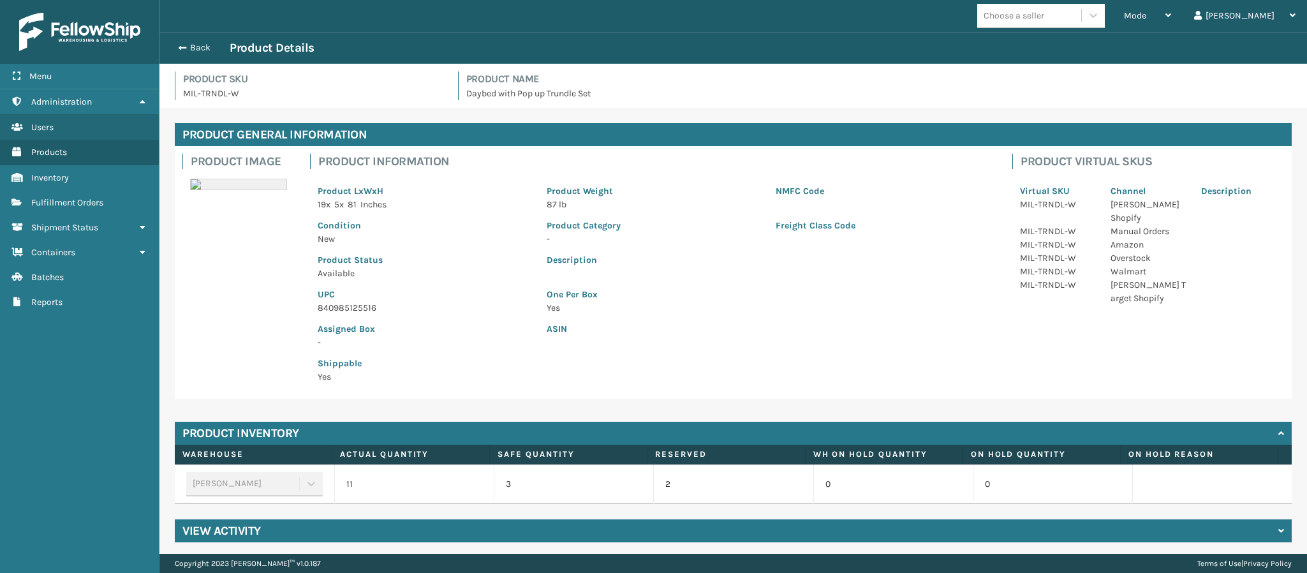
click at [372, 312] on p "840985125516" at bounding box center [425, 307] width 214 height 13
copy p "840985125516"
click at [177, 48] on span "button" at bounding box center [181, 47] width 8 height 9
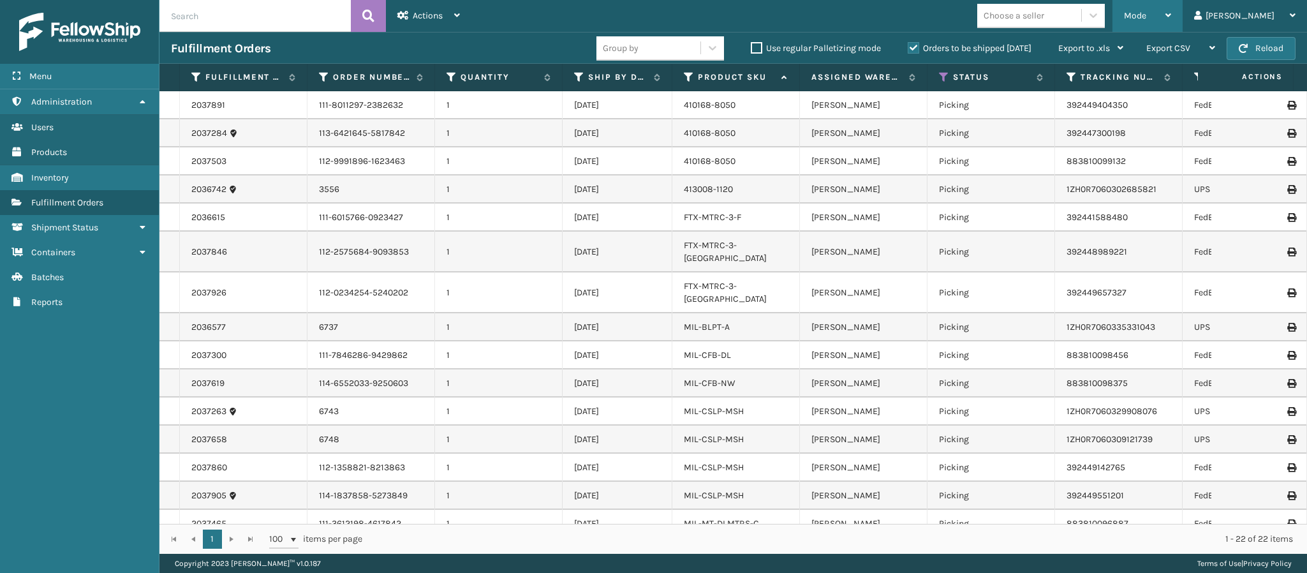
click at [1171, 6] on div "Mode" at bounding box center [1147, 16] width 47 height 32
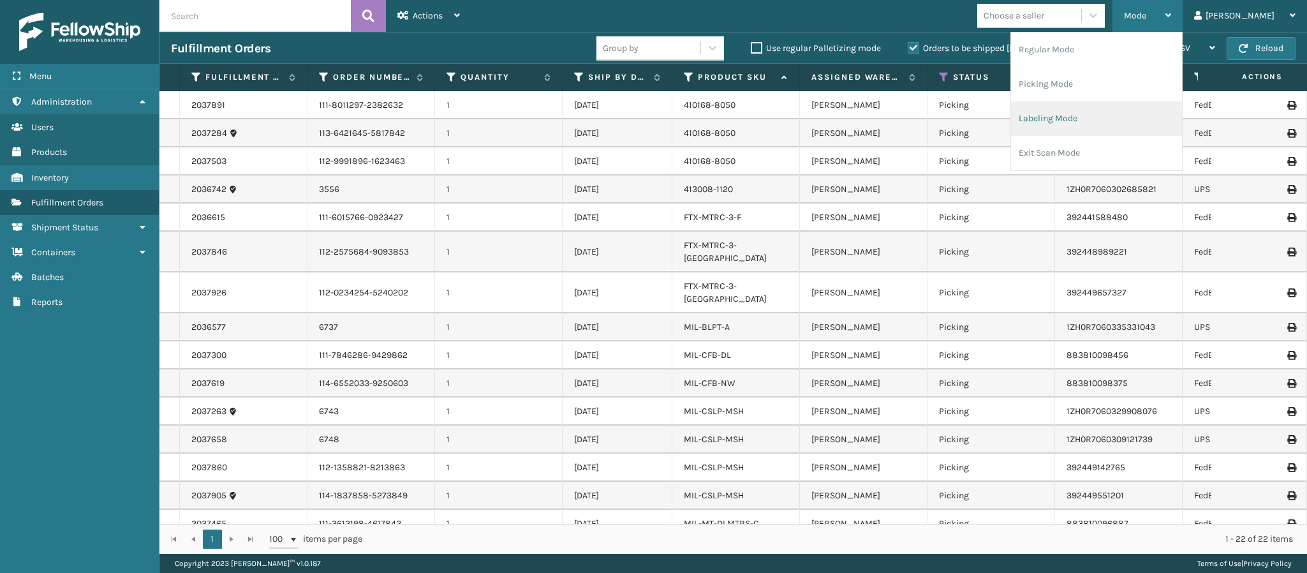
click at [1120, 117] on li "Labeling Mode" at bounding box center [1096, 118] width 171 height 34
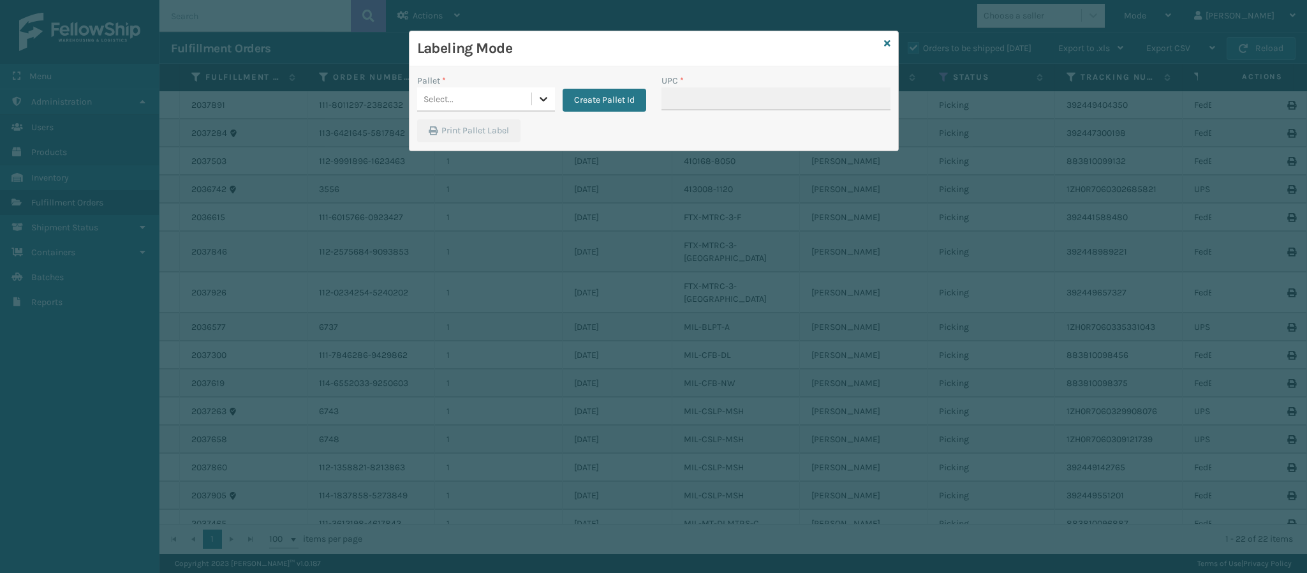
click at [531, 96] on div "Select..." at bounding box center [486, 99] width 138 height 24
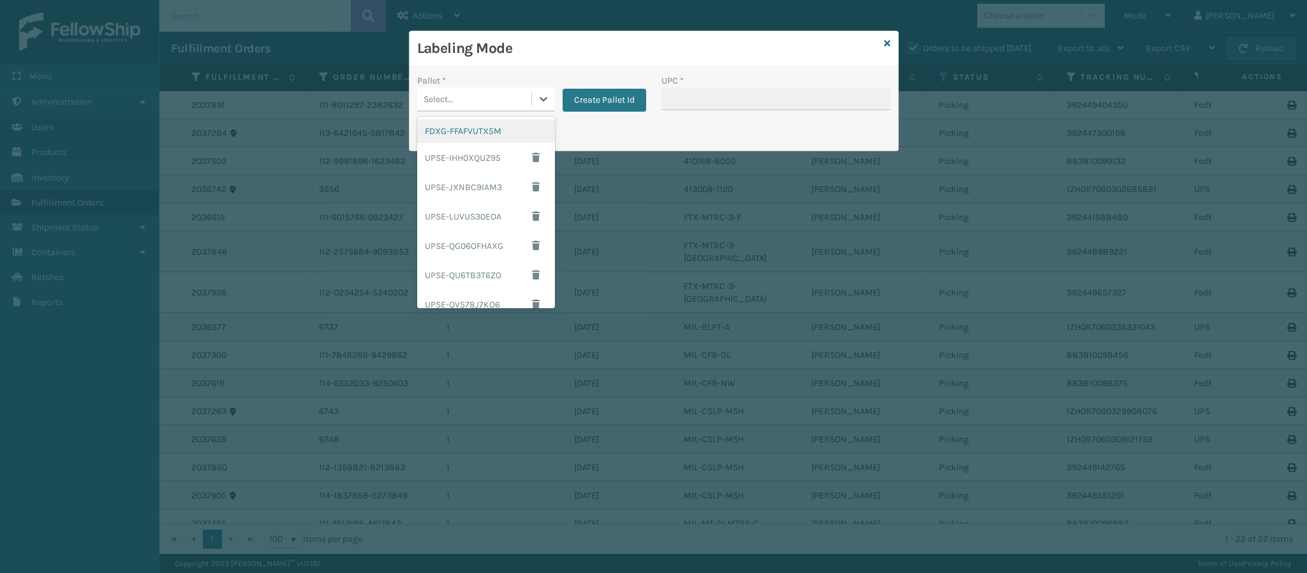
click at [490, 135] on div "FDXG-FFAFVUTX5M" at bounding box center [486, 131] width 138 height 24
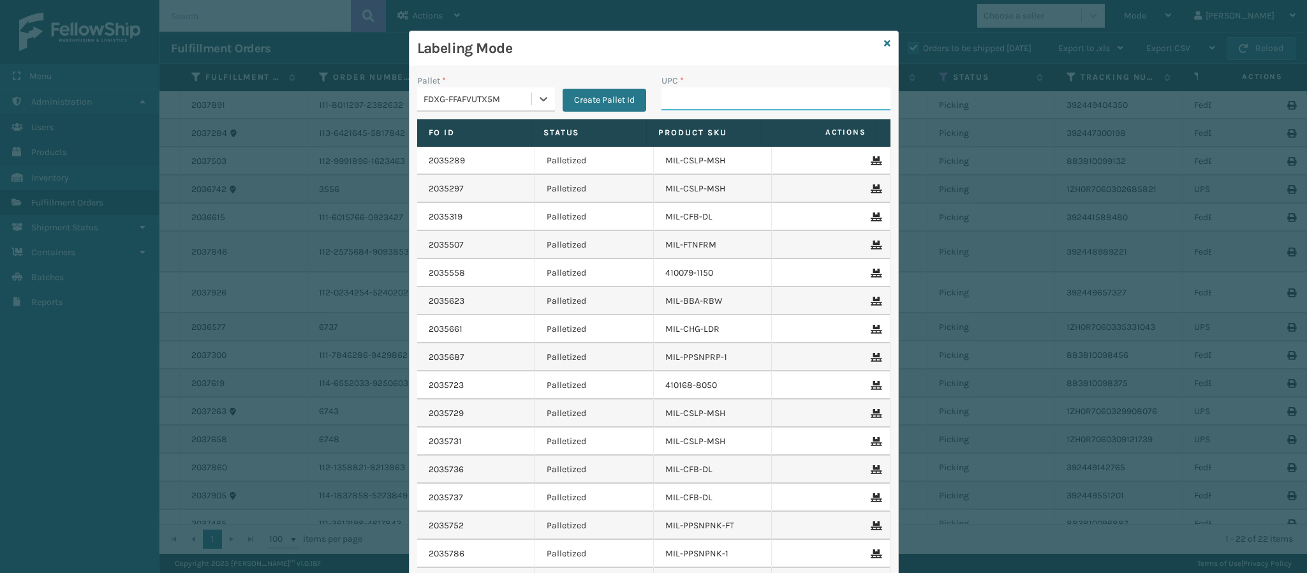
click at [722, 96] on input "UPC *" at bounding box center [776, 98] width 229 height 23
paste input "840985125516"
type input "840985125516"
drag, startPoint x: 720, startPoint y: 96, endPoint x: 370, endPoint y: -27, distance: 371.3
click at [370, 0] on html "Menu Administration Users Products Inventory Fulfillment Orders Shipment Status…" at bounding box center [653, 286] width 1307 height 573
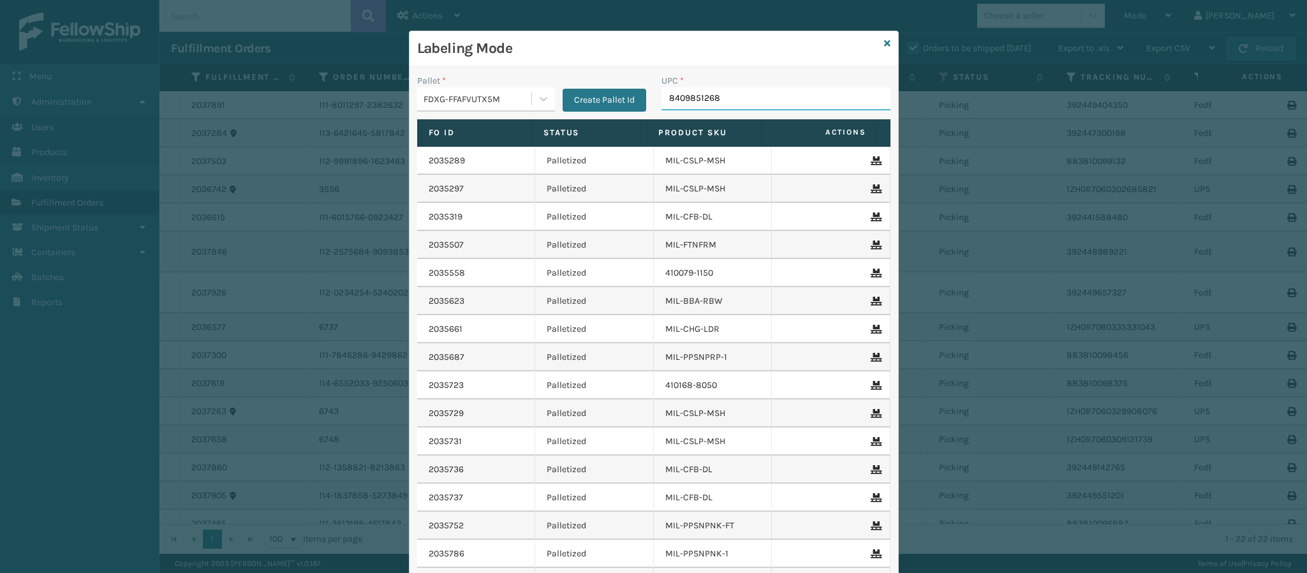
type input "84098512681"
type input "840985126810"
type input "840985120641"
type input "850044234691"
type input "84098512128"
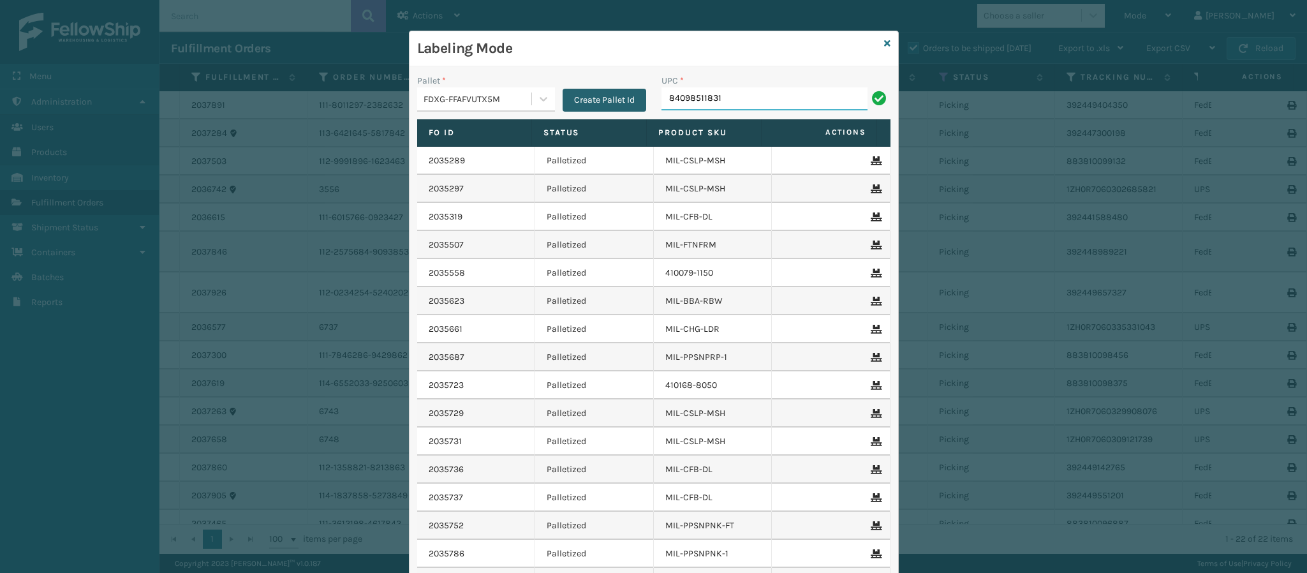
type input "840985118310"
type input "84098511831"
type input "84998603389"
type input "849986033899"
type input "8409851268"
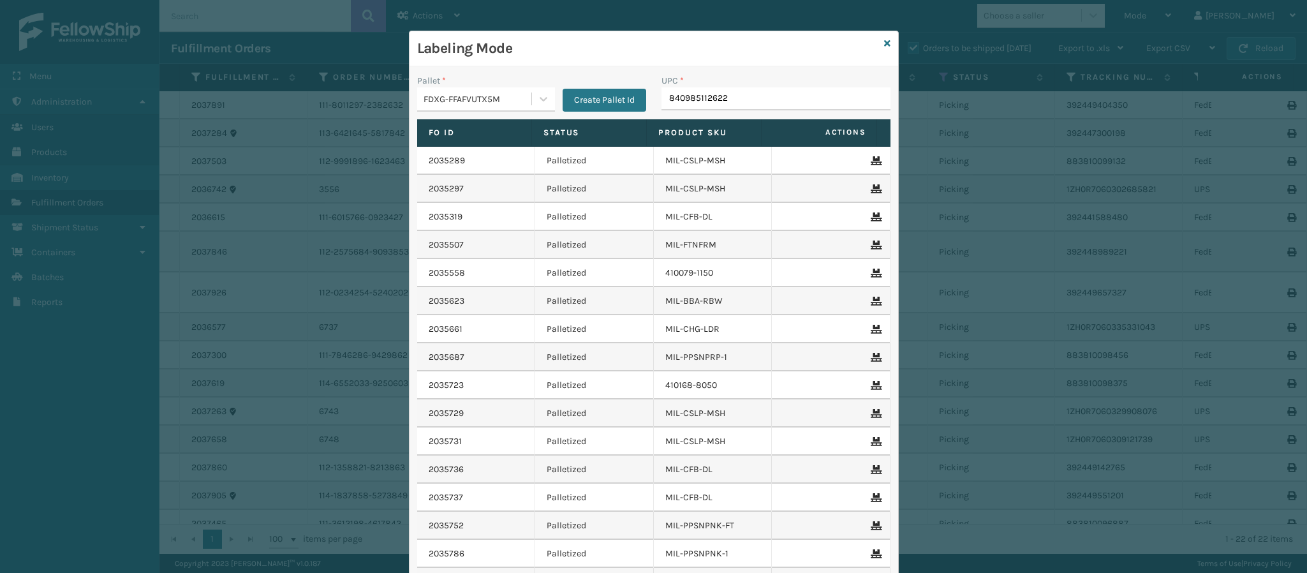
type input "840985112622"
type input "849986033"
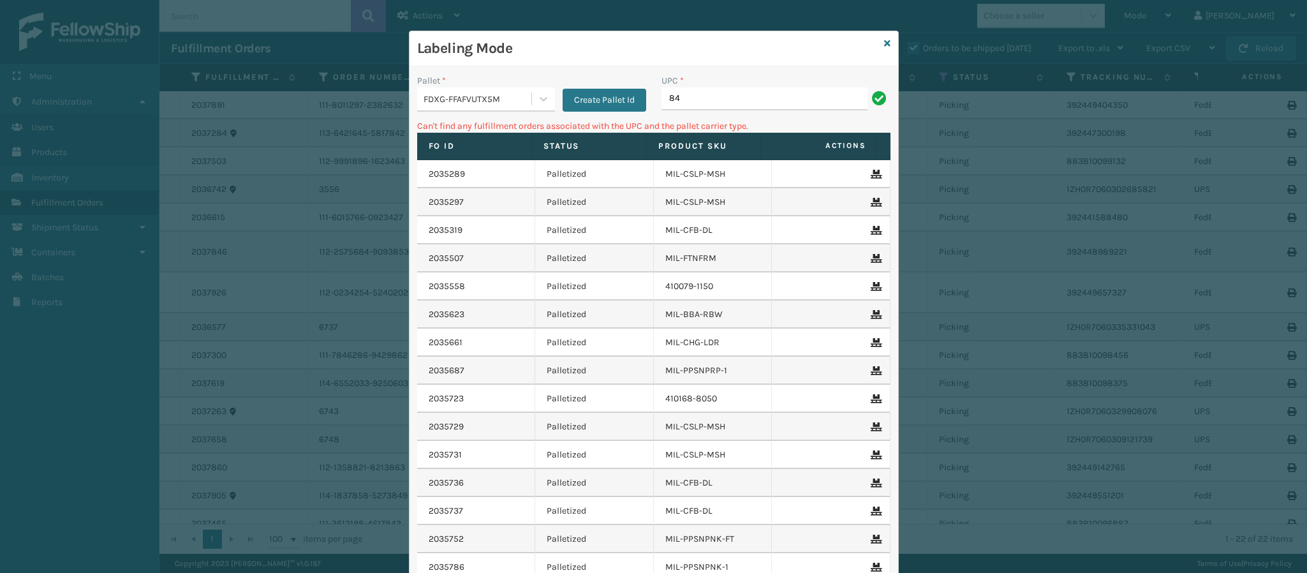
type input "8"
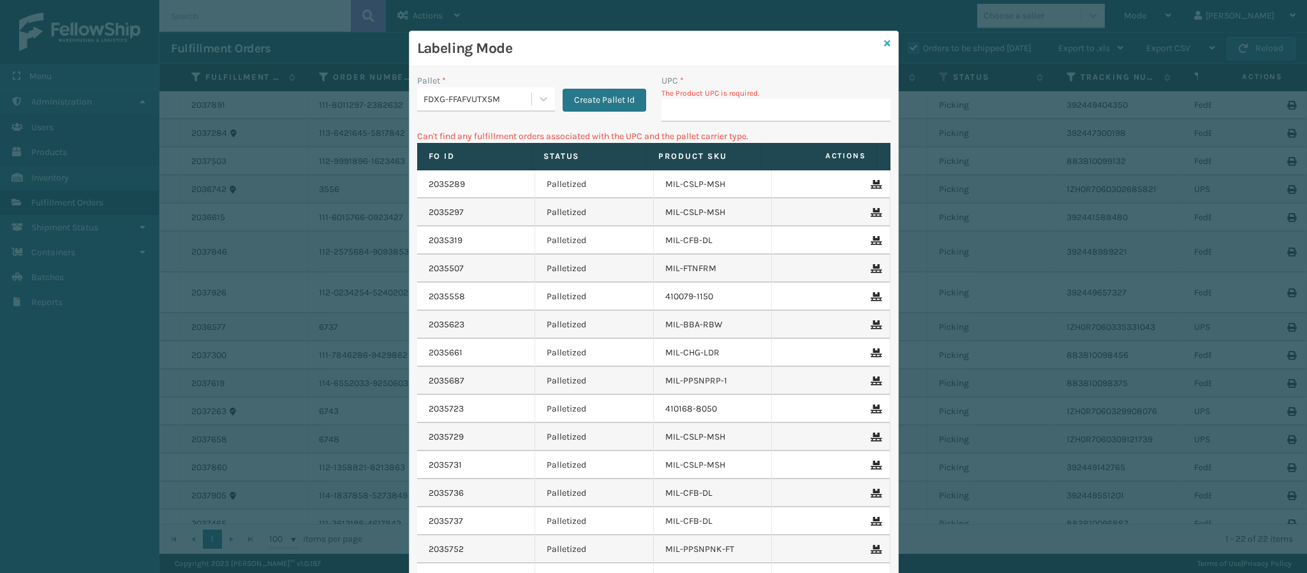
click at [884, 44] on icon at bounding box center [887, 43] width 6 height 9
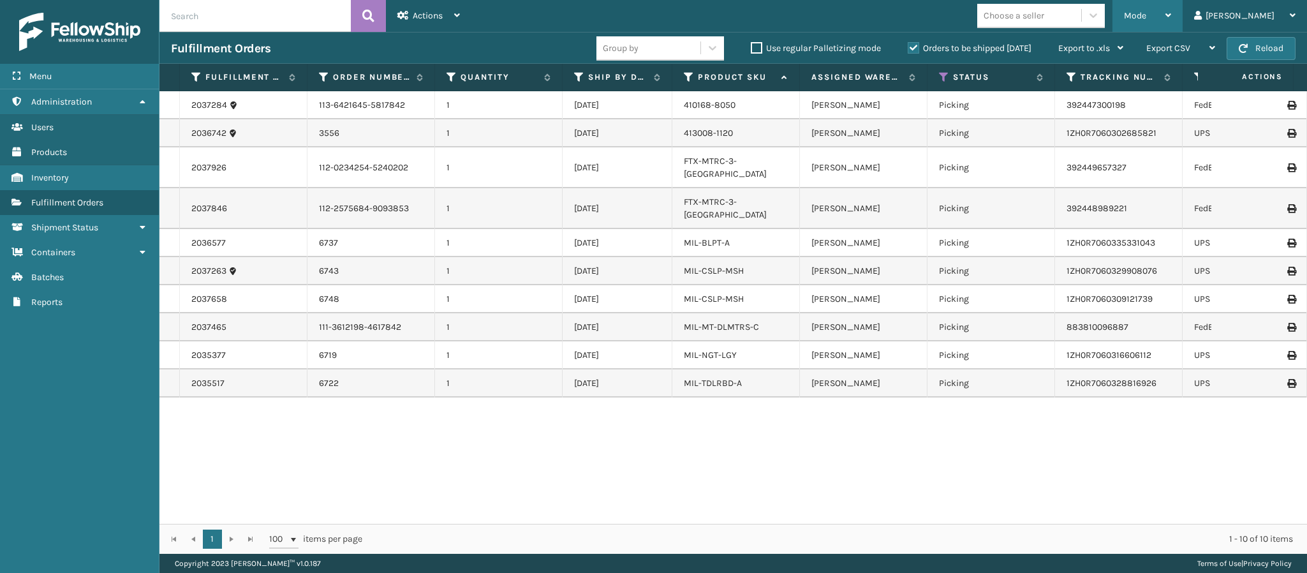
click at [1171, 10] on div "Mode" at bounding box center [1147, 16] width 47 height 32
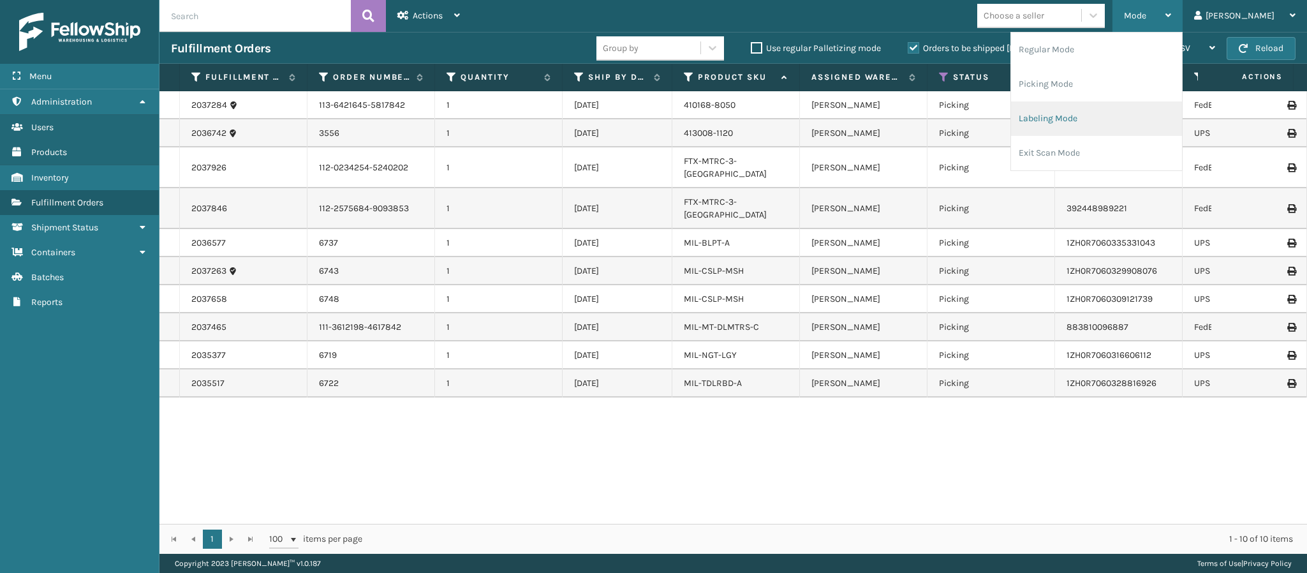
click at [1109, 119] on li "Labeling Mode" at bounding box center [1096, 118] width 171 height 34
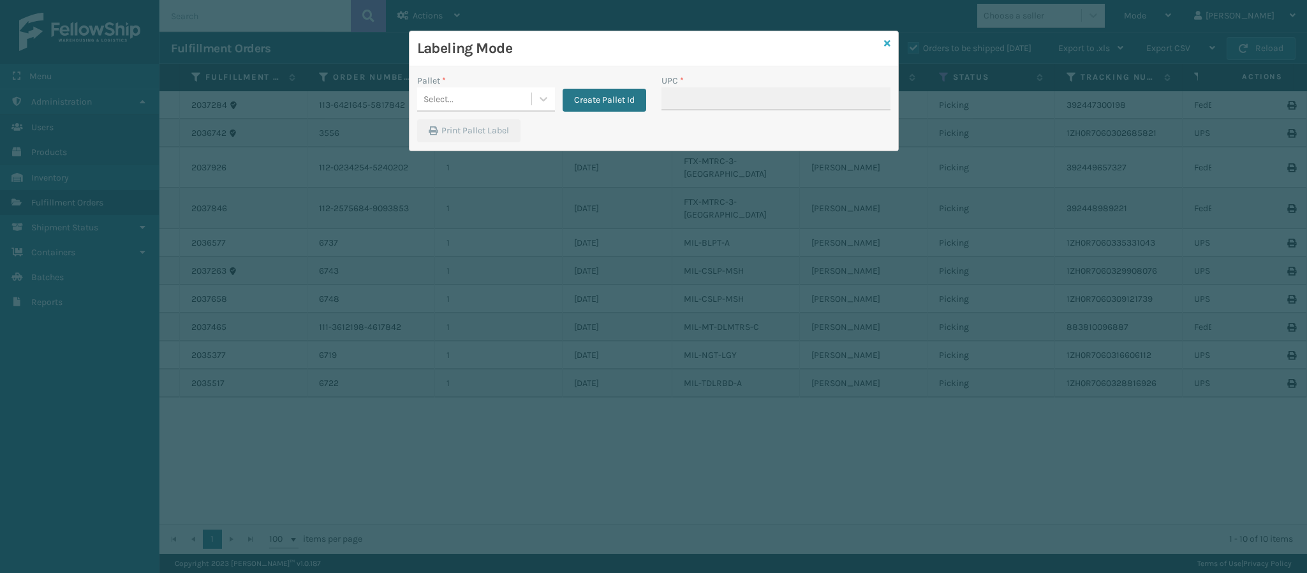
click at [887, 42] on icon at bounding box center [887, 43] width 6 height 9
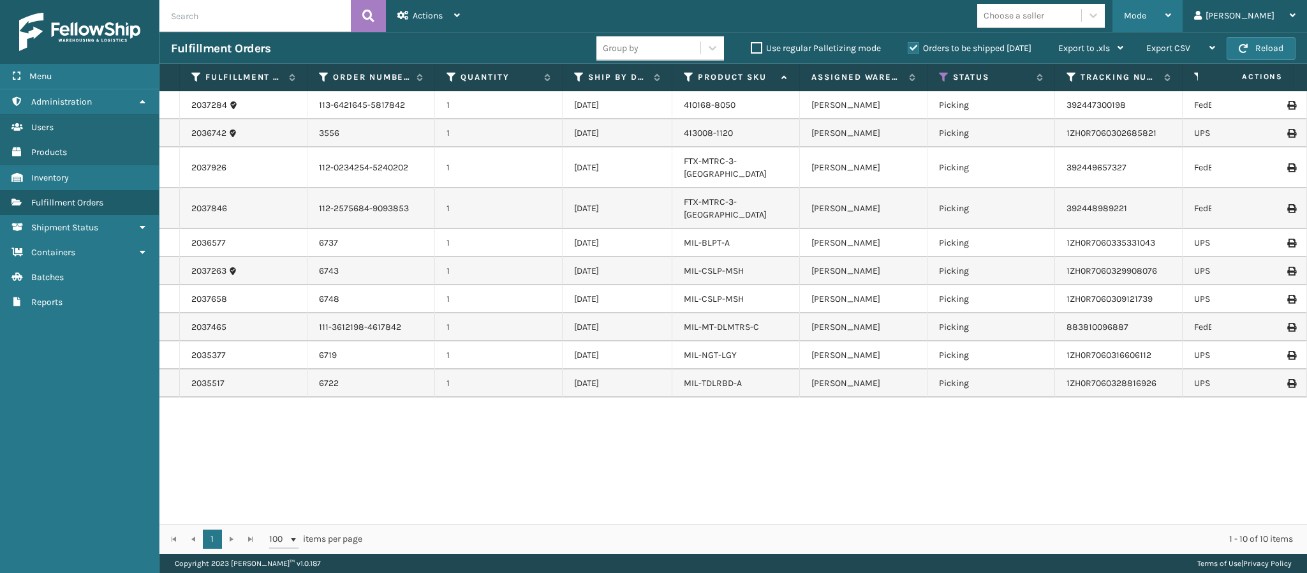
click at [1171, 17] on div "Mode" at bounding box center [1147, 16] width 47 height 32
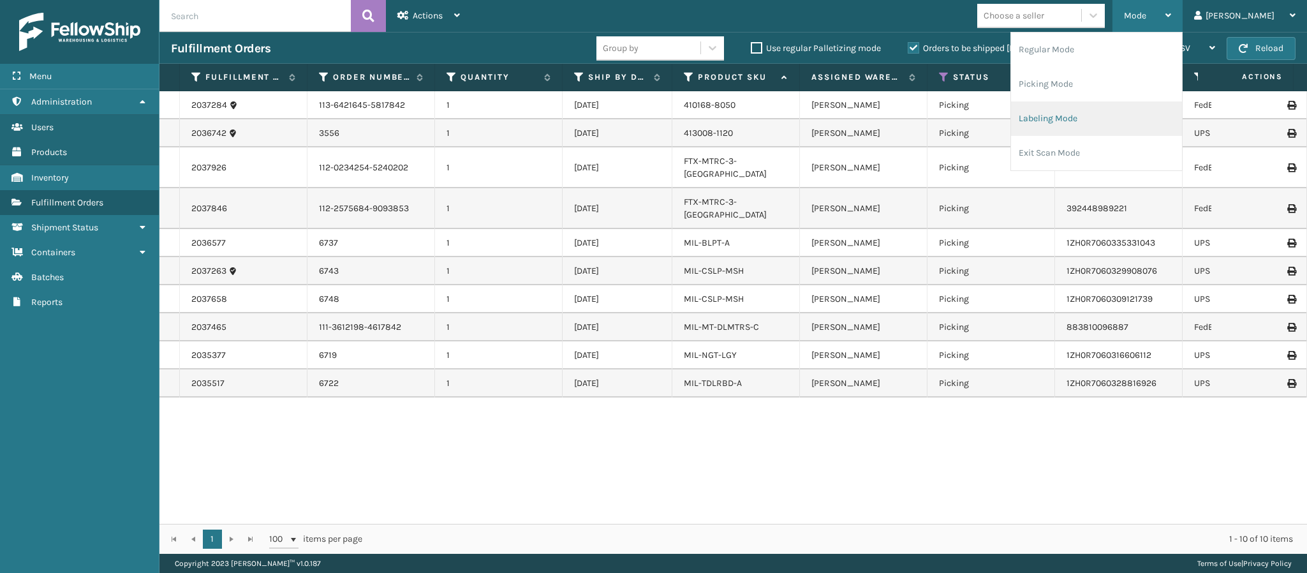
click at [1097, 125] on li "Labeling Mode" at bounding box center [1096, 118] width 171 height 34
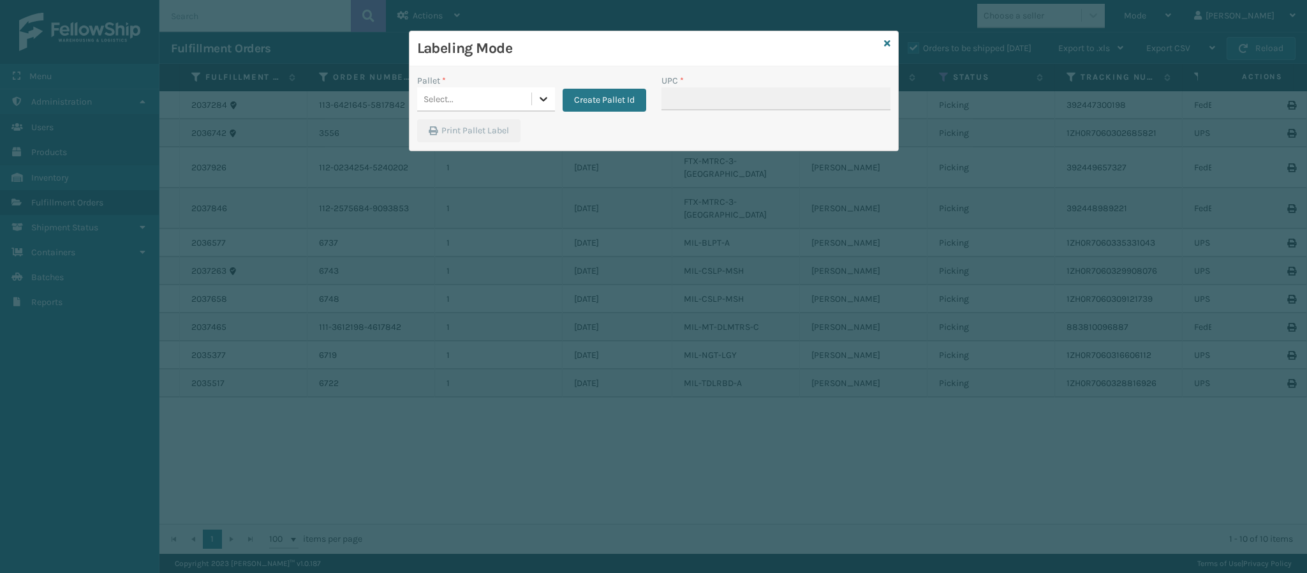
click at [544, 104] on icon at bounding box center [543, 99] width 13 height 13
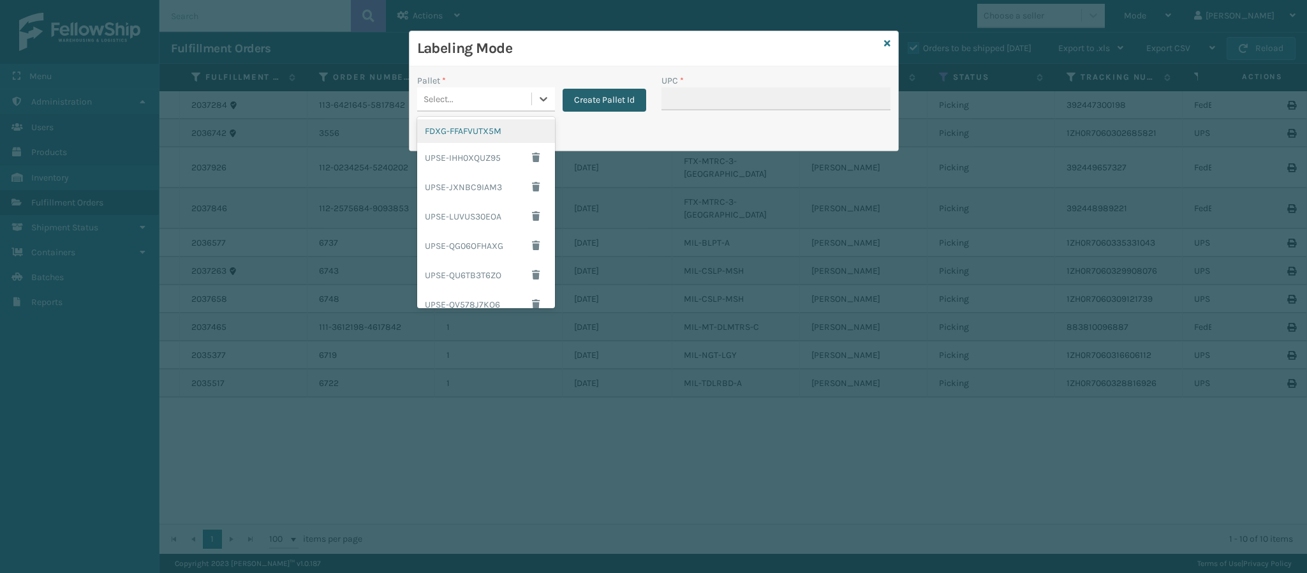
click at [595, 102] on button "Create Pallet Id" at bounding box center [605, 100] width 84 height 23
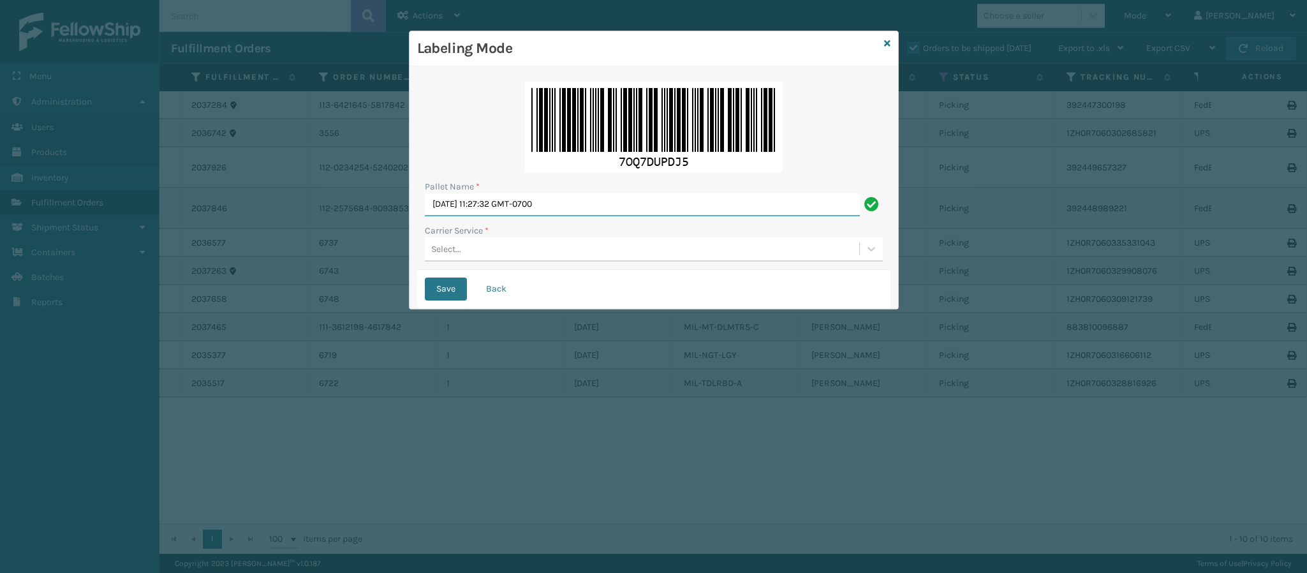
click at [582, 207] on input "[DATE] 11:27:32 GMT-0700" at bounding box center [642, 204] width 435 height 23
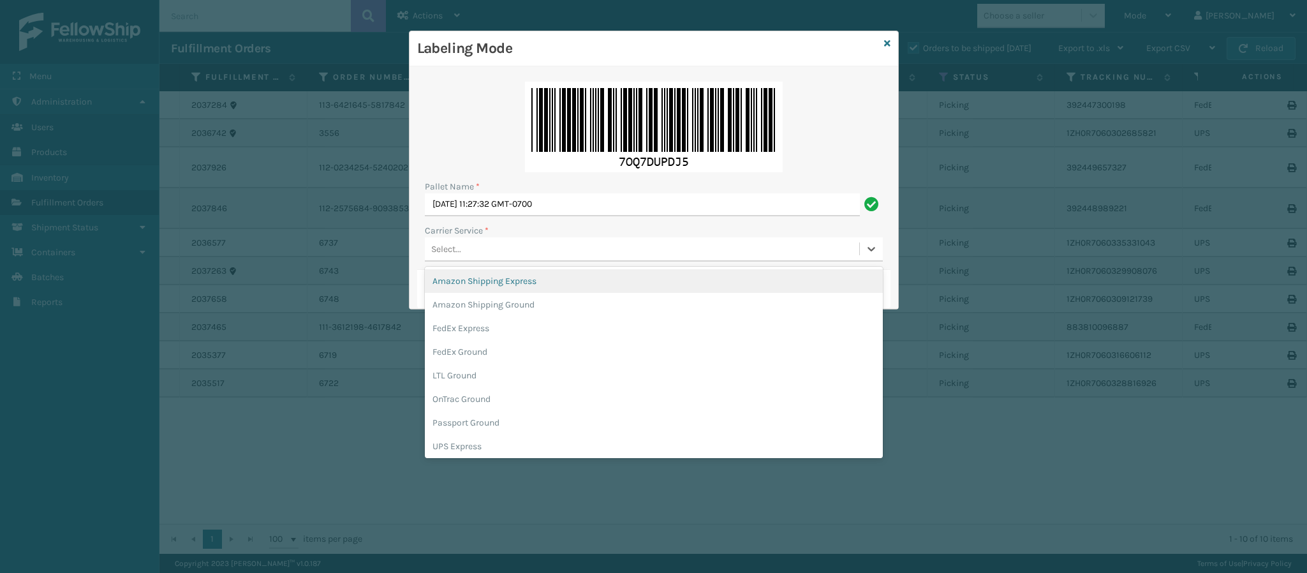
click at [561, 257] on div "Select..." at bounding box center [642, 249] width 434 height 21
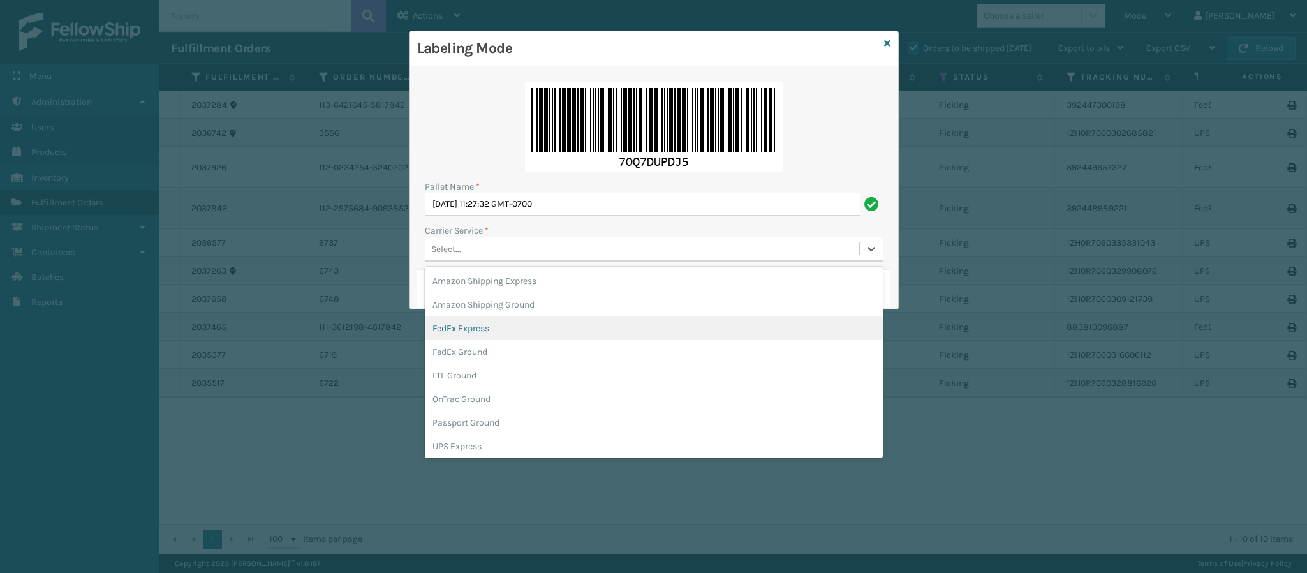
click at [505, 329] on div "FedEx Express" at bounding box center [654, 328] width 458 height 24
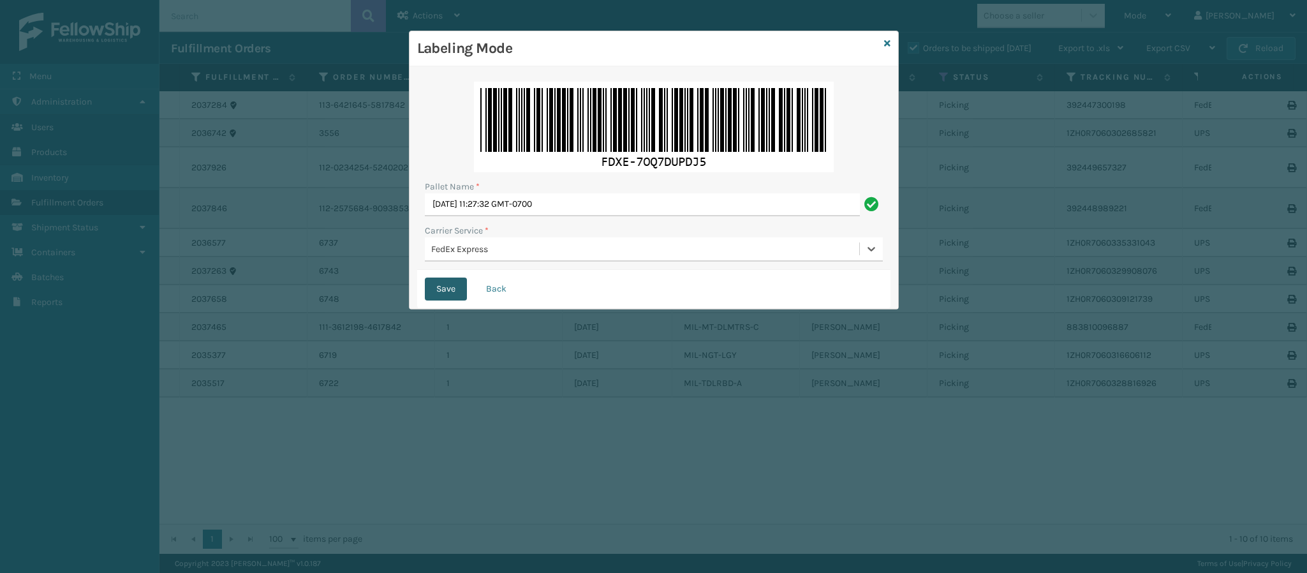
click at [443, 284] on button "Save" at bounding box center [446, 289] width 42 height 23
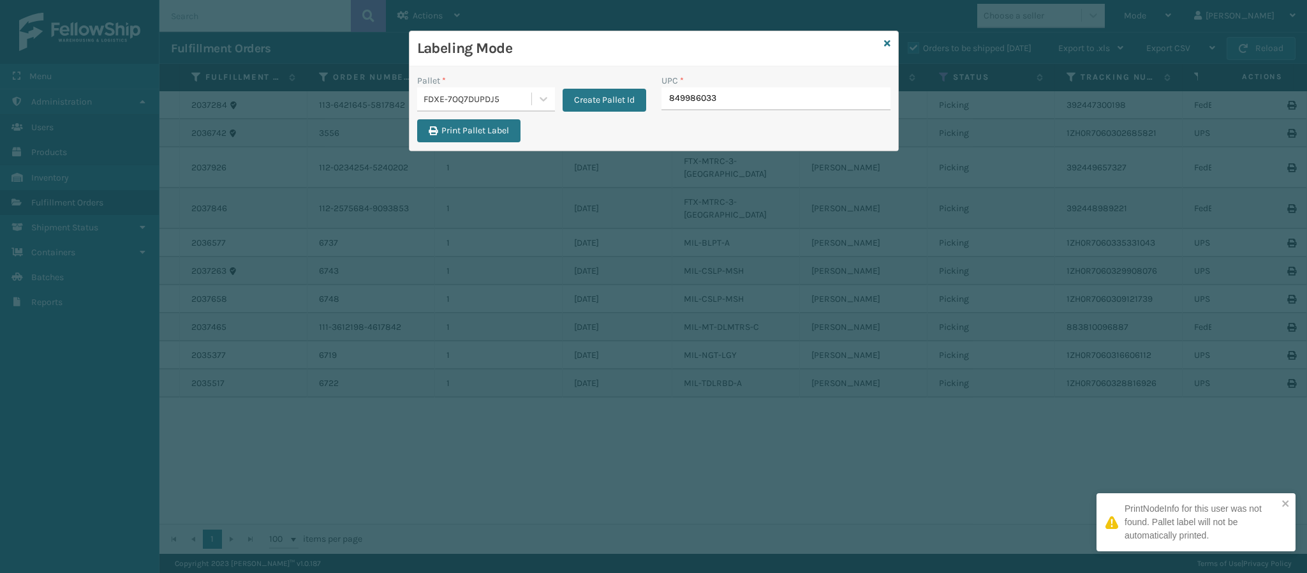
type input "8499860338"
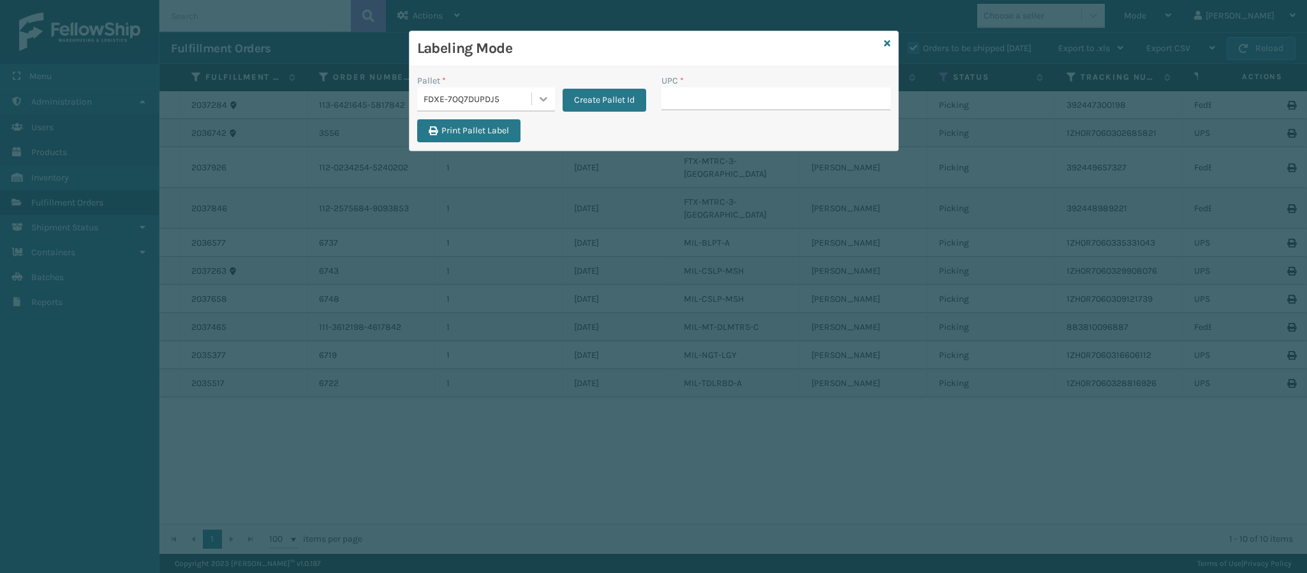
click at [544, 100] on icon at bounding box center [544, 99] width 8 height 4
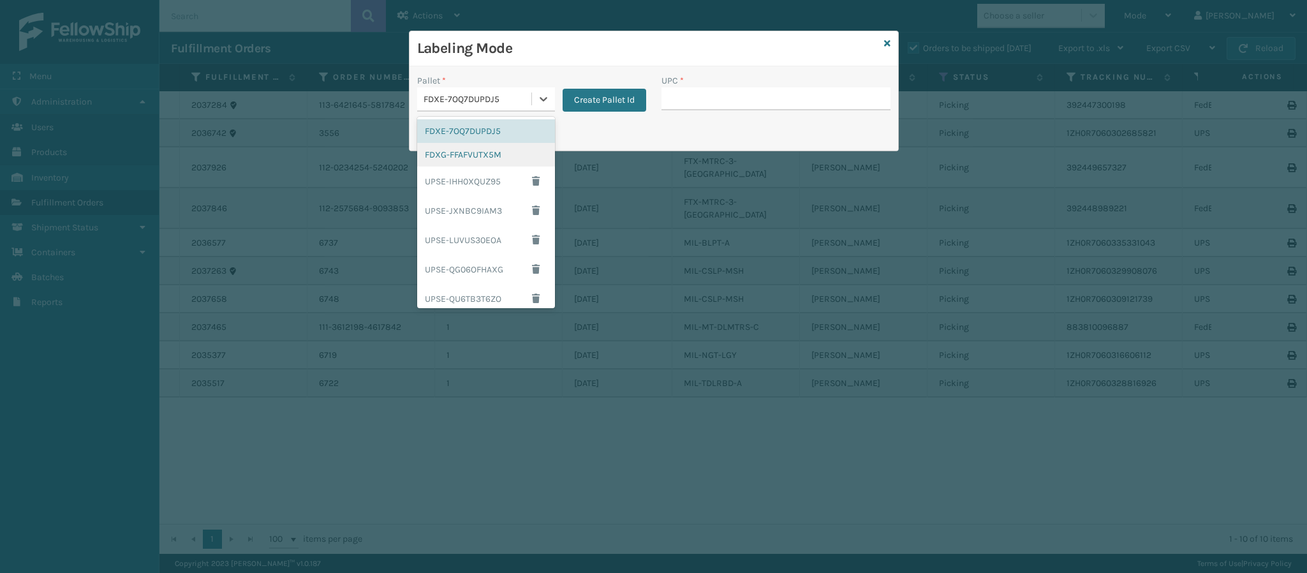
click at [494, 156] on div "FDXG-FFAFVUTX5M" at bounding box center [486, 155] width 138 height 24
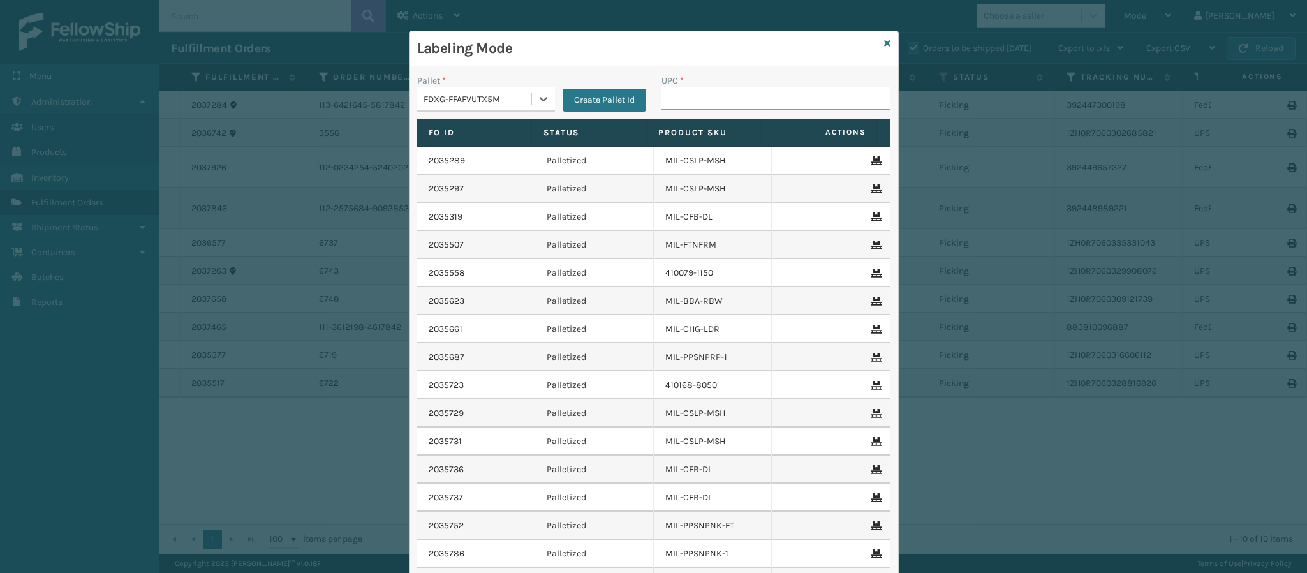
click at [748, 104] on input "UPC *" at bounding box center [776, 98] width 229 height 23
type input "84098512632"
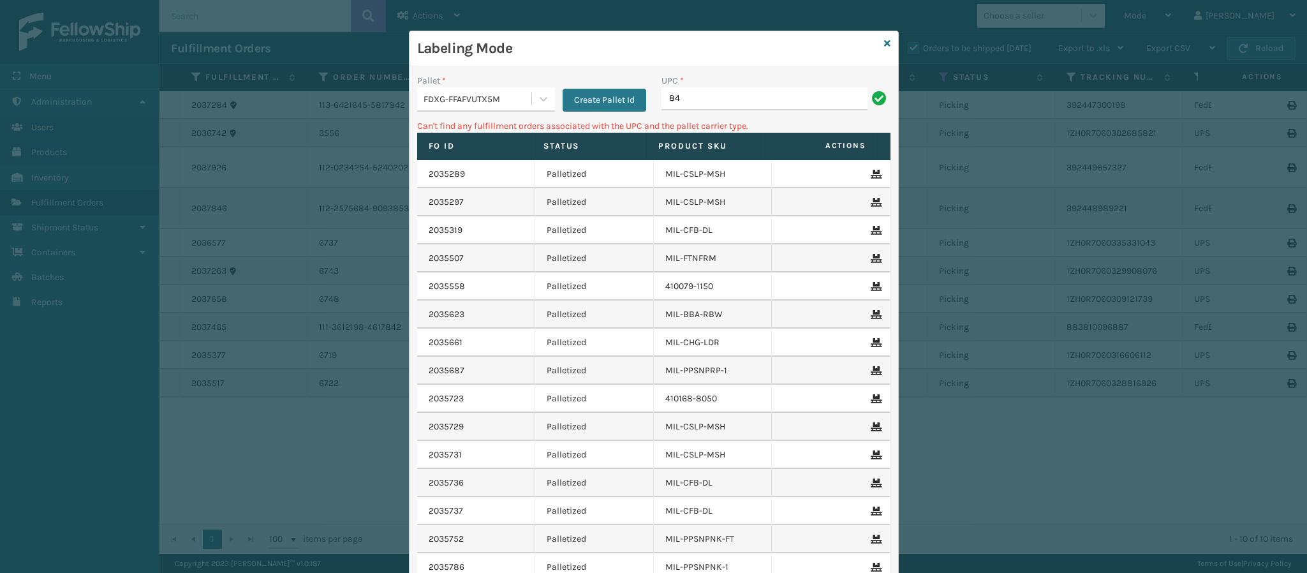
type input "8"
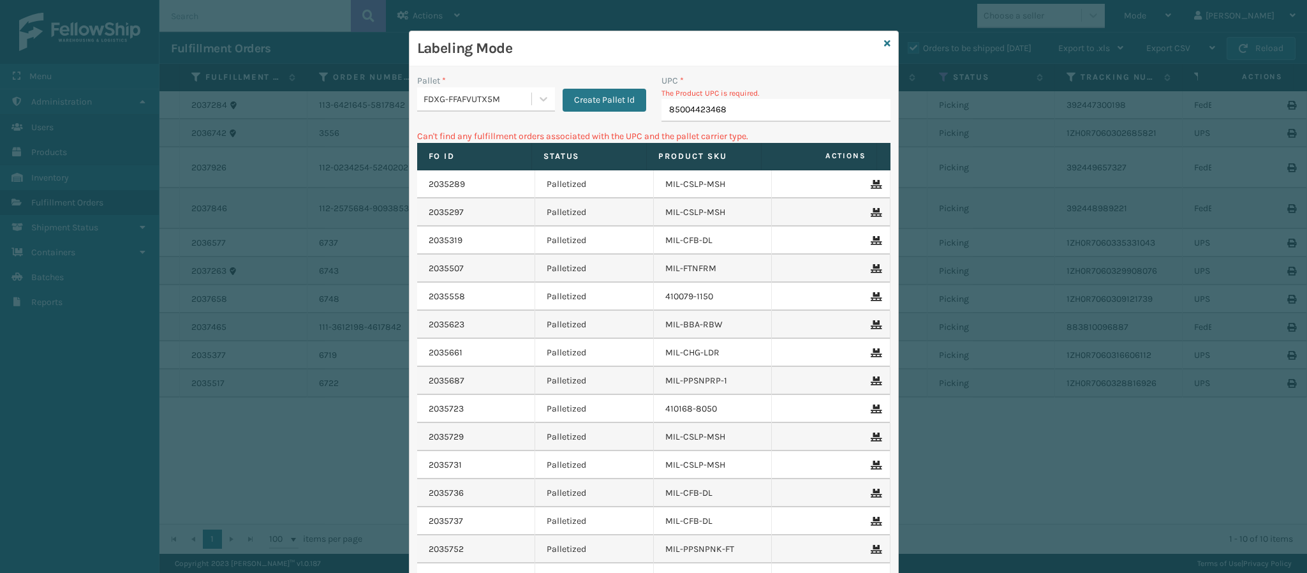
type input "850044234684"
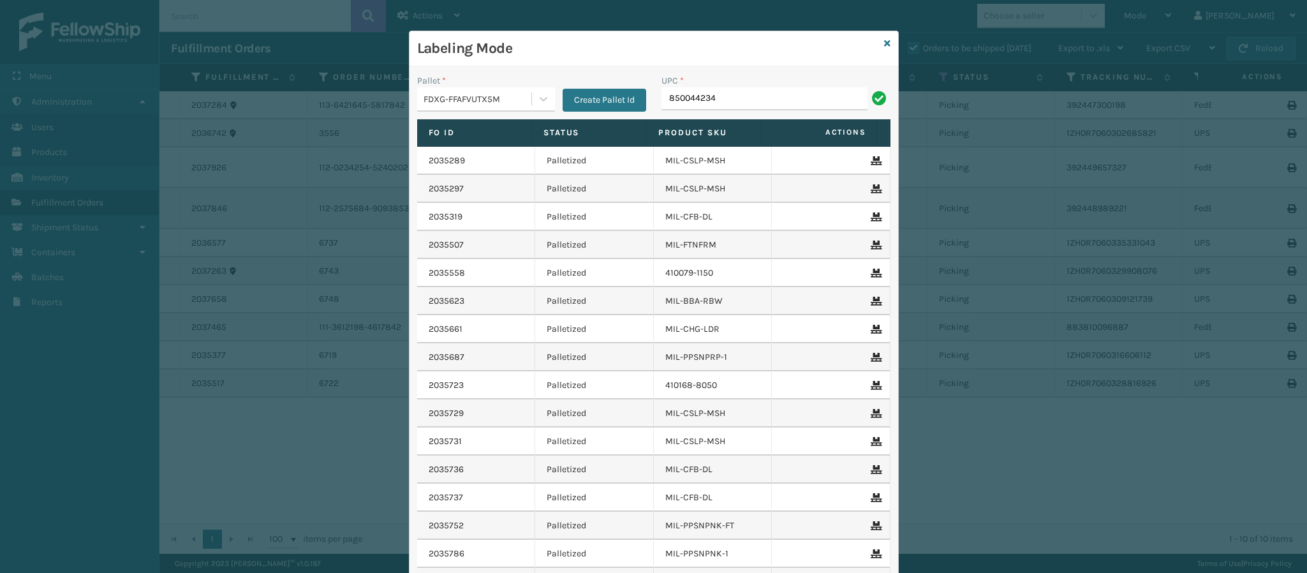
type input "8500442346"
type input "840985126483"
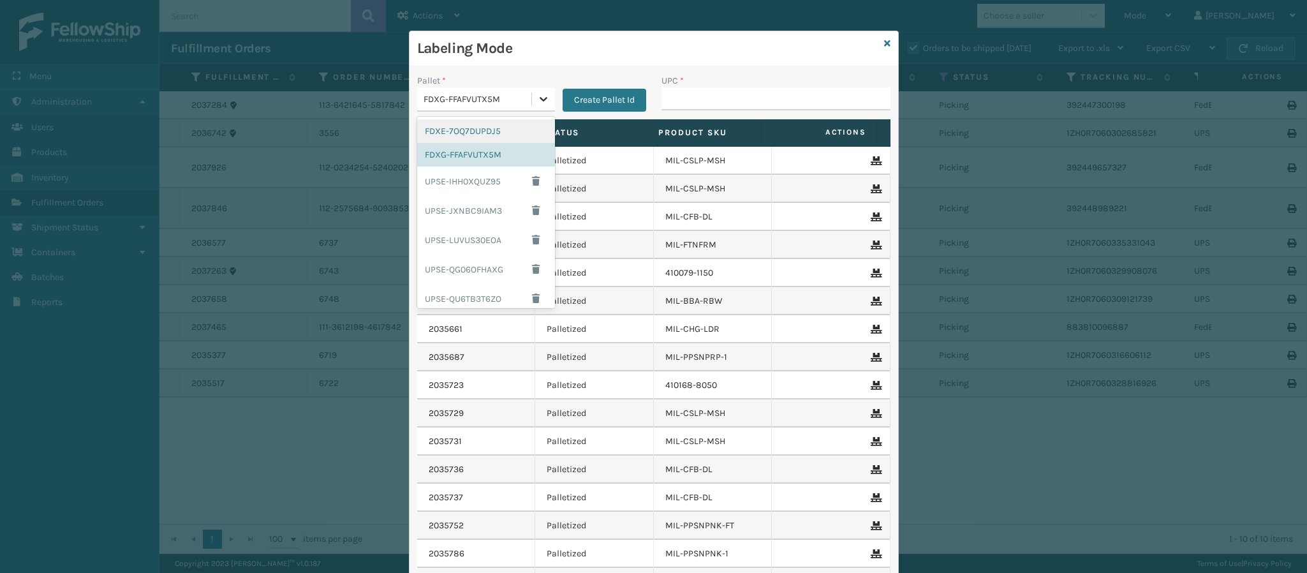
click at [540, 101] on icon at bounding box center [544, 99] width 8 height 4
click at [473, 251] on div "UPSG-HBPSFLFYZ5" at bounding box center [486, 262] width 138 height 29
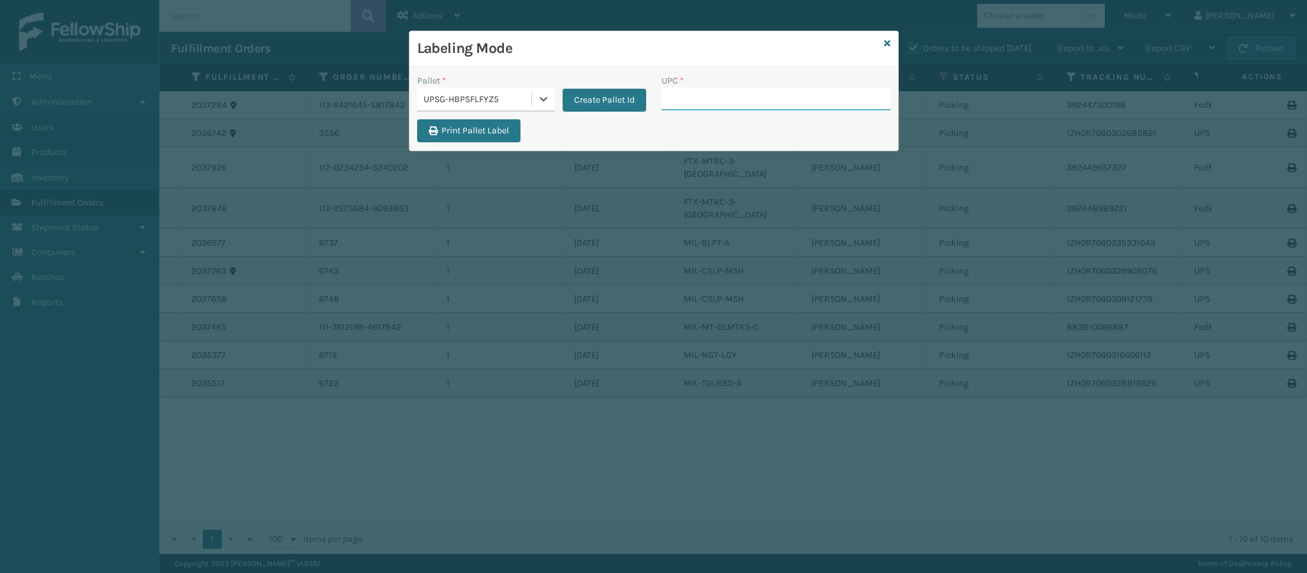
click at [735, 105] on input "UPC *" at bounding box center [776, 98] width 229 height 23
type input "84098511432"
type input "840985117559"
type input "840985125622"
type input "840985118310"
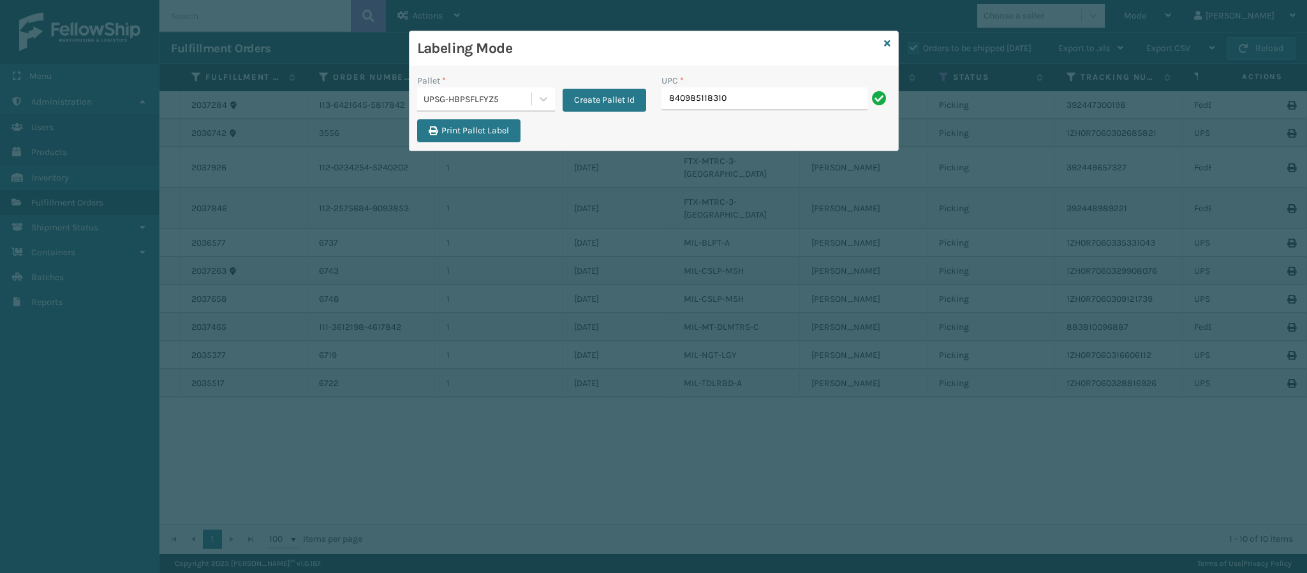
type input "840985118310"
type input "84998600925"
click at [885, 43] on icon at bounding box center [887, 43] width 6 height 9
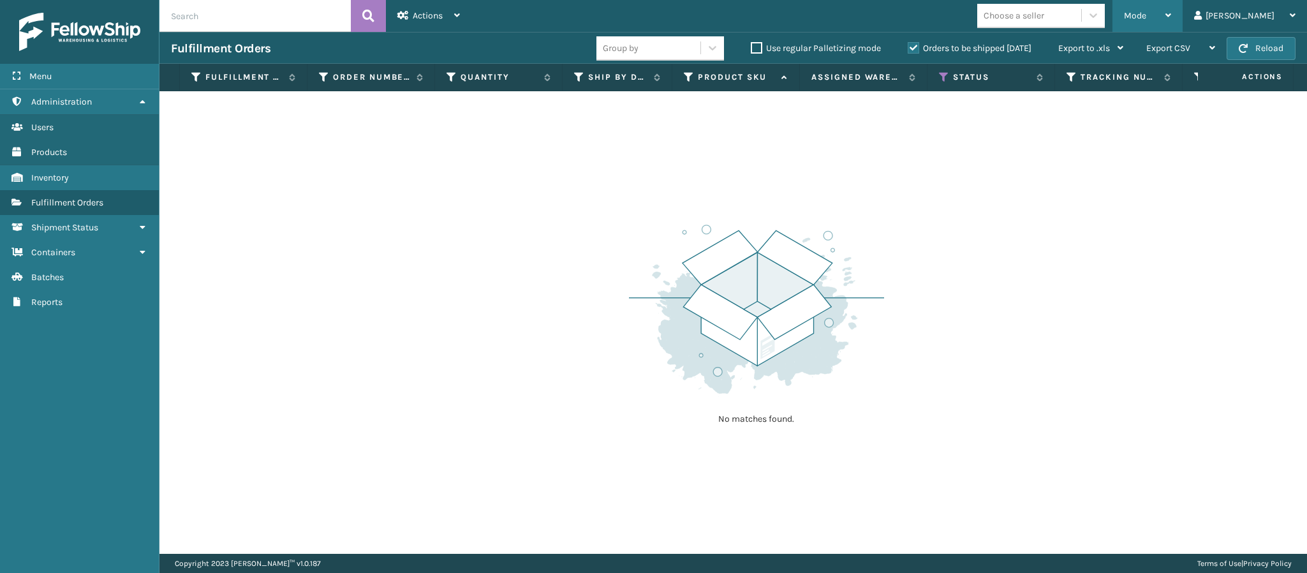
click at [1171, 14] on div "Mode" at bounding box center [1147, 16] width 47 height 32
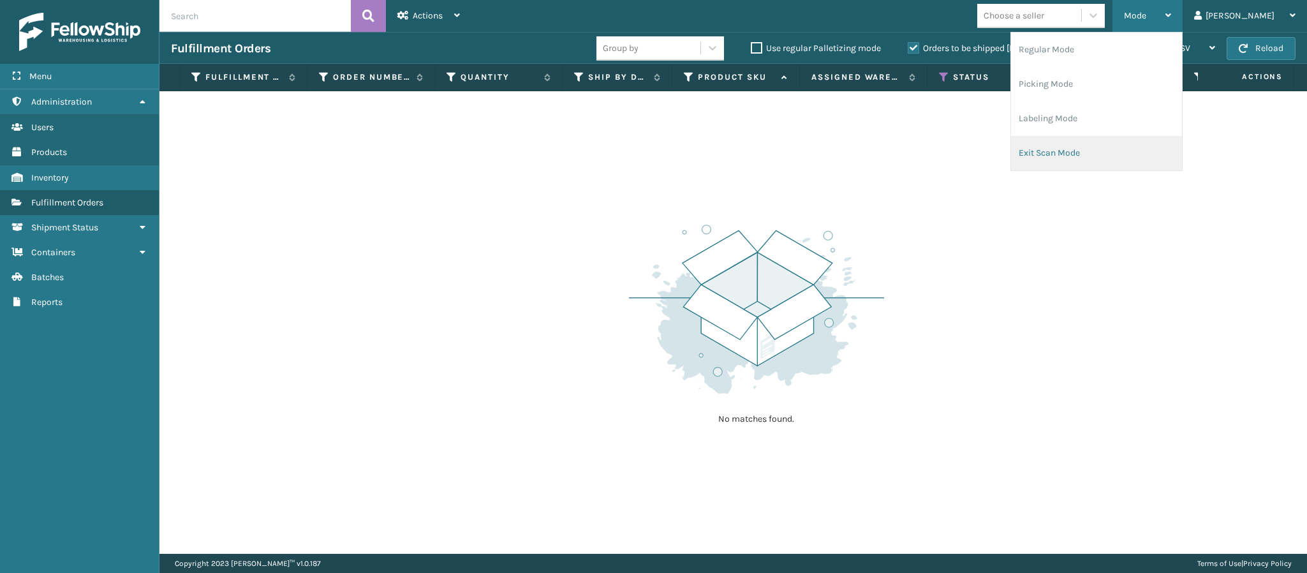
click at [1093, 161] on li "Exit Scan Mode" at bounding box center [1096, 153] width 171 height 34
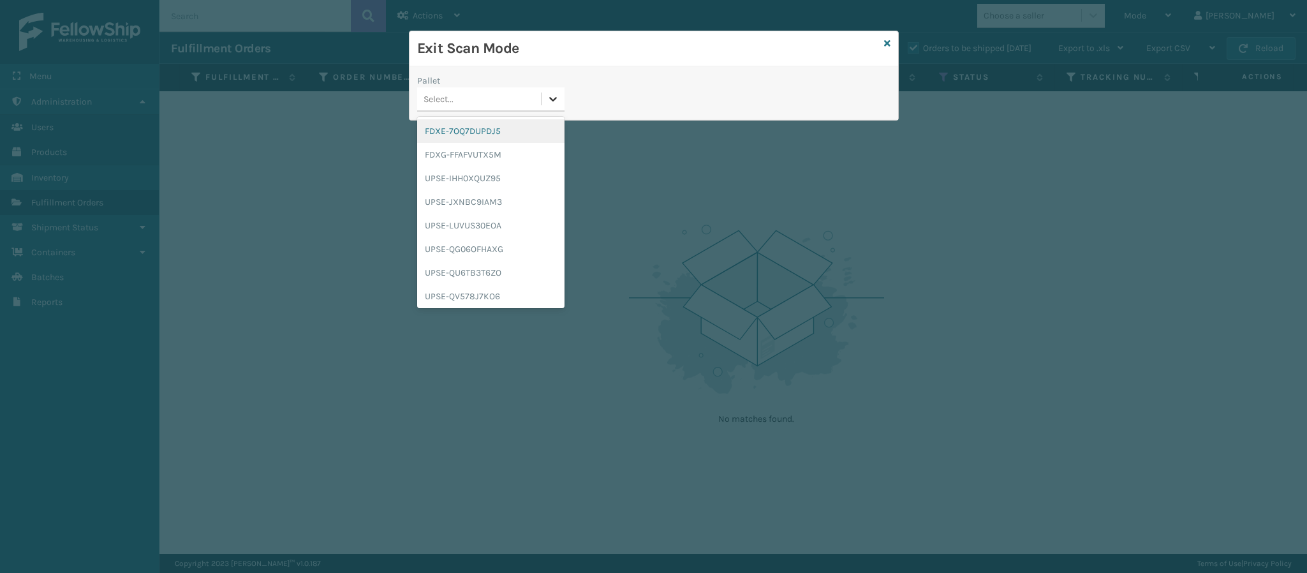
click at [551, 104] on icon at bounding box center [553, 99] width 13 height 13
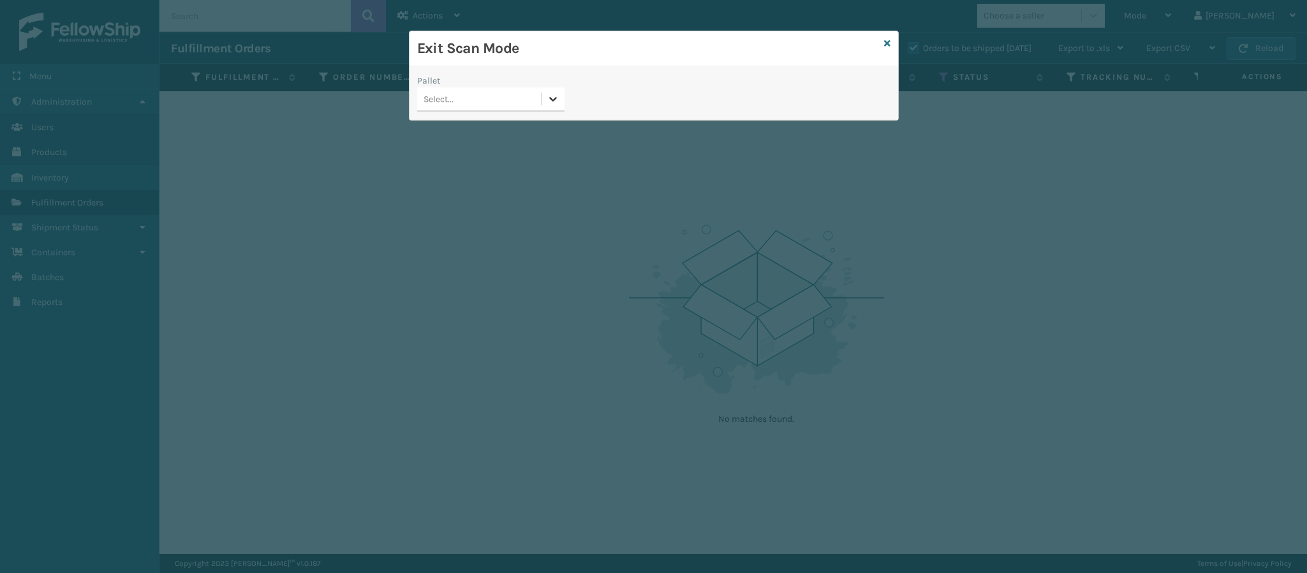
click at [551, 104] on icon at bounding box center [553, 99] width 13 height 13
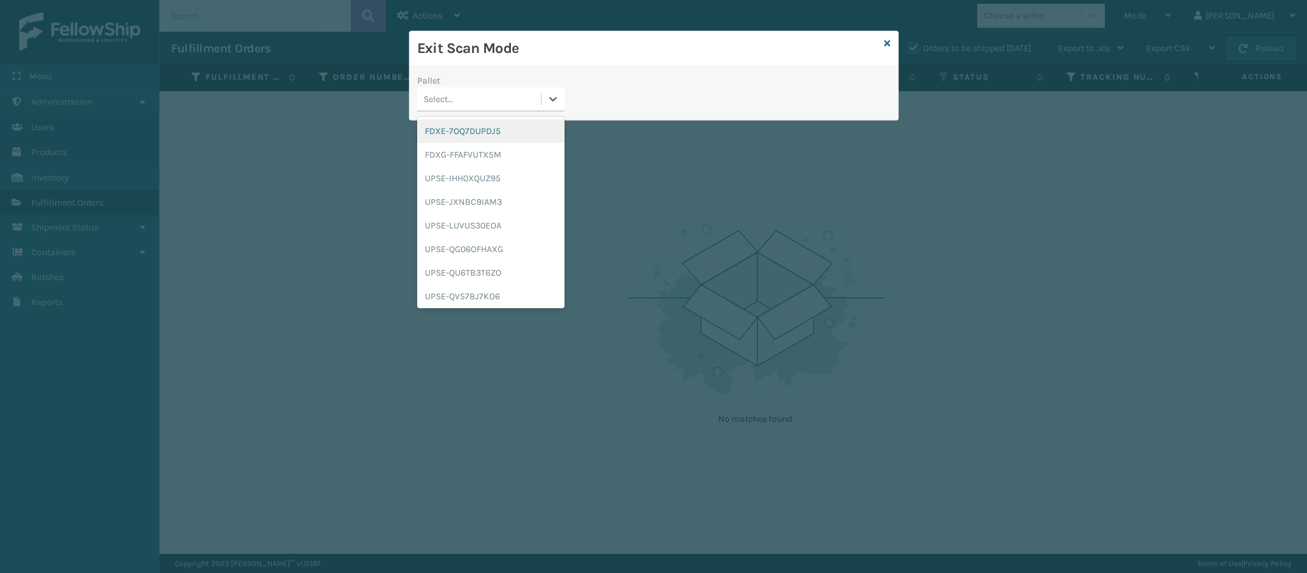
click at [509, 131] on div "FDXE-7OQ7DUPDJ5" at bounding box center [490, 131] width 147 height 24
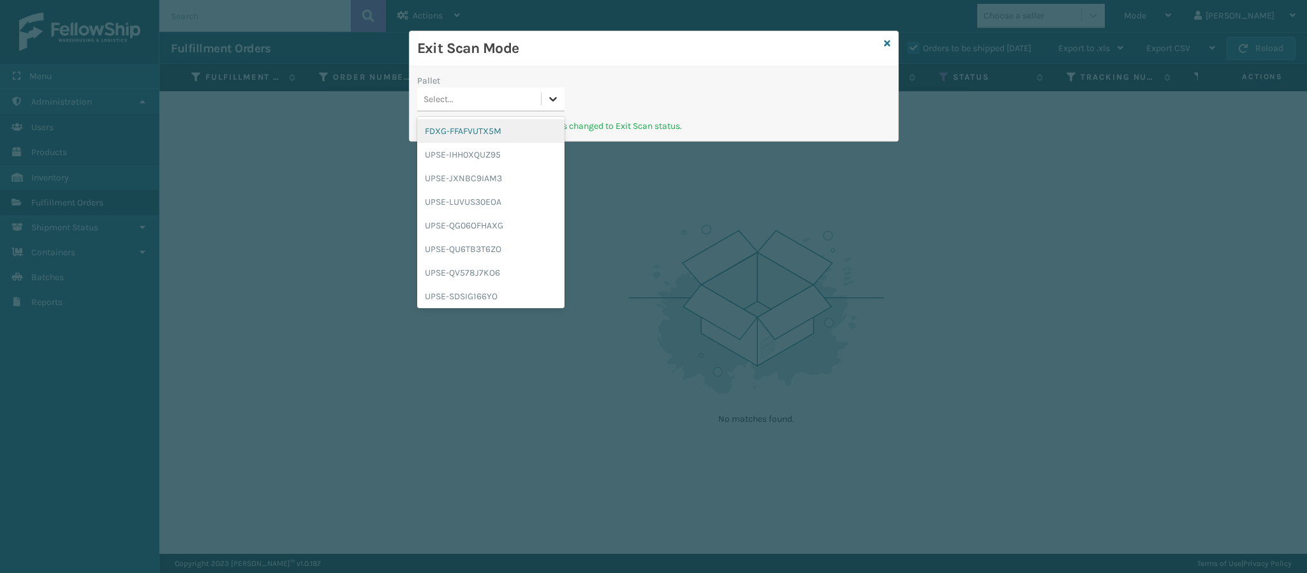
click at [555, 98] on icon at bounding box center [553, 99] width 13 height 13
click at [475, 138] on div "FDXG-FFAFVUTX5M" at bounding box center [490, 131] width 147 height 24
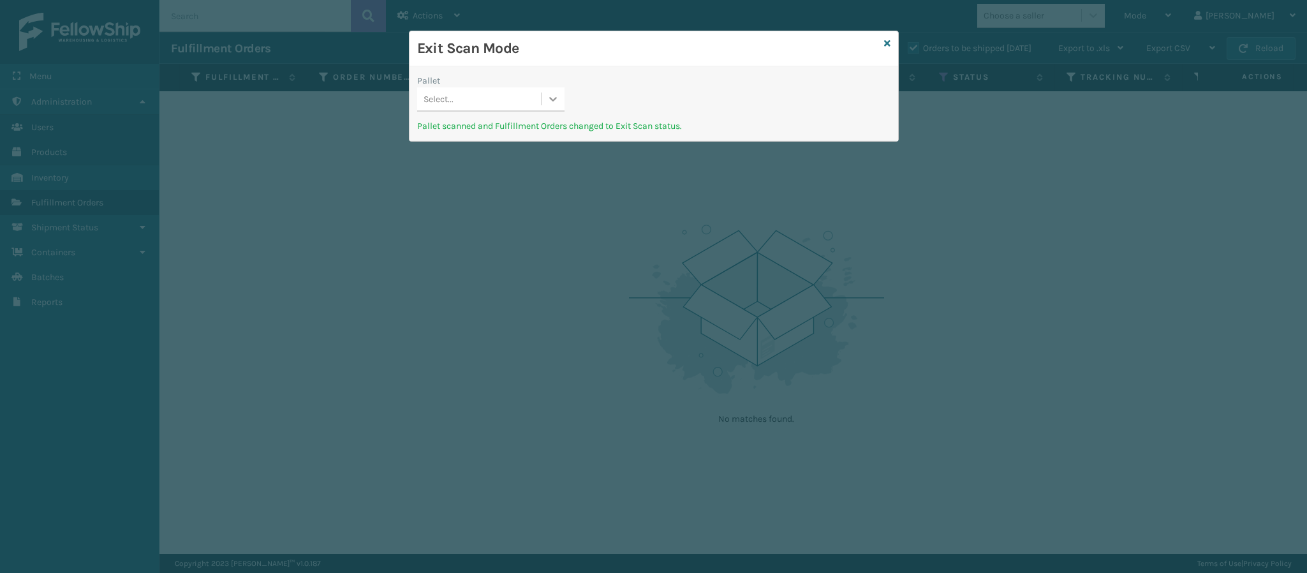
click at [555, 101] on icon at bounding box center [553, 99] width 13 height 13
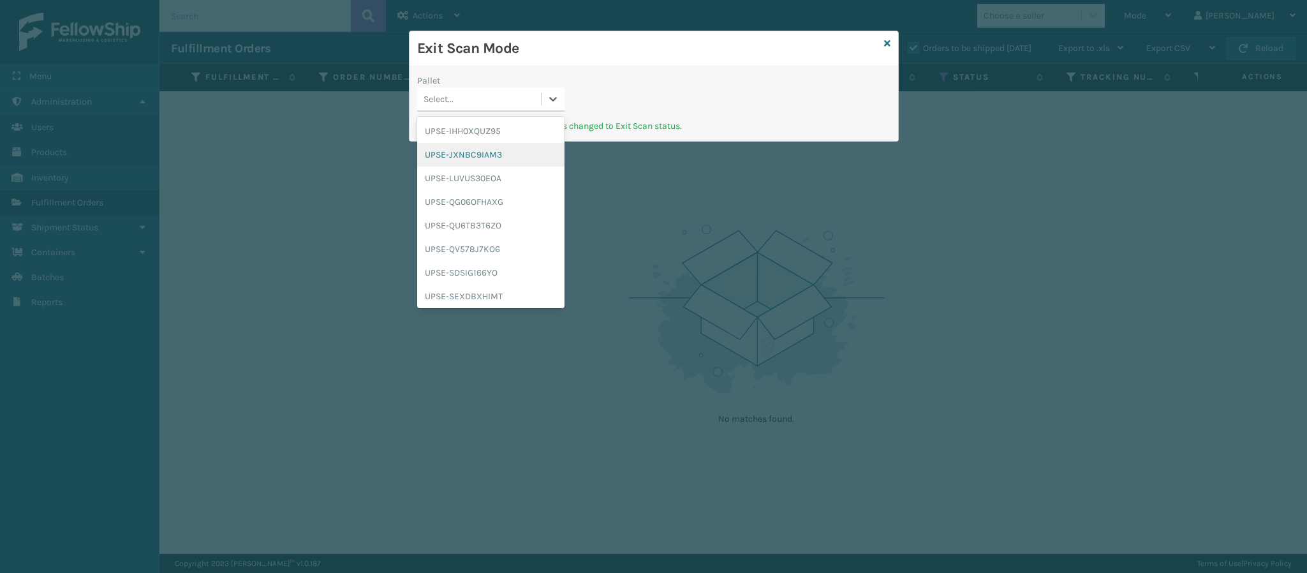
scroll to position [96, 0]
click at [488, 276] on div "UPSG-HBPSFLFYZ5" at bounding box center [490, 271] width 147 height 24
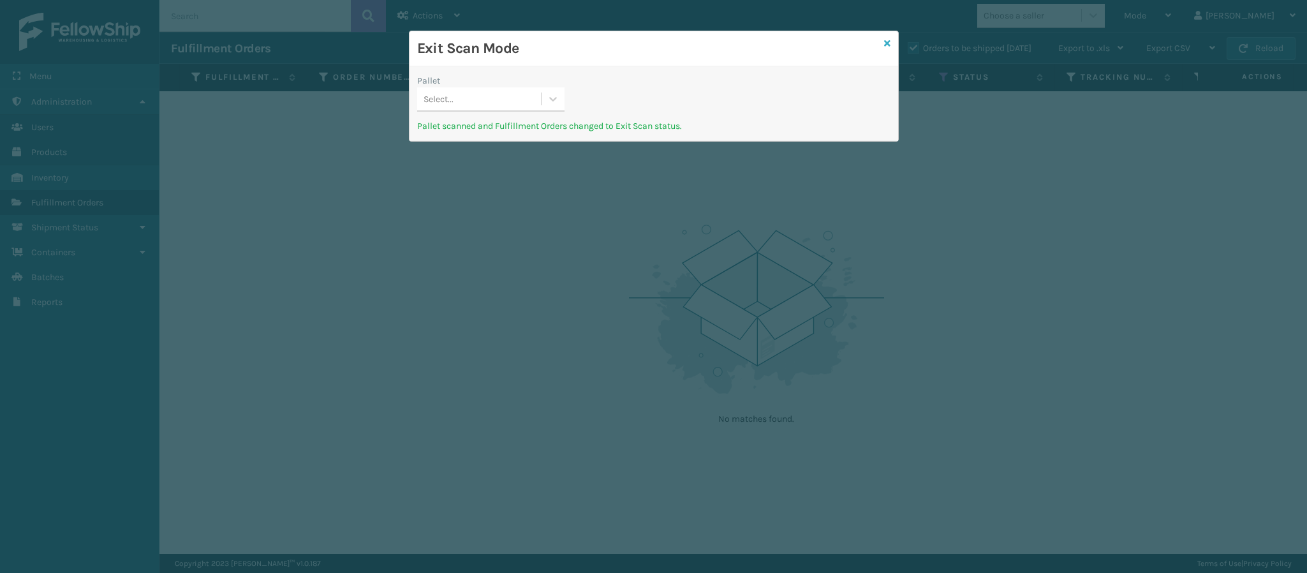
click at [885, 46] on icon at bounding box center [887, 43] width 6 height 9
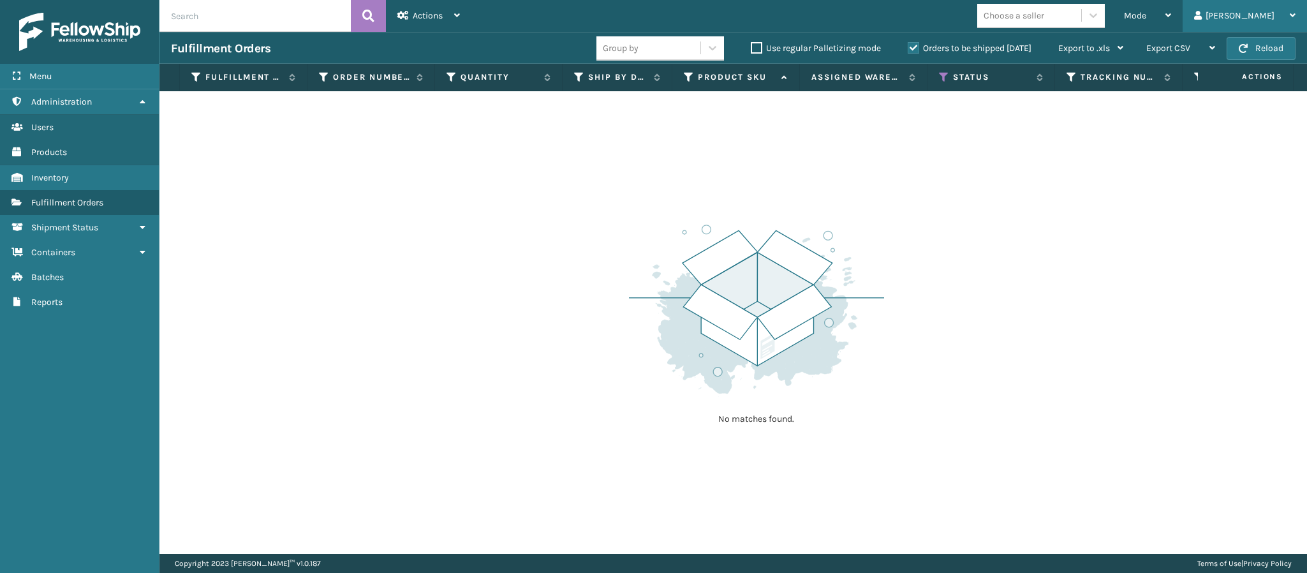
click at [1298, 16] on div "[PERSON_NAME] Log Out" at bounding box center [1245, 16] width 124 height 32
click at [1111, 215] on div "No matches found." at bounding box center [733, 322] width 1148 height 463
click at [1171, 18] on icon at bounding box center [1169, 15] width 6 height 9
click at [598, 331] on div "No matches found." at bounding box center [733, 322] width 1148 height 463
click at [1171, 18] on icon at bounding box center [1169, 15] width 6 height 9
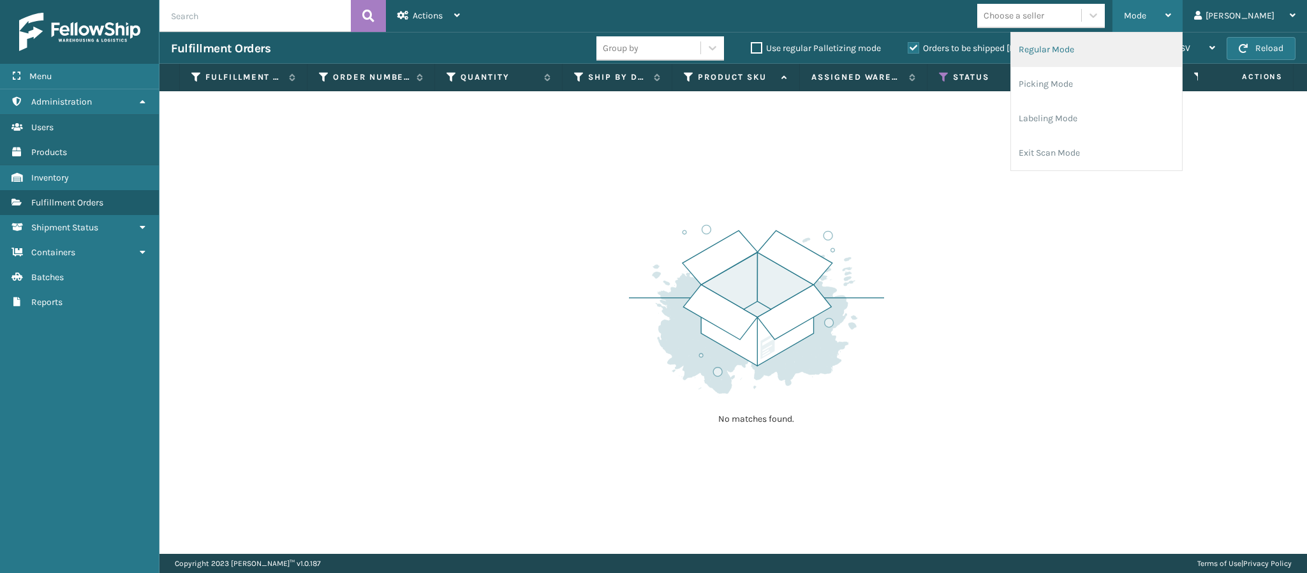
click at [1136, 48] on li "Regular Mode" at bounding box center [1096, 50] width 171 height 34
